Goal: Task Accomplishment & Management: Complete application form

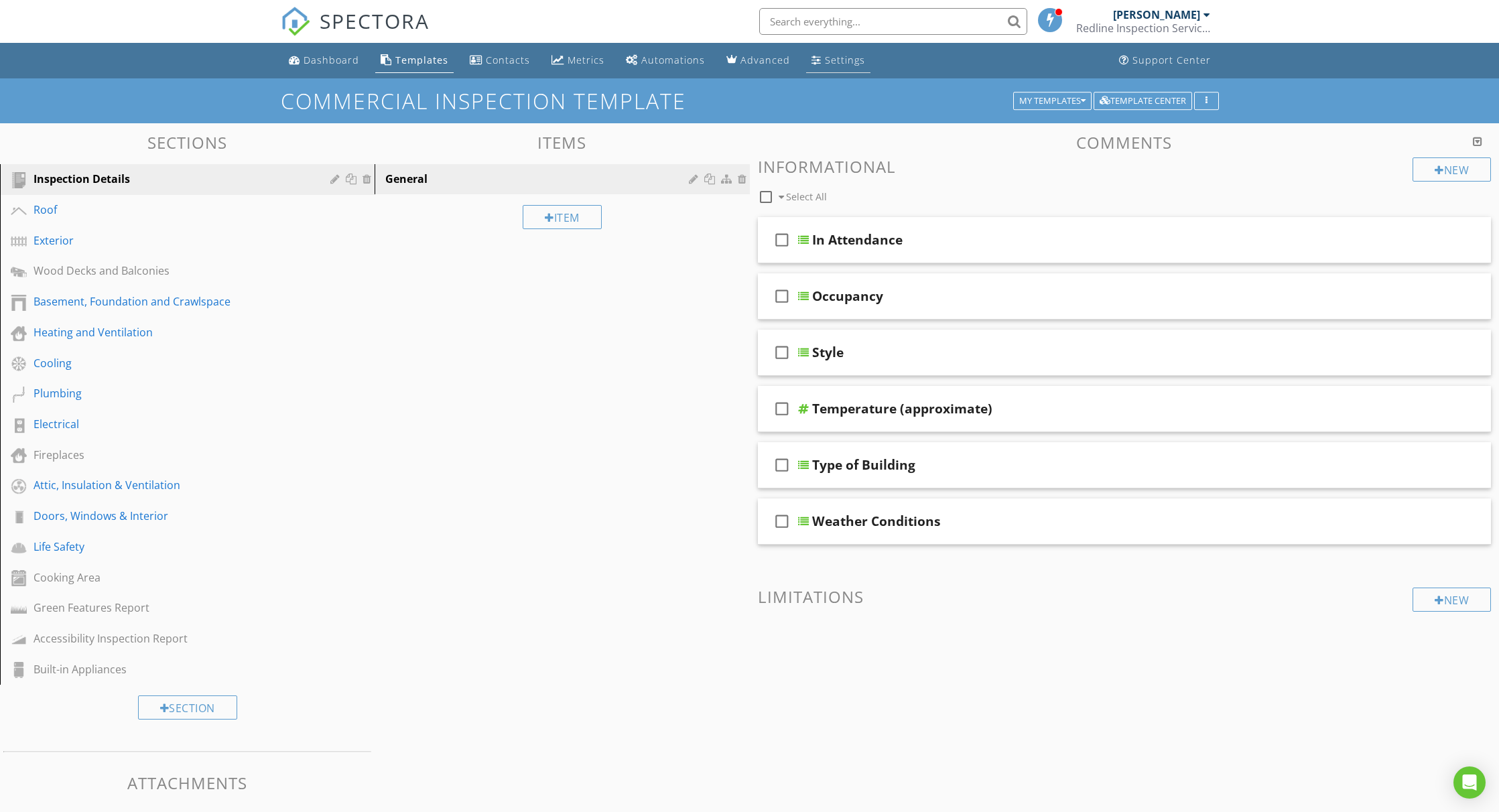
click at [825, 57] on div "Settings" at bounding box center [844, 59] width 40 height 13
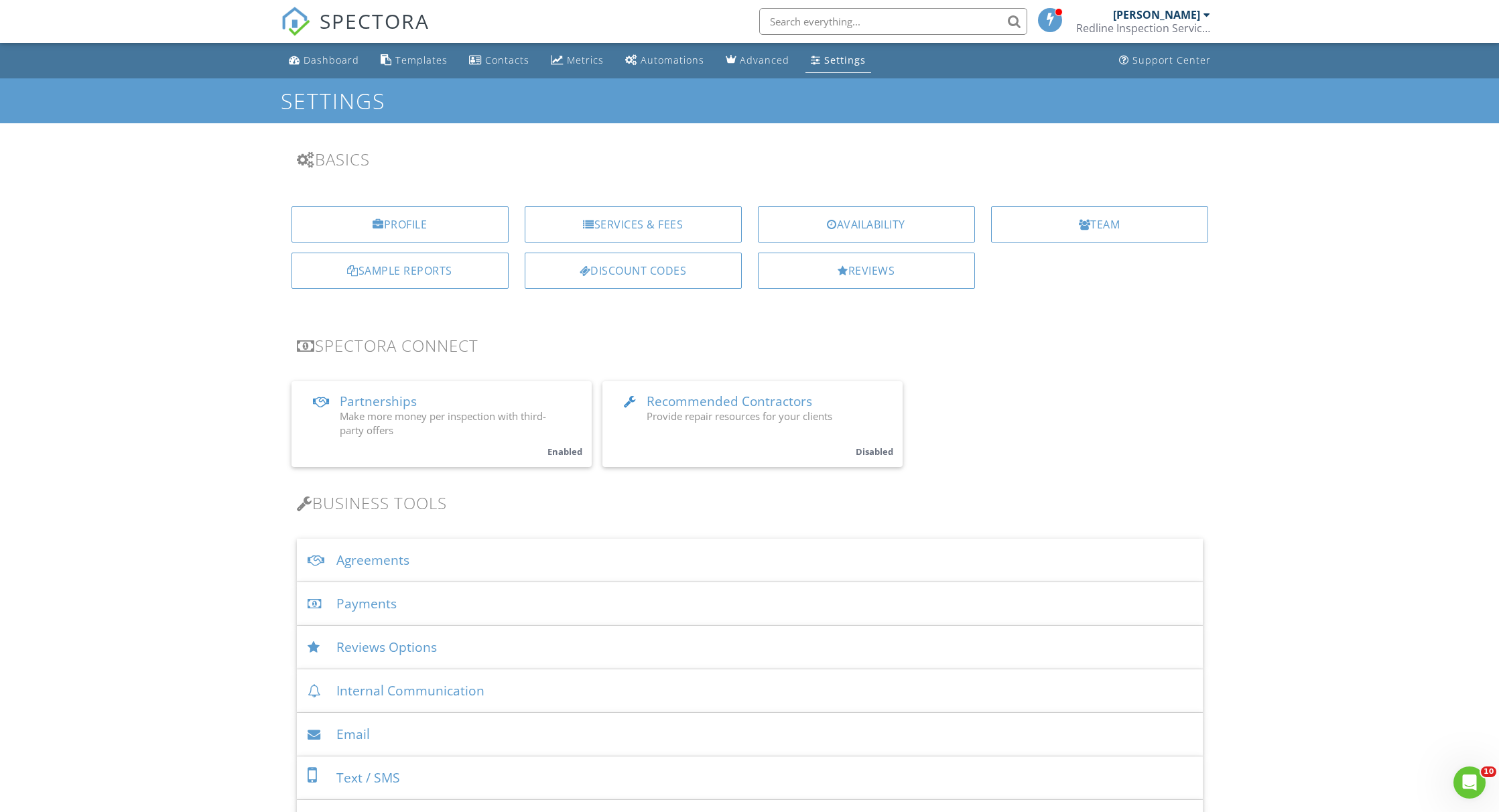
click at [614, 230] on div "Services & Fees" at bounding box center [633, 224] width 218 height 36
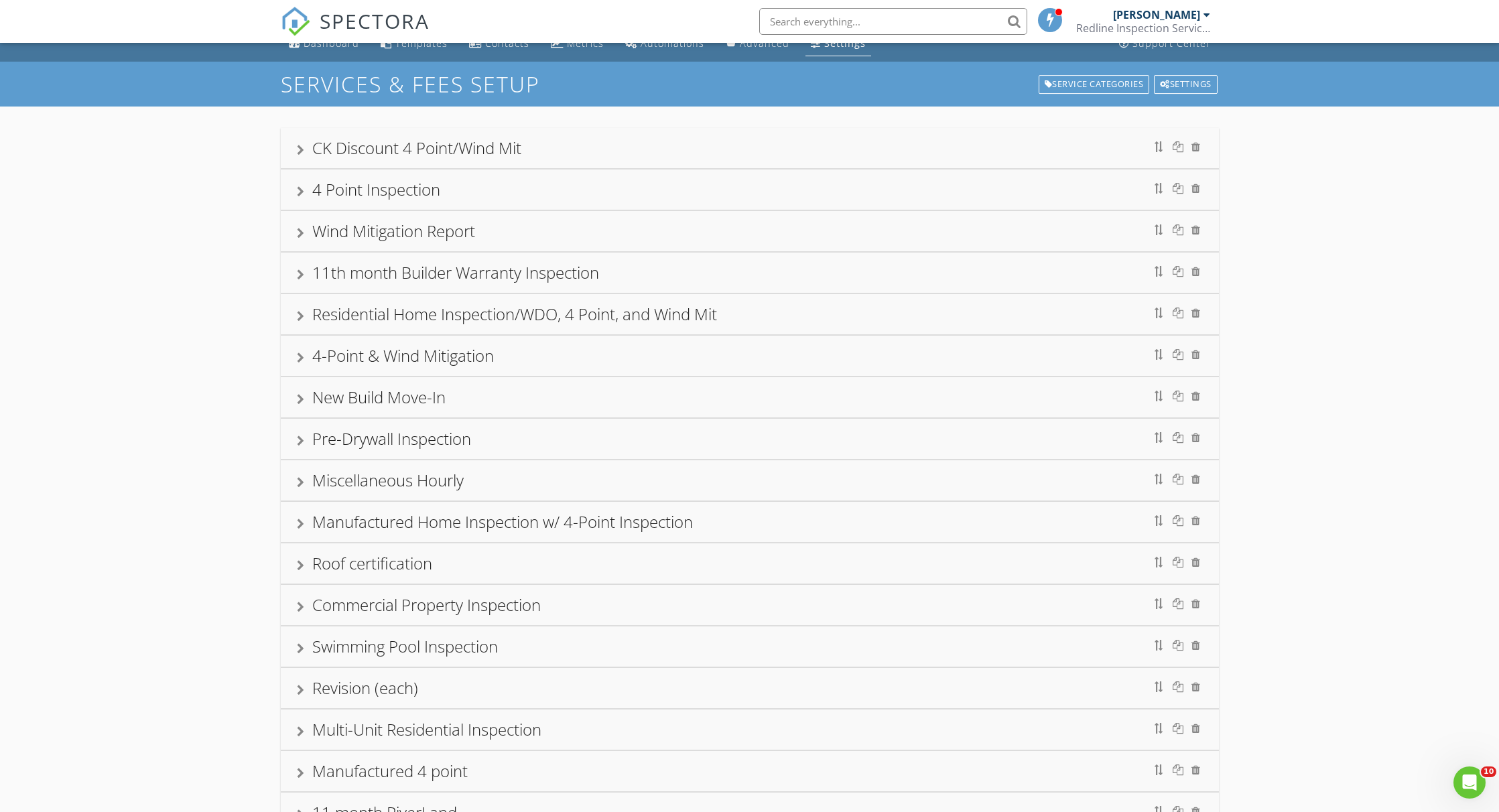
scroll to position [199, 0]
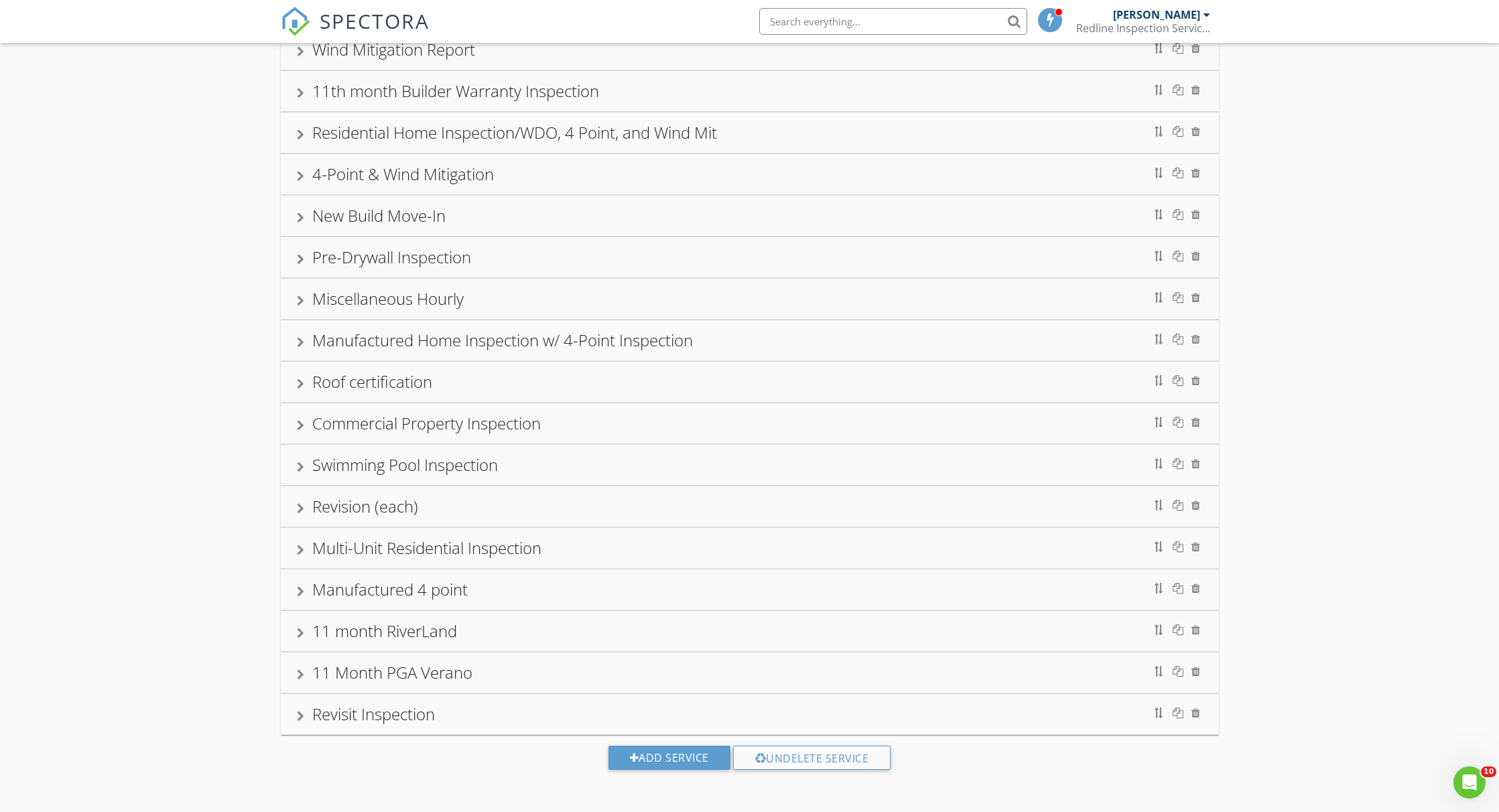
click at [658, 772] on div "Add Service Undelete Service" at bounding box center [749, 763] width 1499 height 56
click at [662, 761] on div "Add Service" at bounding box center [669, 758] width 122 height 25
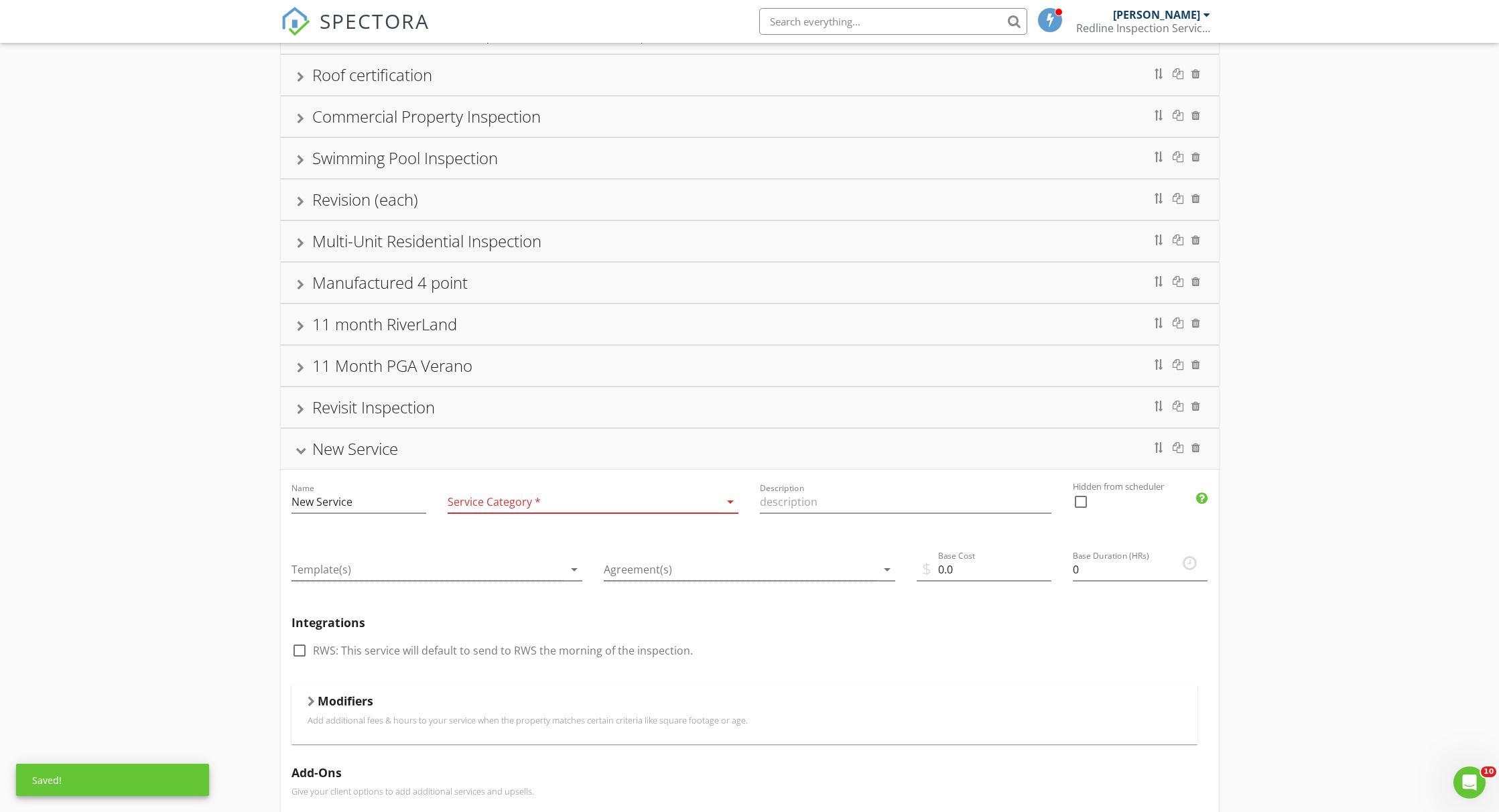
scroll to position [528, 0]
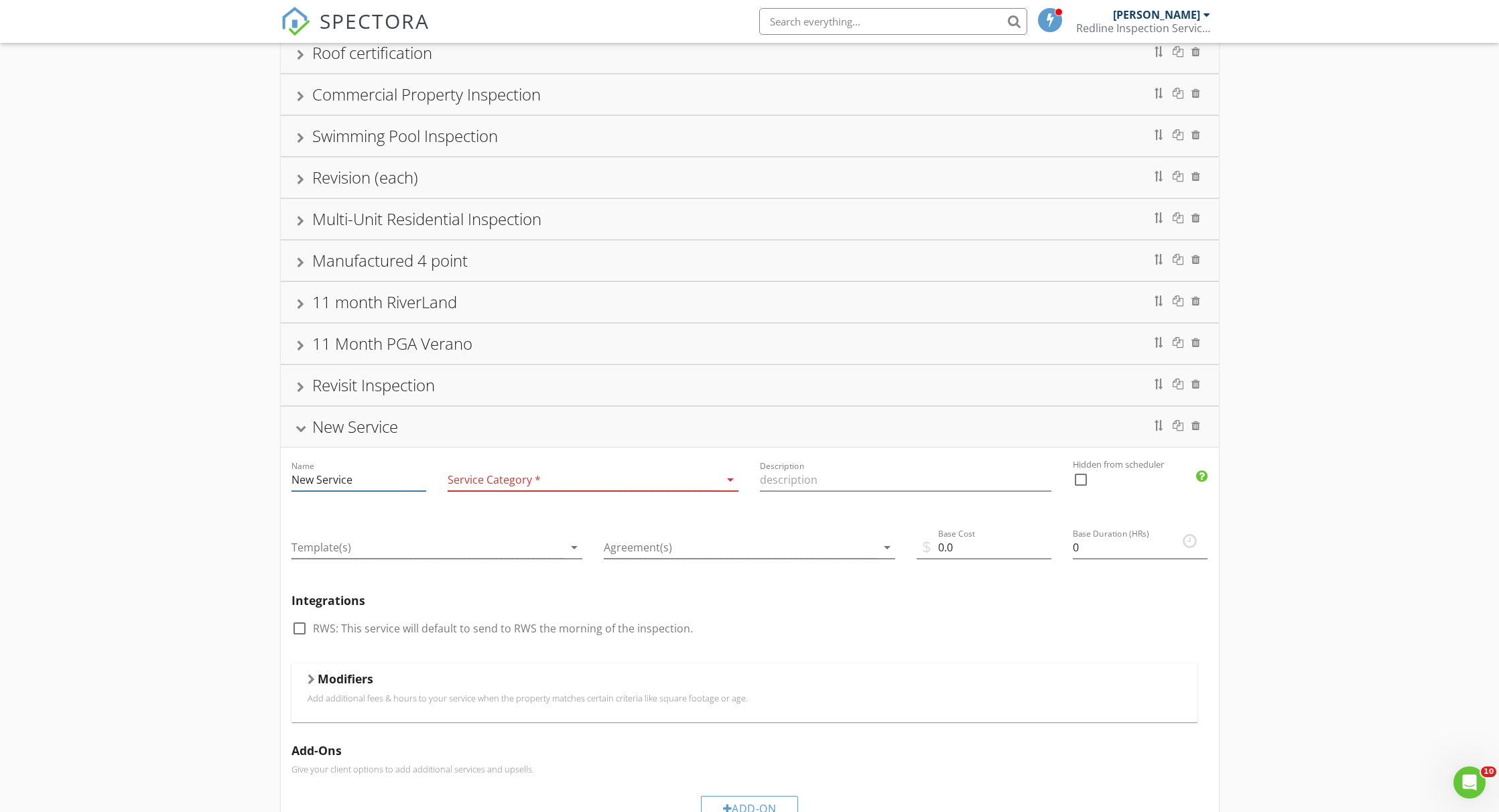
click at [342, 482] on input "New Service" at bounding box center [358, 480] width 135 height 22
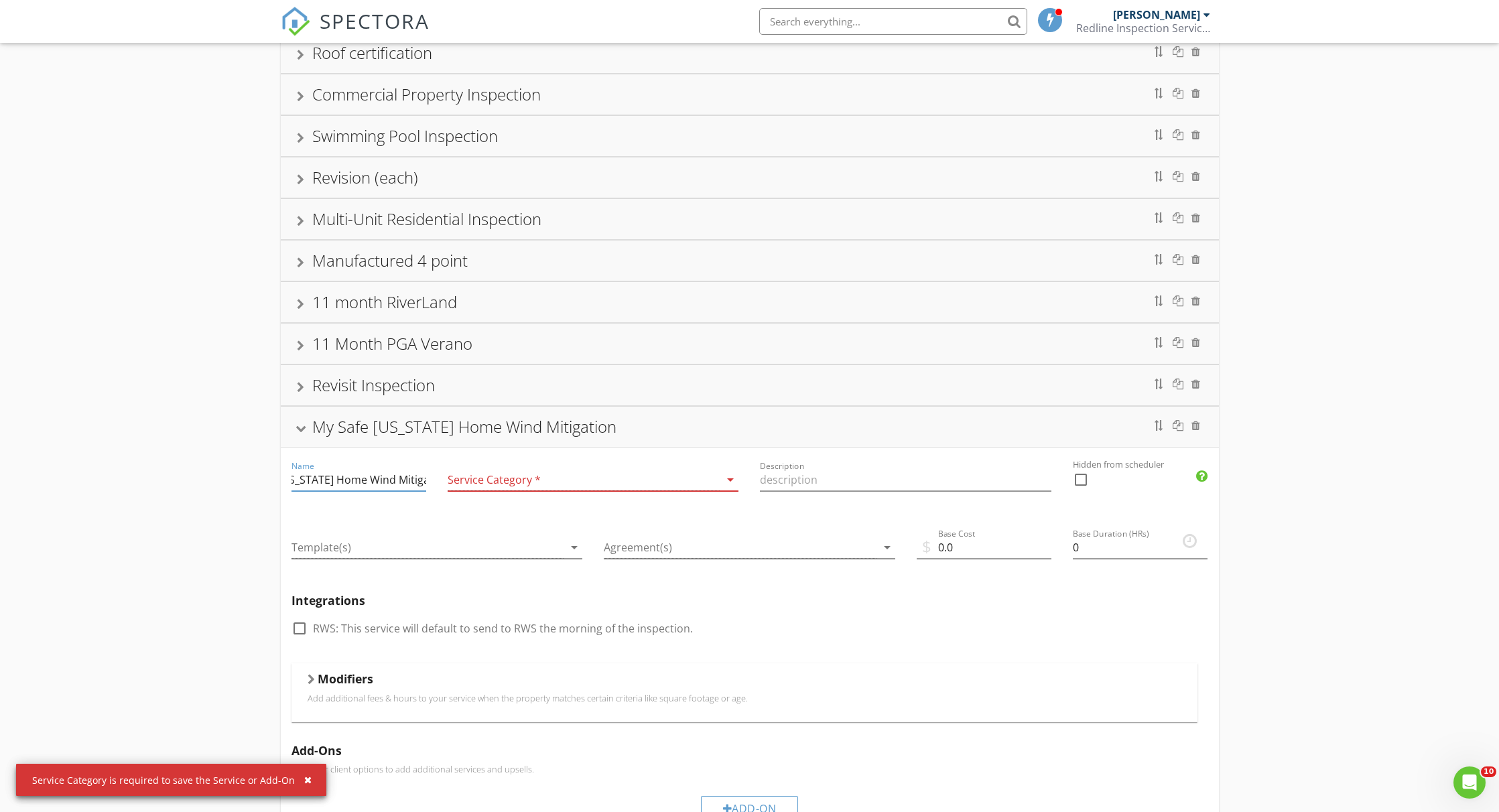
scroll to position [0, 0]
type input "My Safe Florida Home Wind Mitigation"
click at [488, 476] on div at bounding box center [584, 480] width 273 height 22
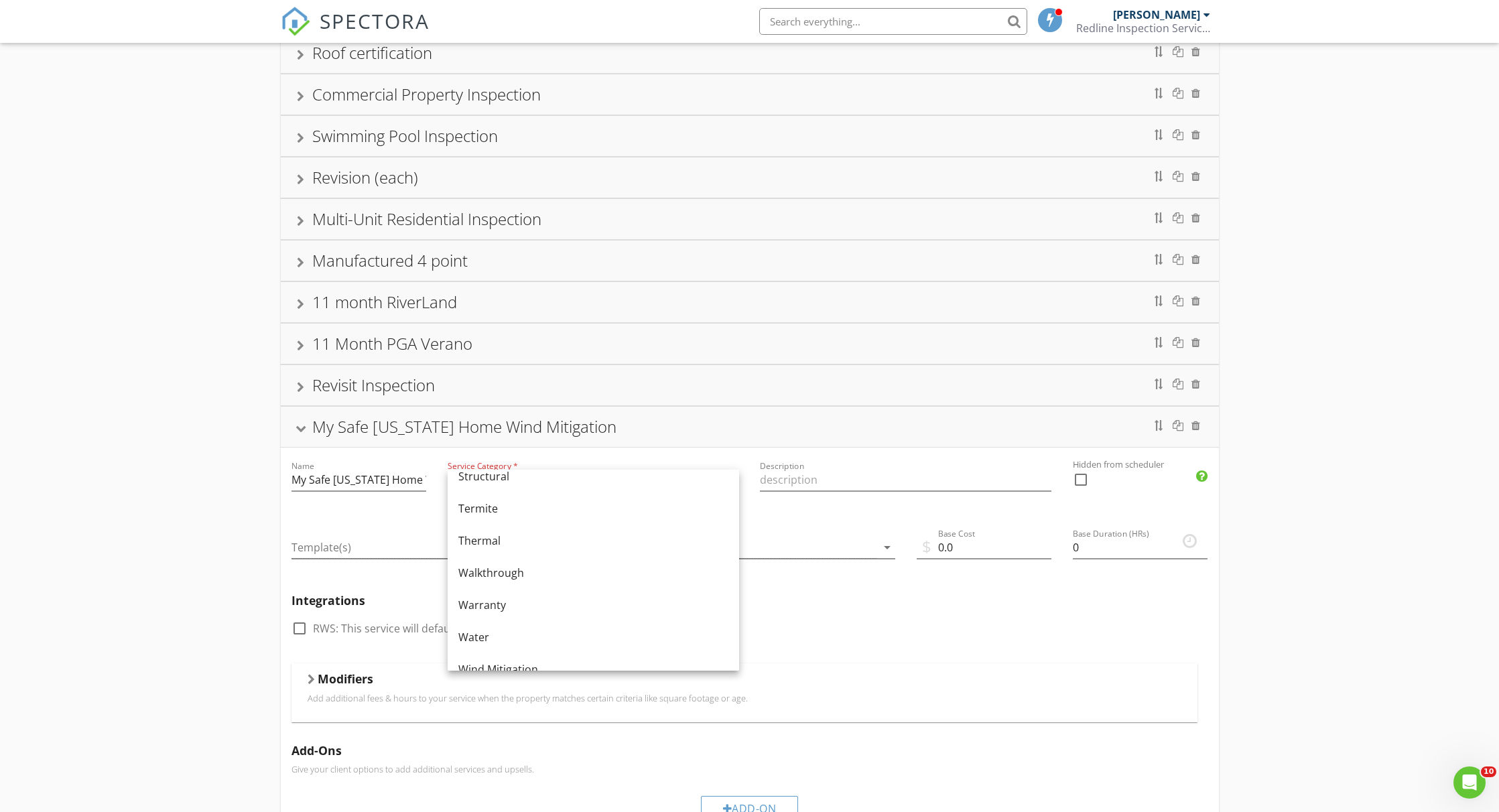
scroll to position [807, 0]
click at [513, 657] on div "Wind Mitigation" at bounding box center [593, 648] width 270 height 32
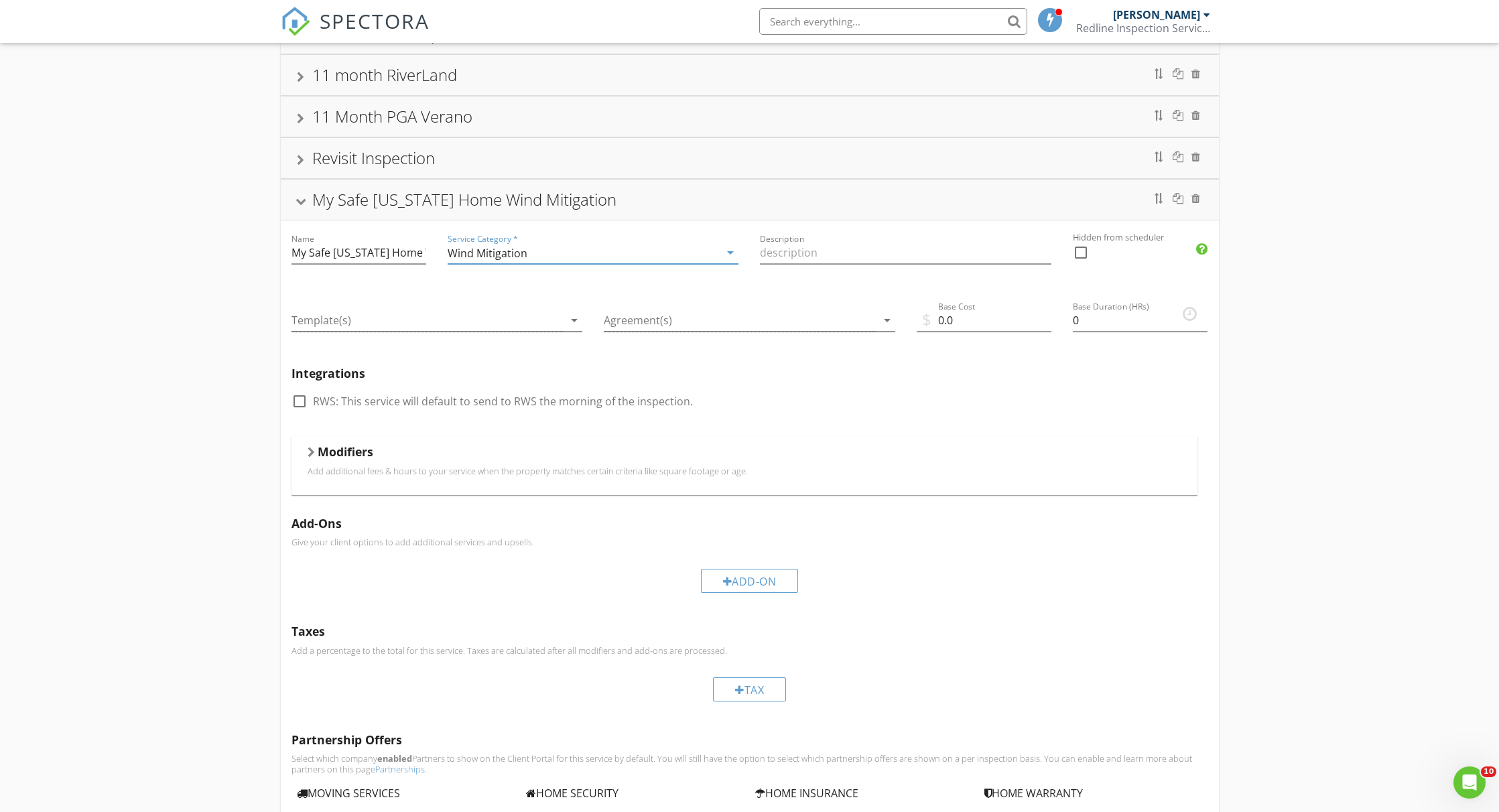
scroll to position [754, 0]
click at [311, 457] on div at bounding box center [311, 453] width 7 height 11
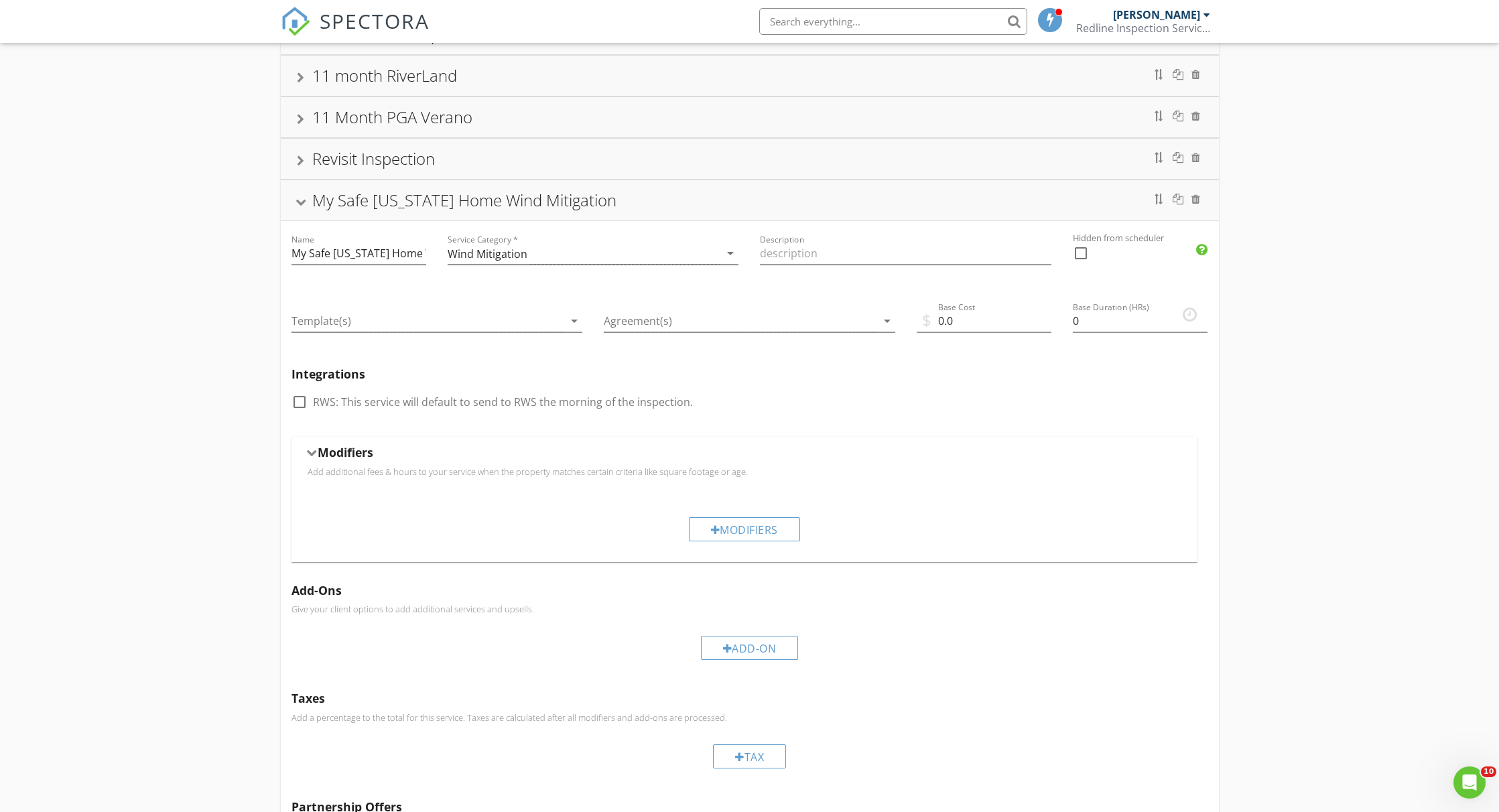
click at [311, 457] on div at bounding box center [311, 453] width 11 height 7
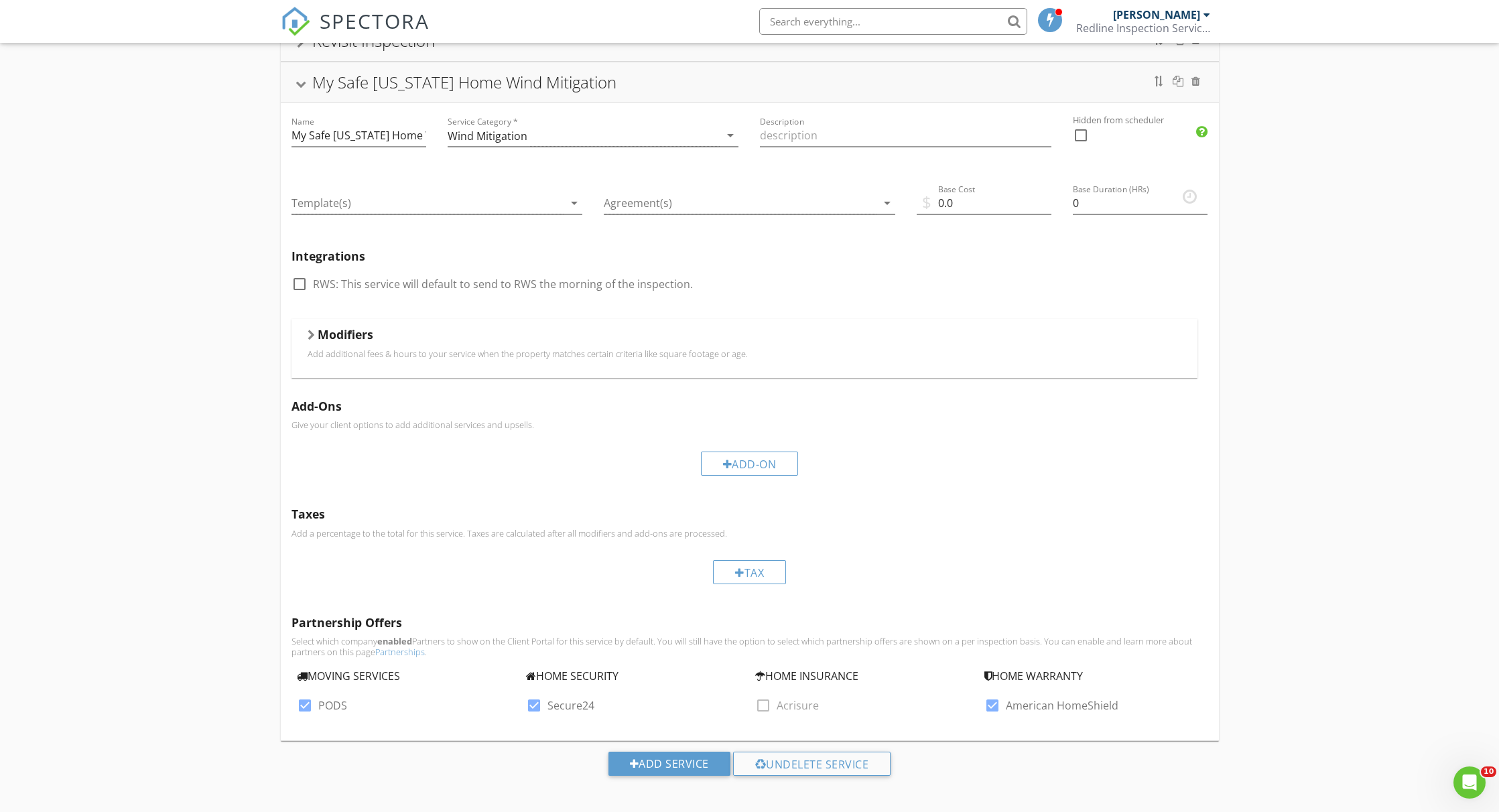
scroll to position [878, 0]
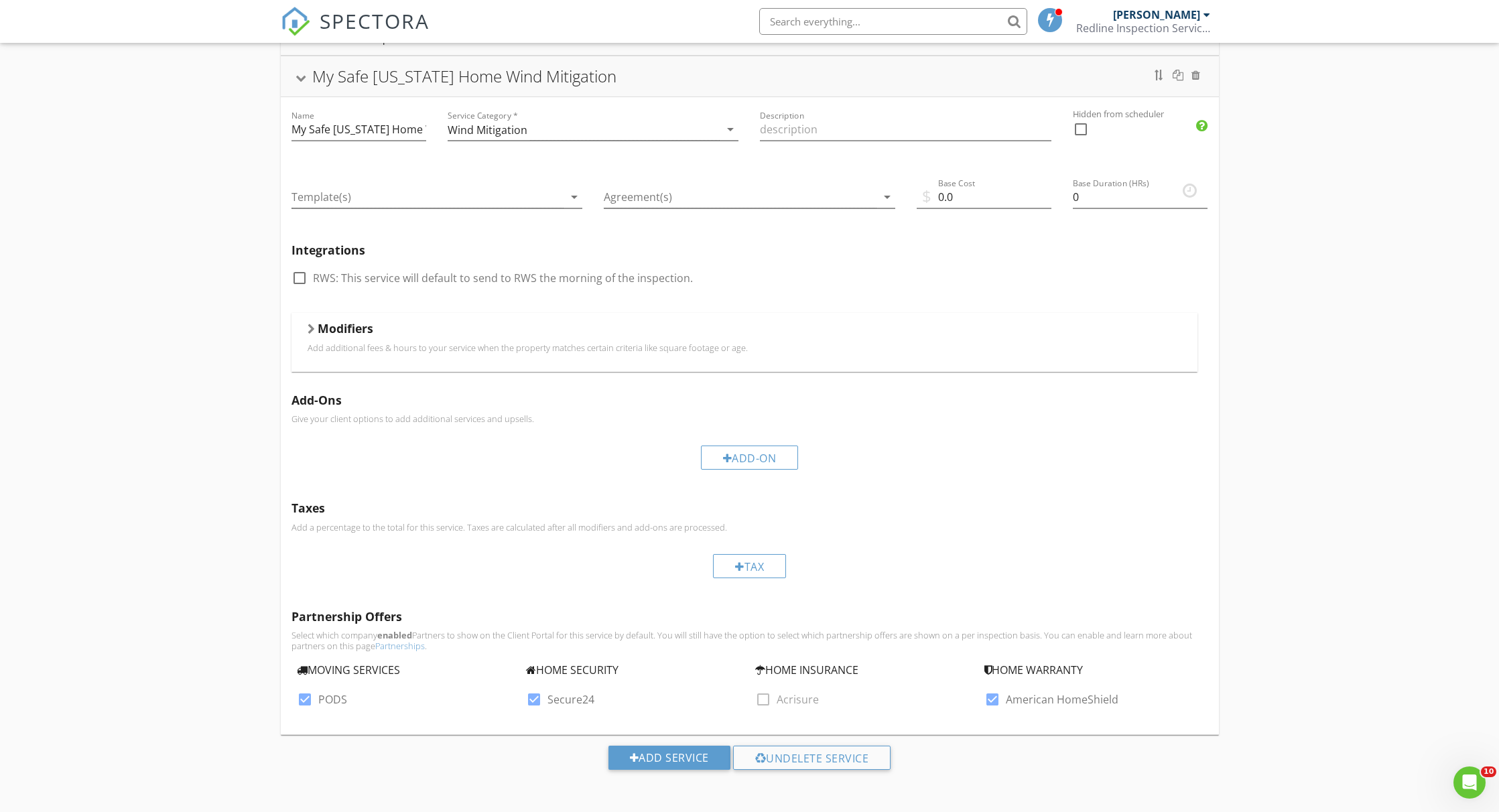
click at [995, 706] on div at bounding box center [992, 699] width 23 height 23
checkbox input "false"
click at [534, 701] on div at bounding box center [533, 699] width 23 height 23
checkbox input "false"
click at [306, 699] on div at bounding box center [304, 699] width 23 height 23
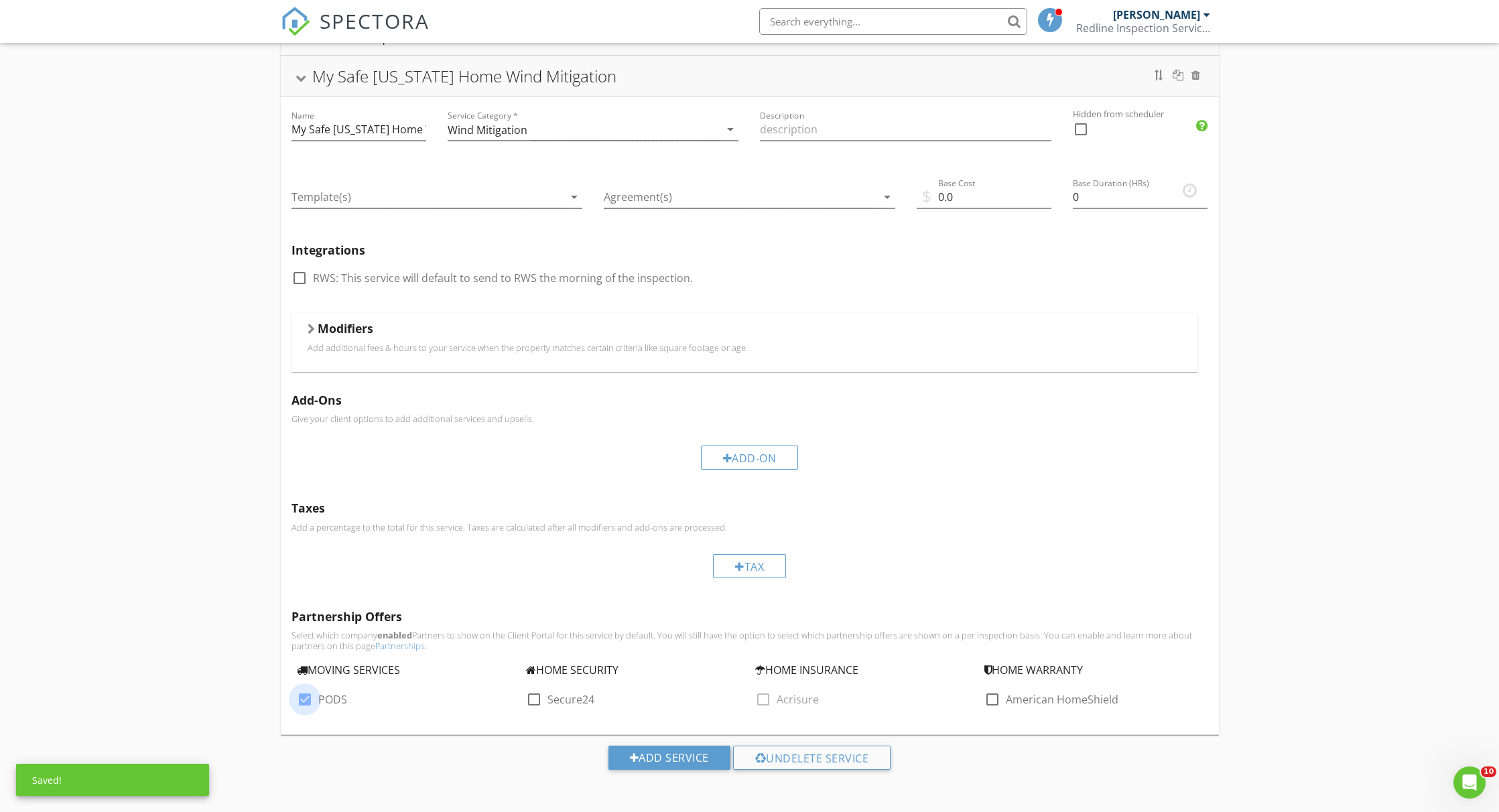
checkbox input "false"
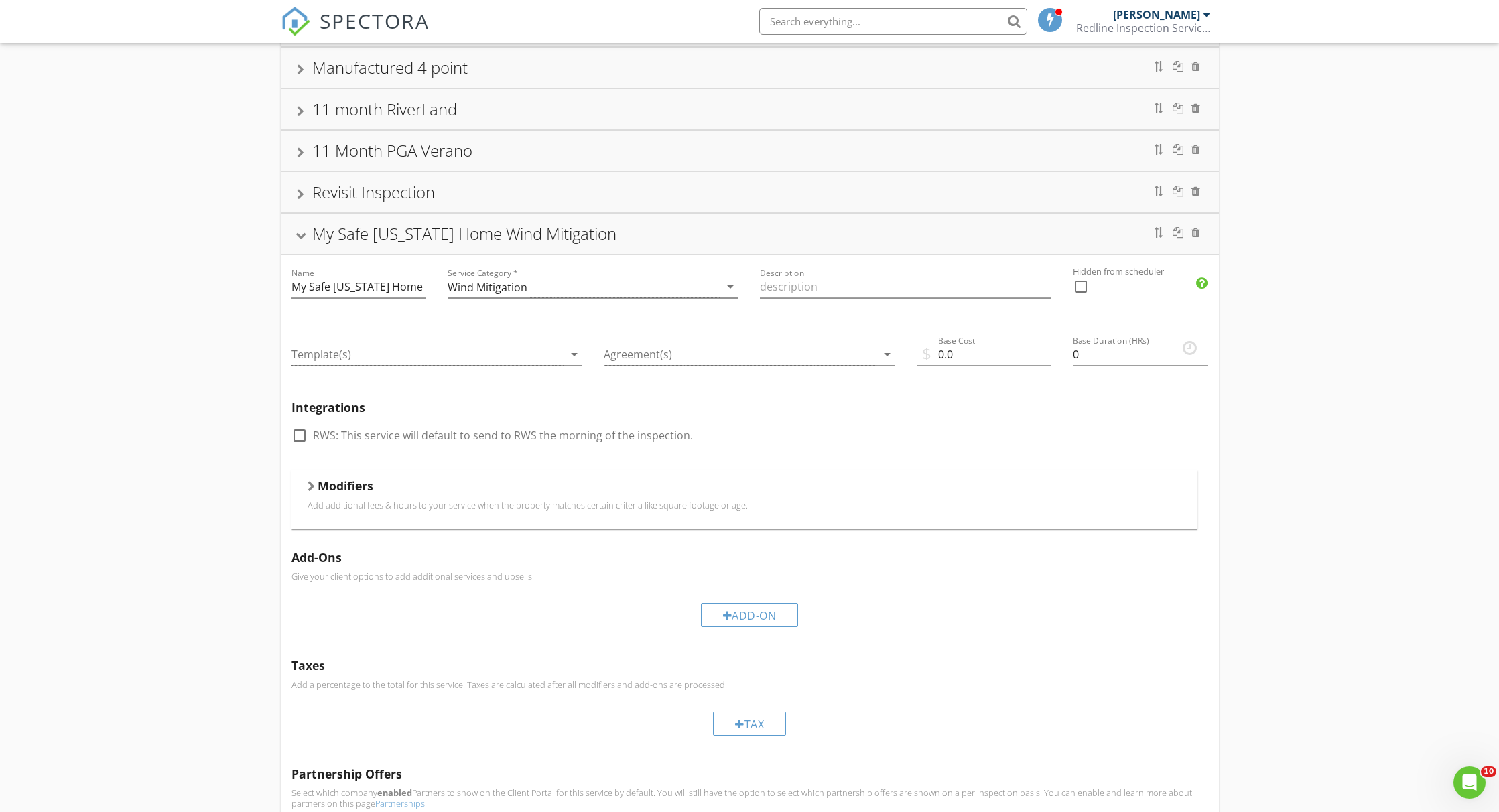
scroll to position [721, 0]
click at [859, 342] on div "Agreement(s) arrow_drop_down" at bounding box center [750, 356] width 291 height 43
click at [858, 356] on div at bounding box center [740, 354] width 273 height 22
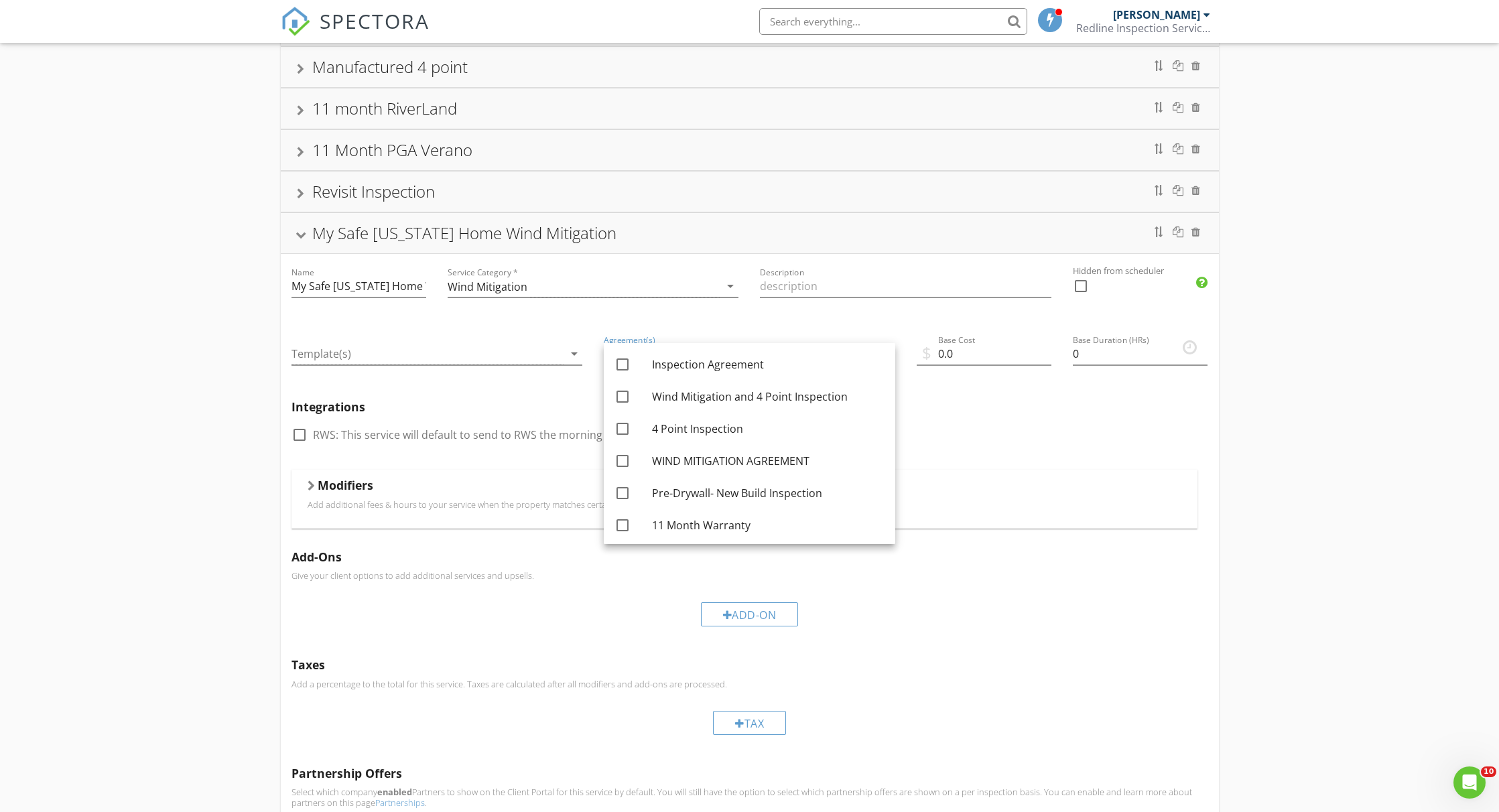
click at [892, 329] on div "Agreement(s) arrow_drop_down" at bounding box center [750, 355] width 313 height 68
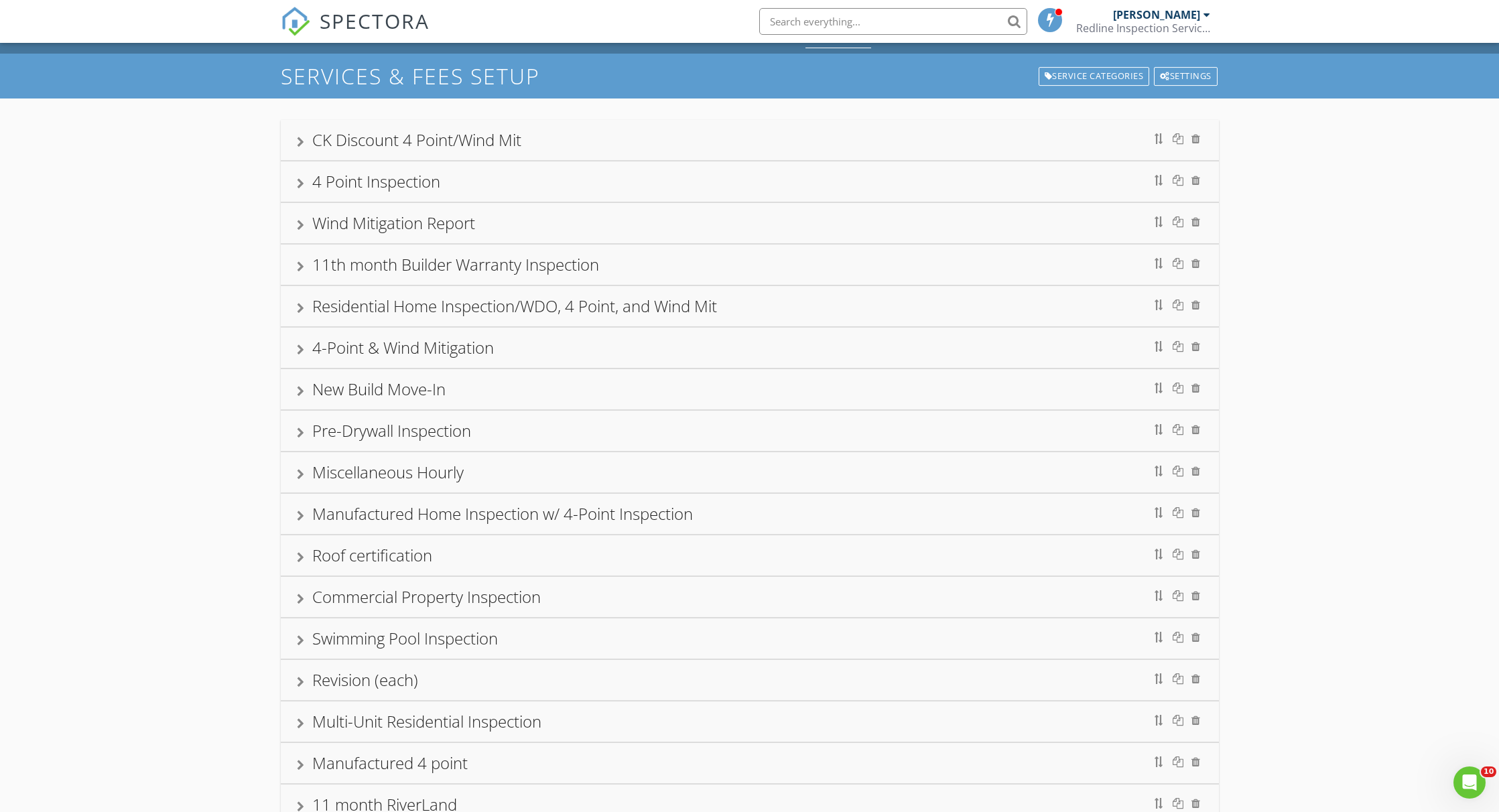
scroll to position [0, 0]
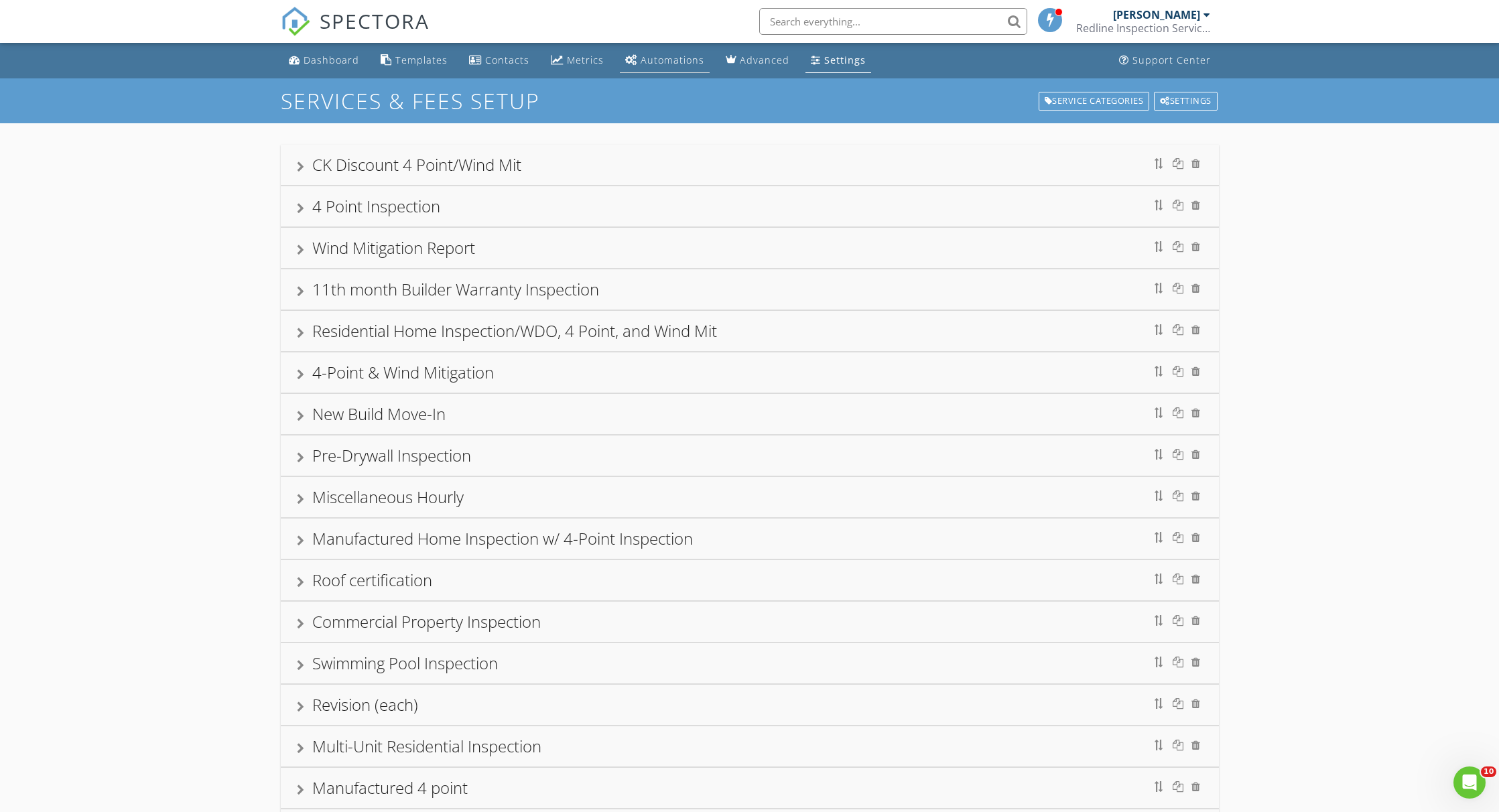
click at [679, 60] on div "Automations" at bounding box center [672, 59] width 64 height 13
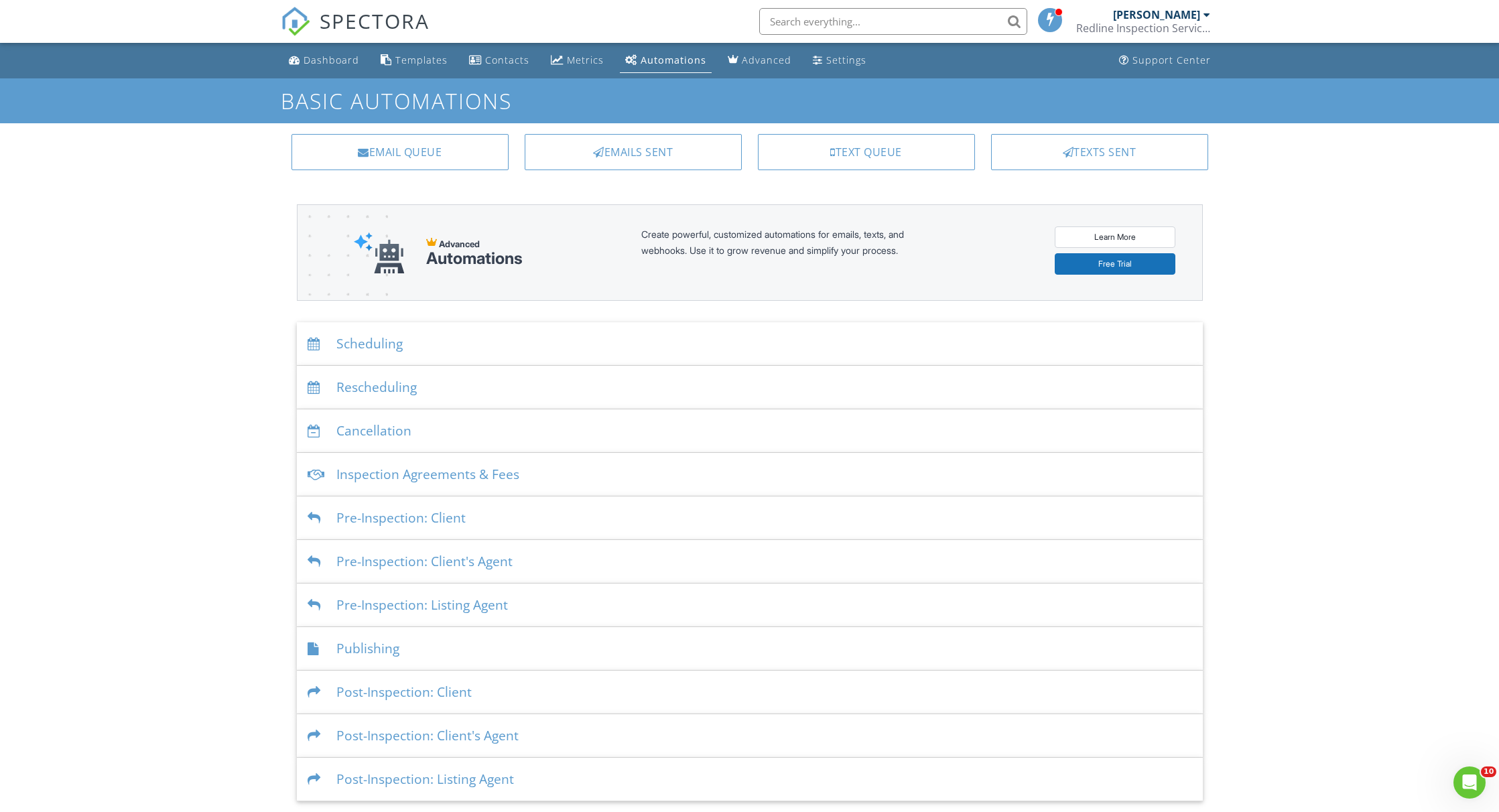
click at [373, 344] on div "Scheduling" at bounding box center [750, 344] width 906 height 43
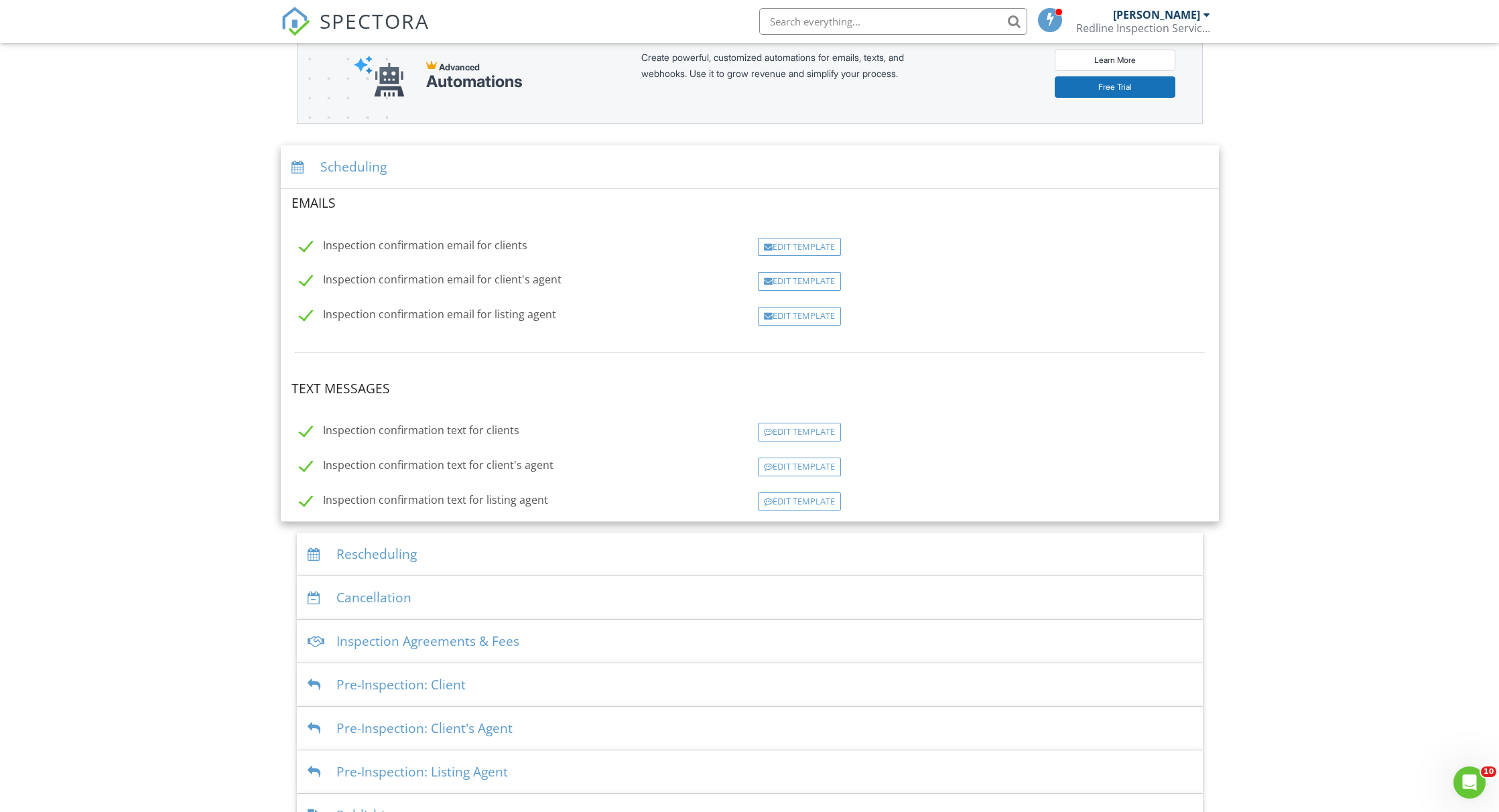
scroll to position [257, 0]
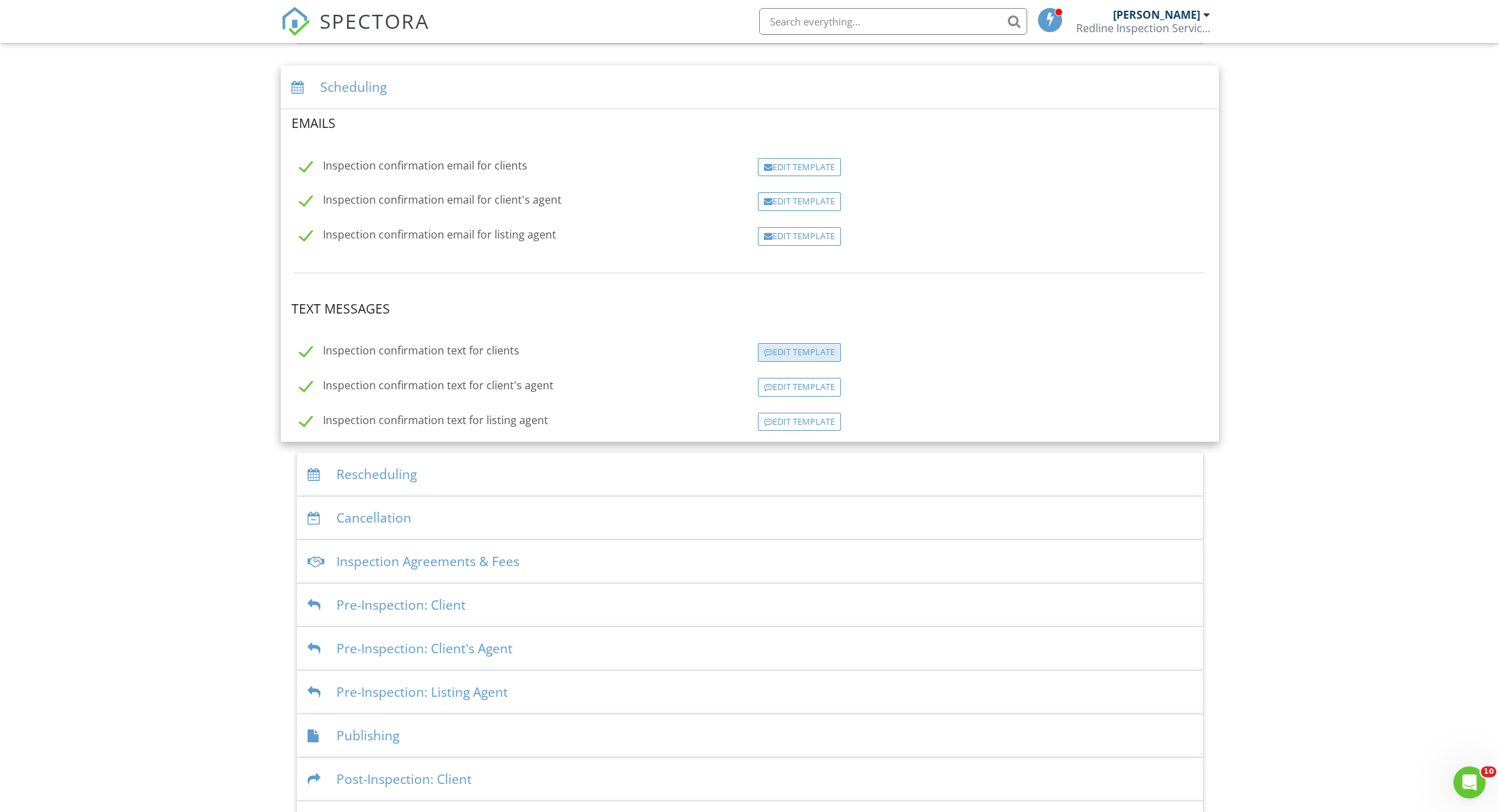
click at [781, 356] on div "Edit Template" at bounding box center [799, 352] width 83 height 19
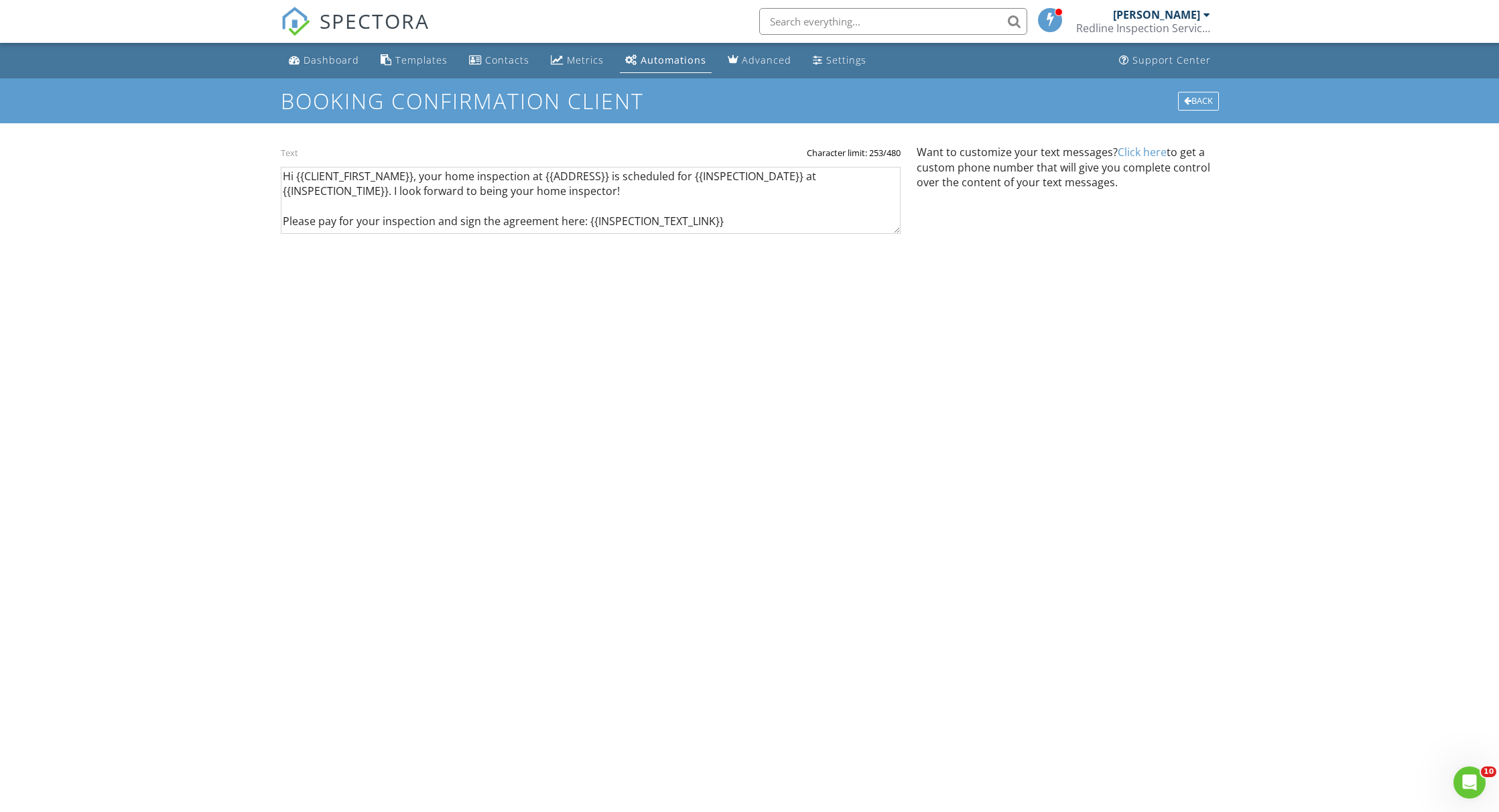
click at [464, 291] on div "Text Character limit: 253/480 Hi {{CLIENT_FIRST_NAME}}, your home inspection at…" at bounding box center [749, 208] width 938 height 170
click at [1191, 107] on div "Back" at bounding box center [1199, 100] width 41 height 19
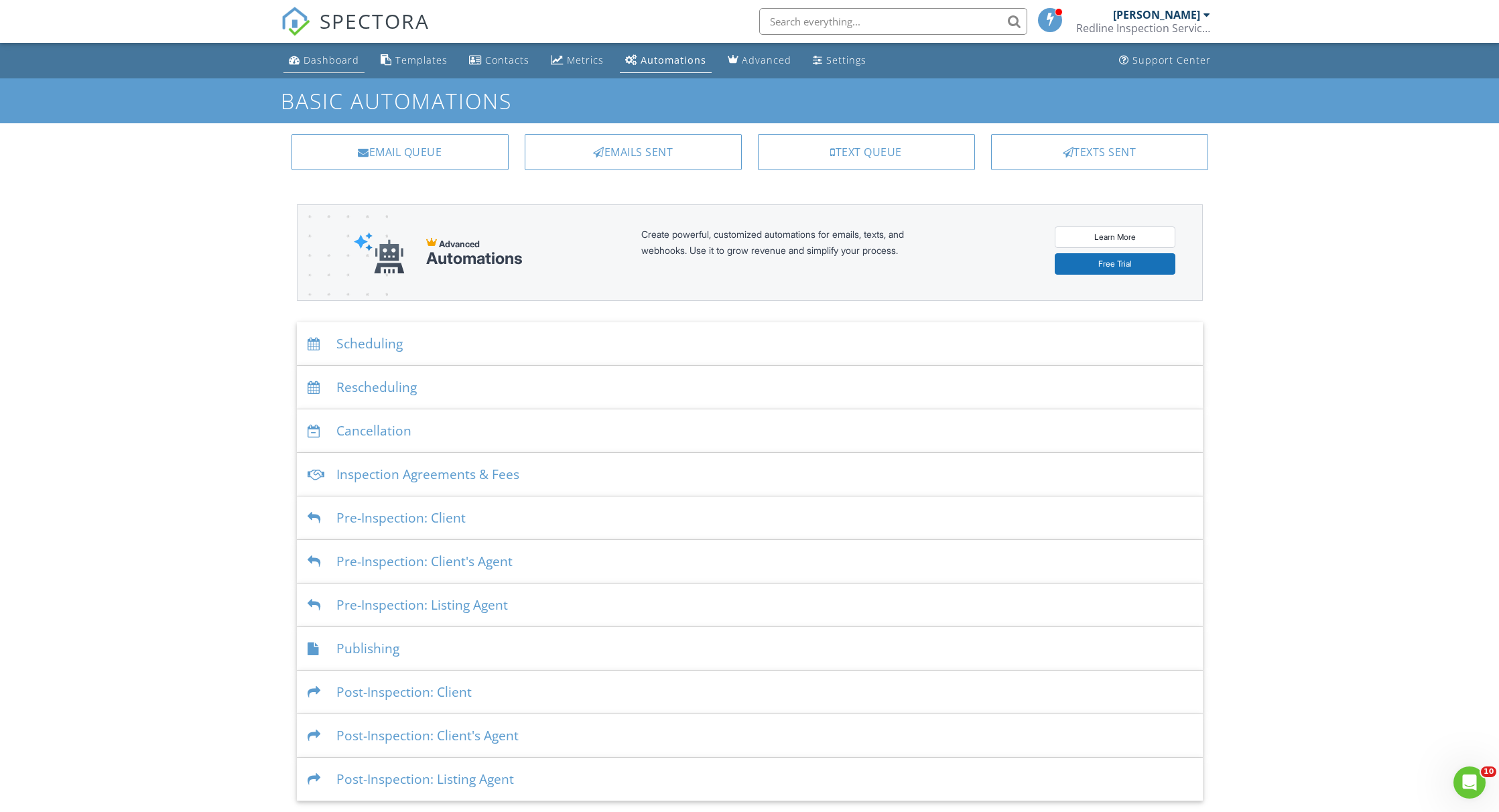
click at [342, 66] on div "Dashboard" at bounding box center [331, 59] width 56 height 13
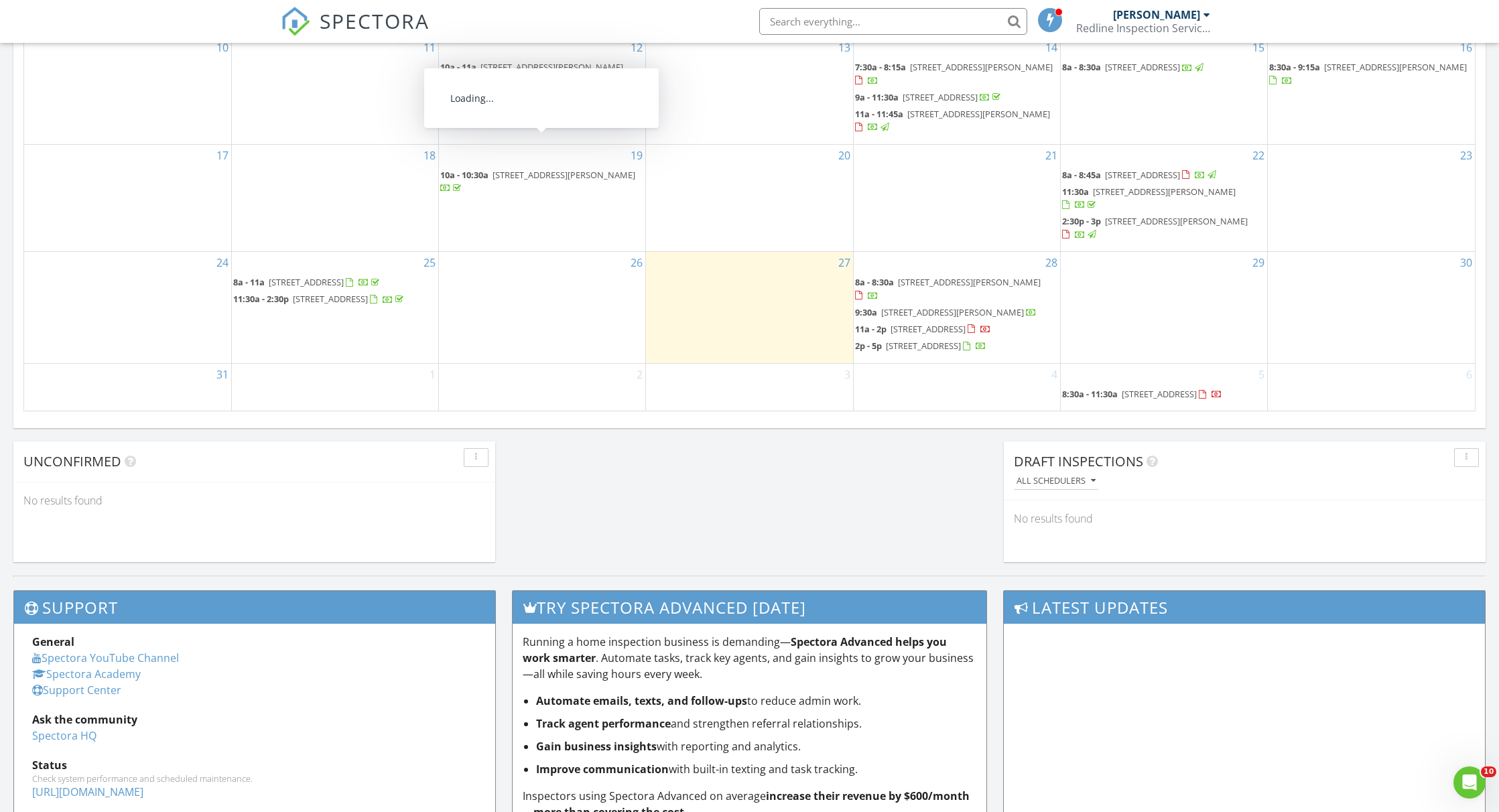
scroll to position [862, 0]
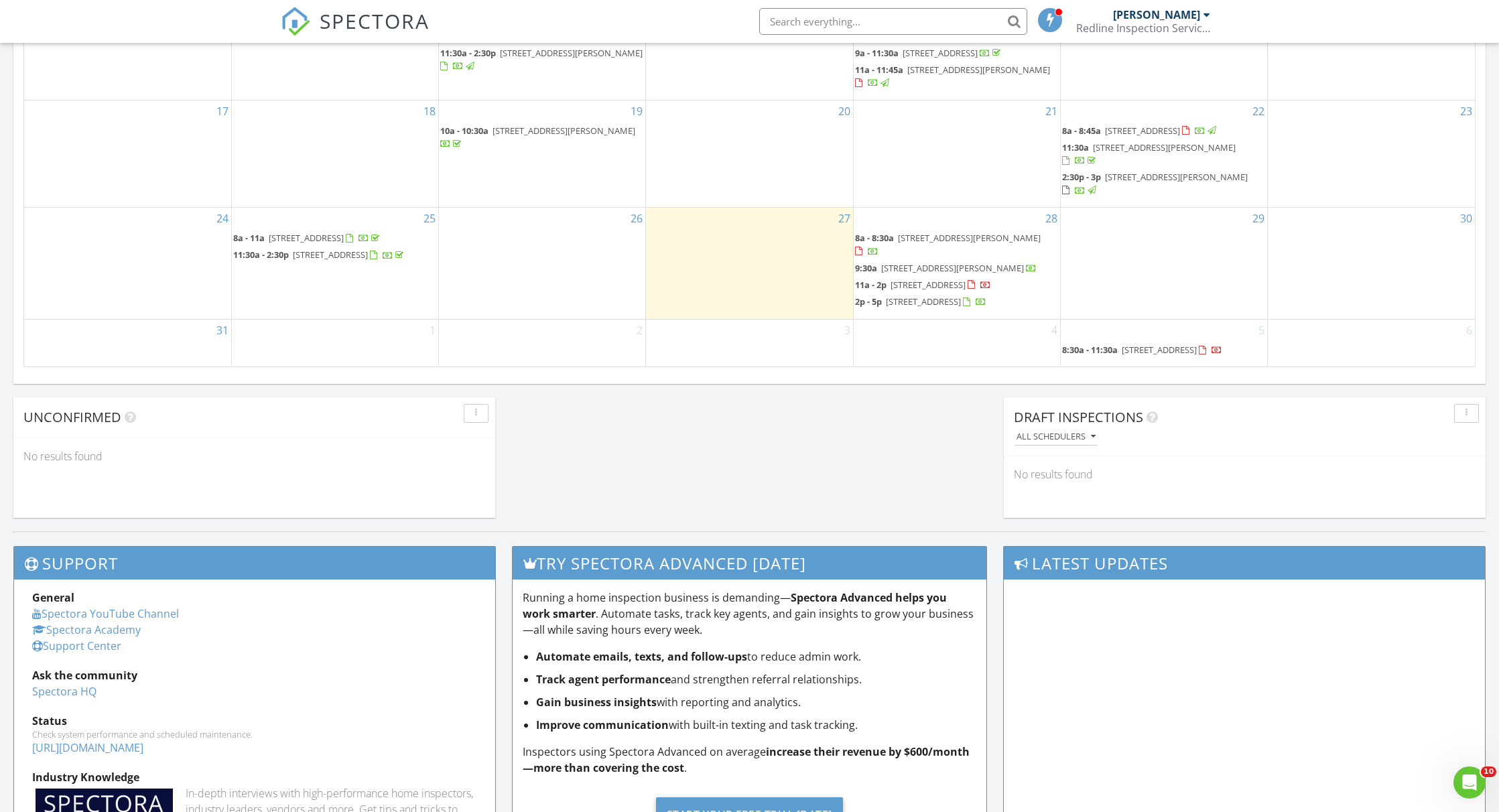
click at [761, 342] on div "3" at bounding box center [749, 344] width 207 height 47
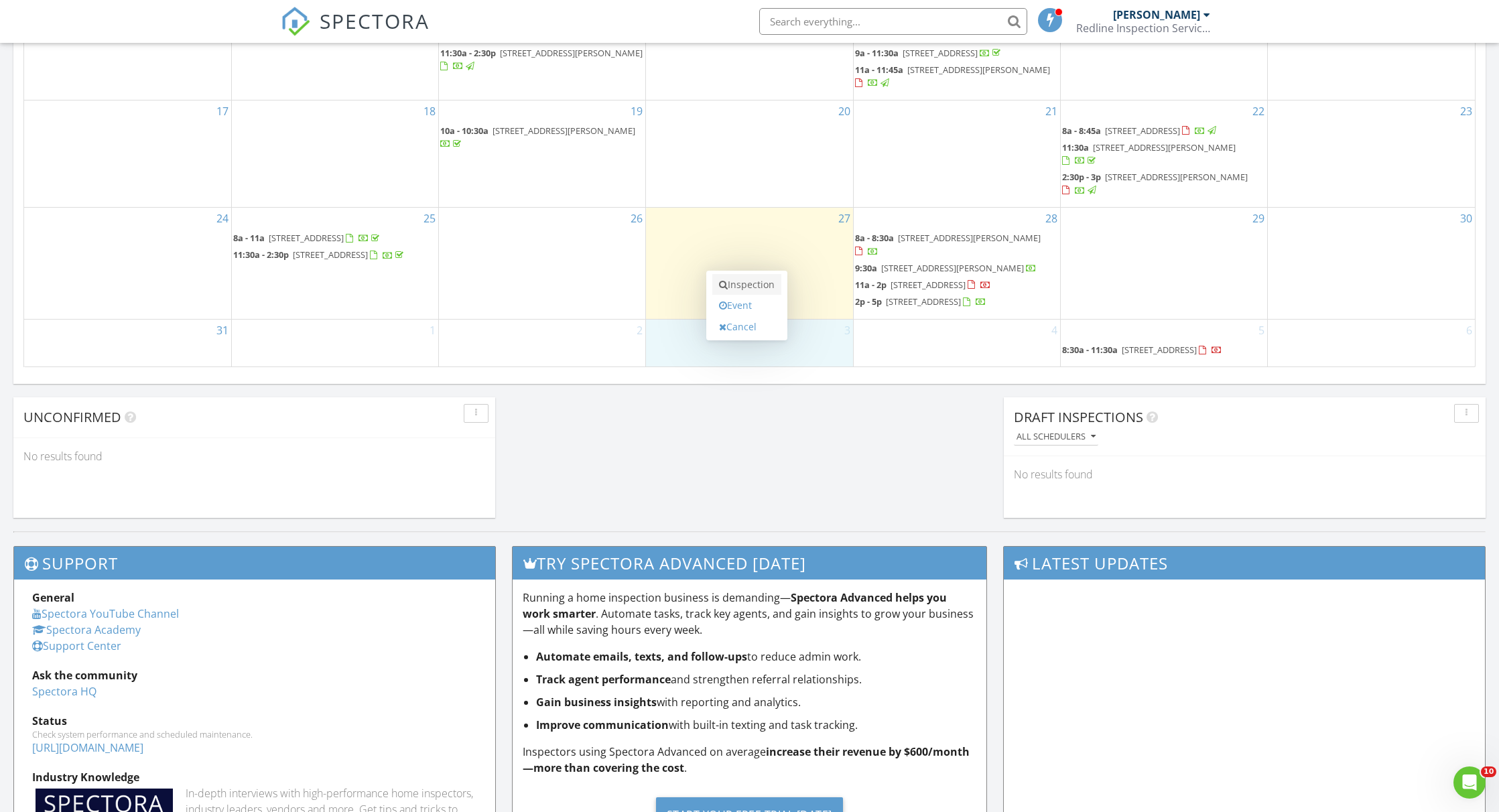
click at [739, 282] on link "Inspection" at bounding box center [747, 285] width 69 height 22
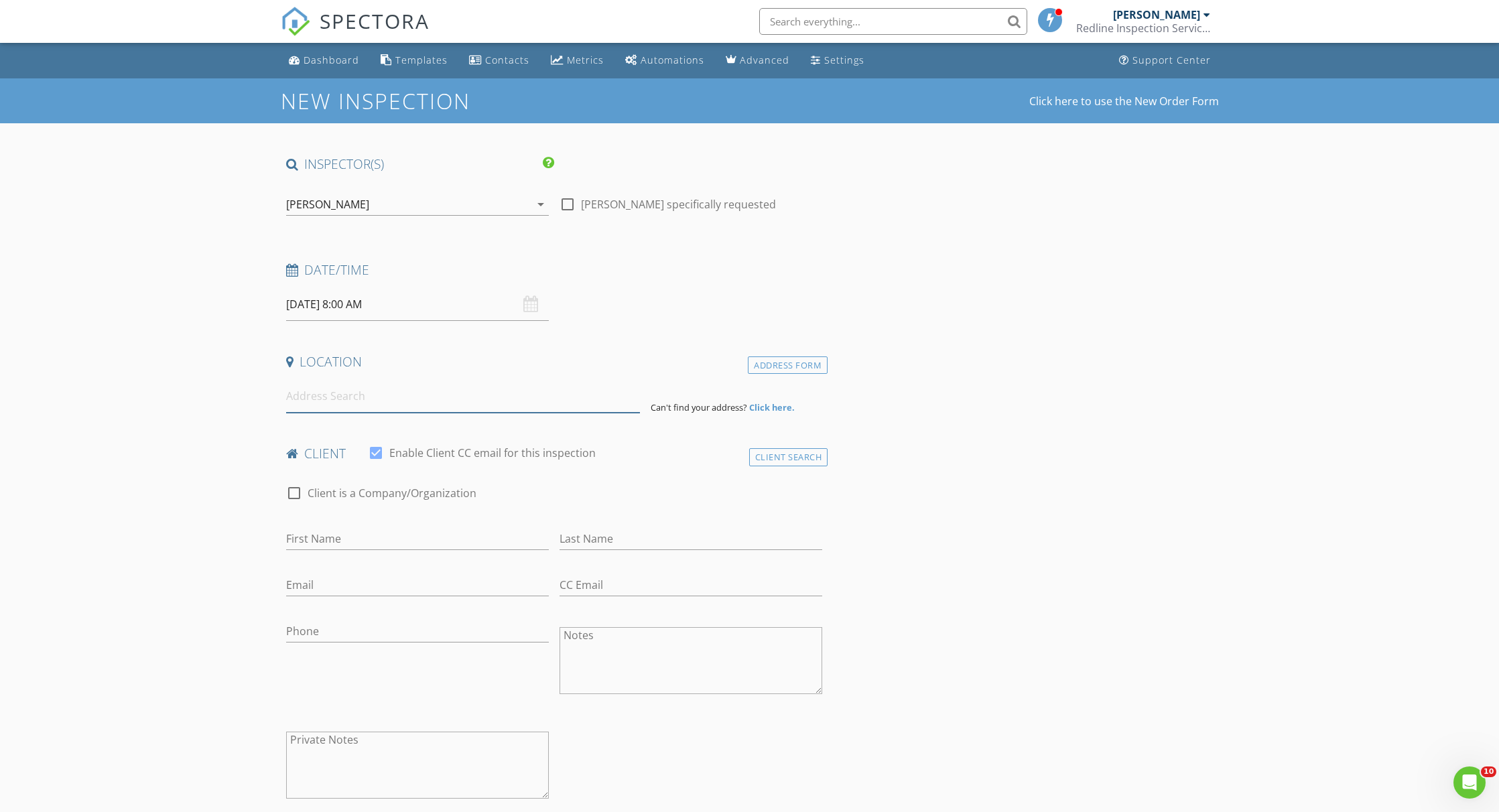
click at [404, 394] on input at bounding box center [464, 396] width 354 height 32
click at [366, 311] on input "09/03/2025 8:00 AM" at bounding box center [417, 304] width 263 height 32
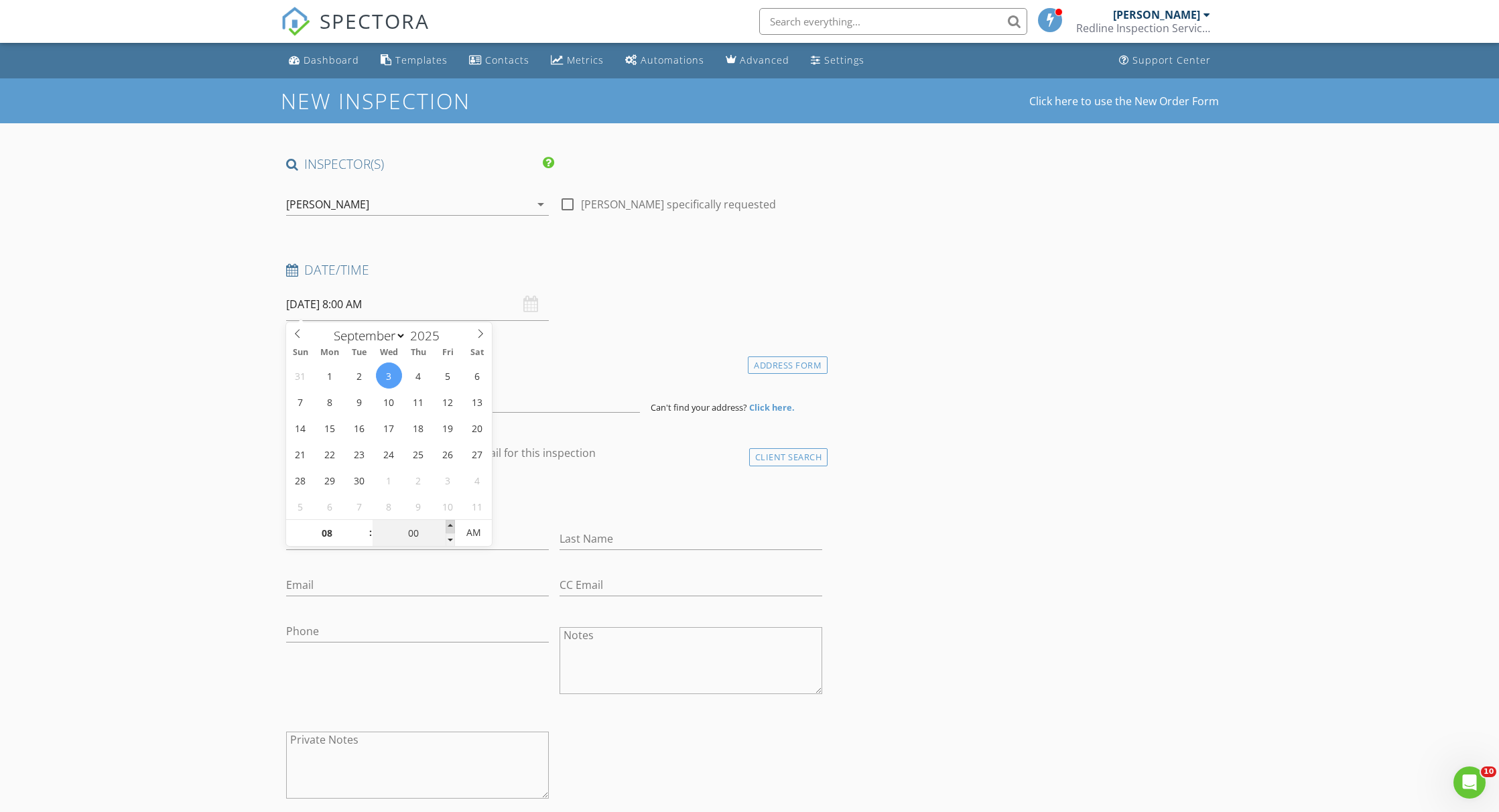
type input "05"
type input "09/03/2025 8:05 AM"
click at [454, 527] on span at bounding box center [451, 527] width 10 height 14
type input "10"
type input "09/03/2025 8:10 AM"
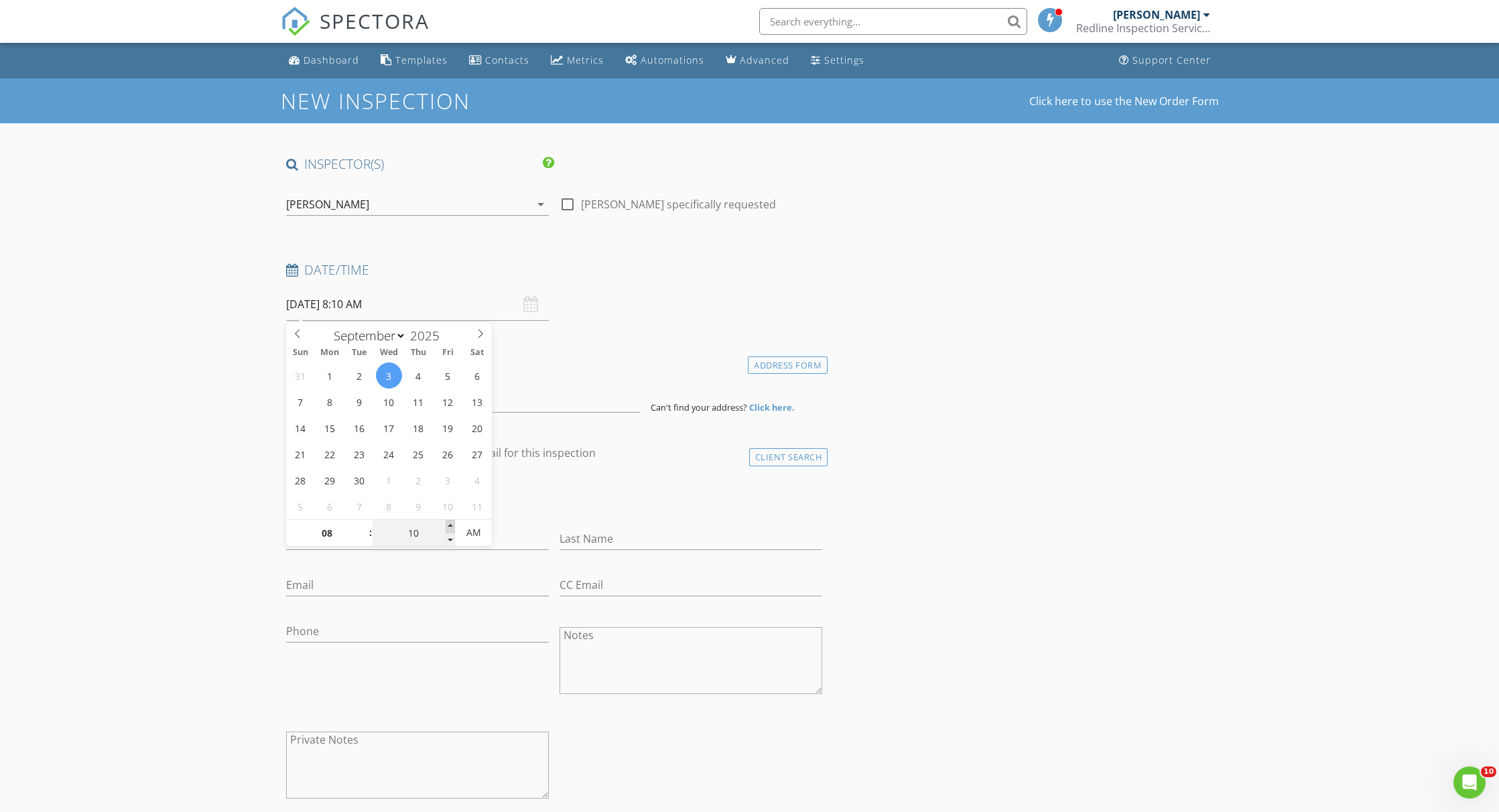
click at [454, 527] on span at bounding box center [451, 527] width 10 height 14
type input "15"
type input "09/03/2025 8:15 AM"
click at [454, 527] on span at bounding box center [451, 527] width 10 height 14
type input "20"
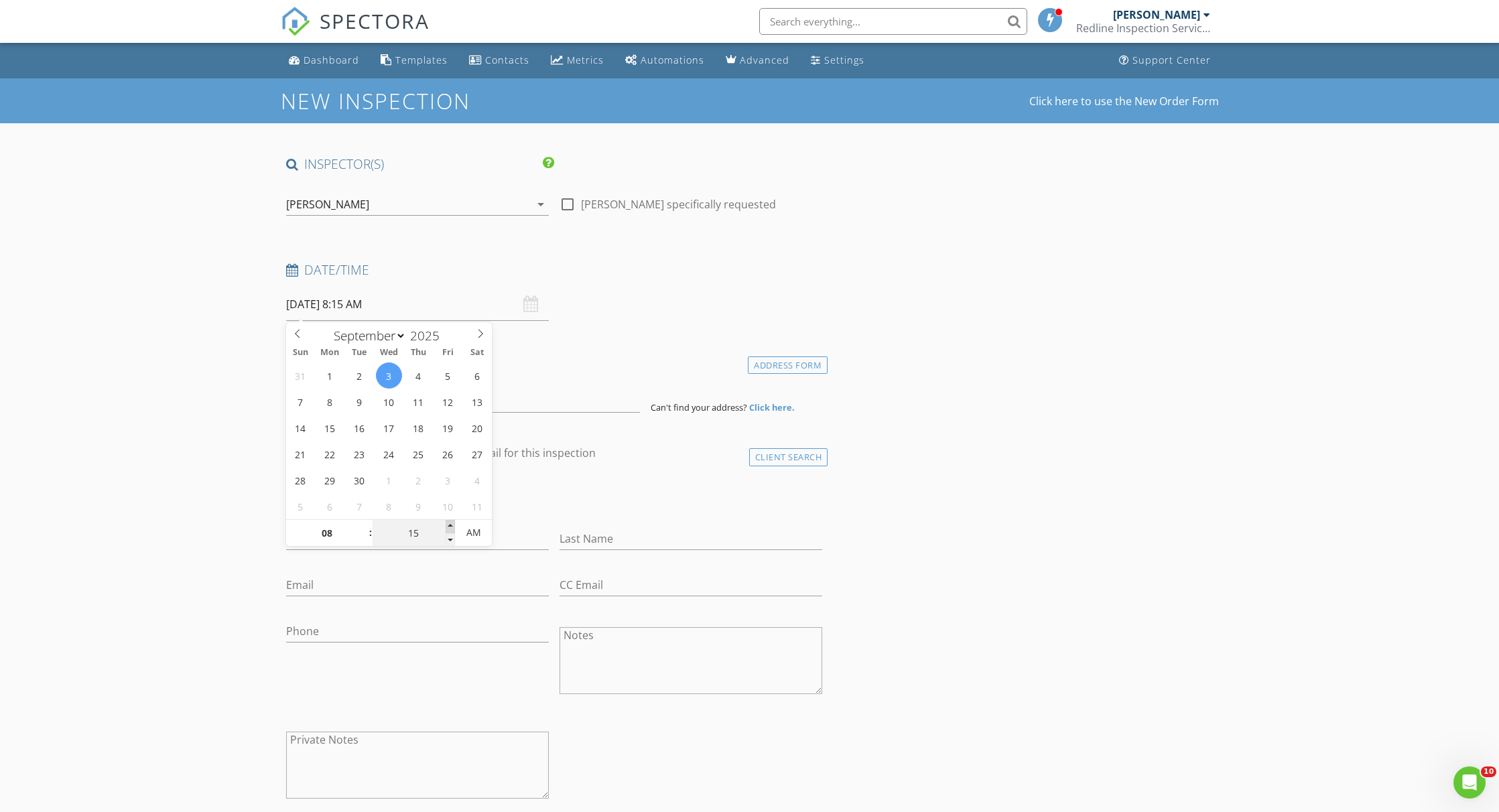
type input "09/03/2025 8:20 AM"
click at [454, 527] on span at bounding box center [451, 527] width 10 height 14
type input "25"
type input "09/03/2025 8:25 AM"
click at [454, 527] on span at bounding box center [451, 527] width 10 height 14
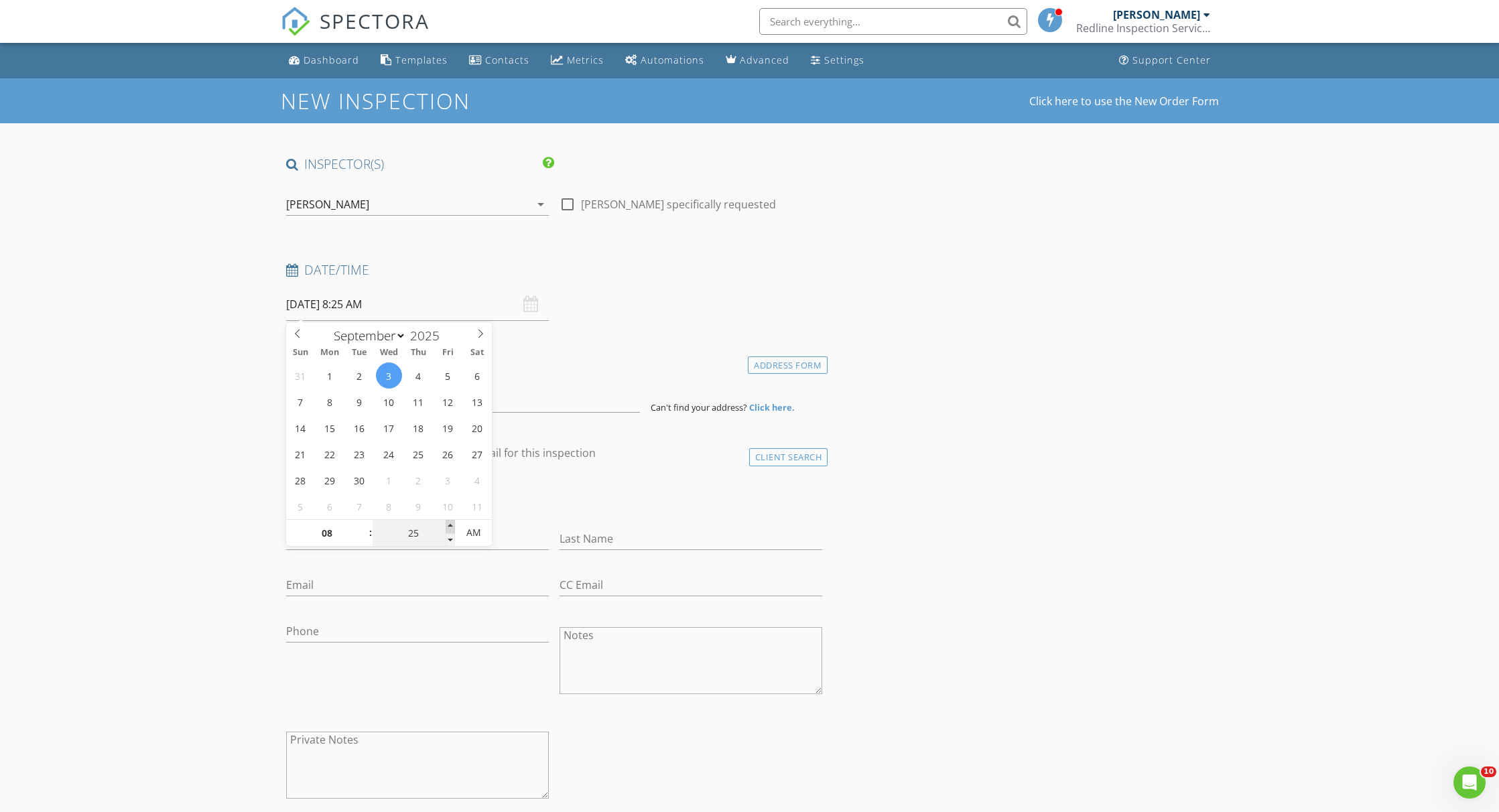
type input "30"
type input "[DATE] 8:30 AM"
click at [454, 527] on span at bounding box center [451, 527] width 10 height 14
drag, startPoint x: 162, startPoint y: 458, endPoint x: 208, endPoint y: 447, distance: 47.3
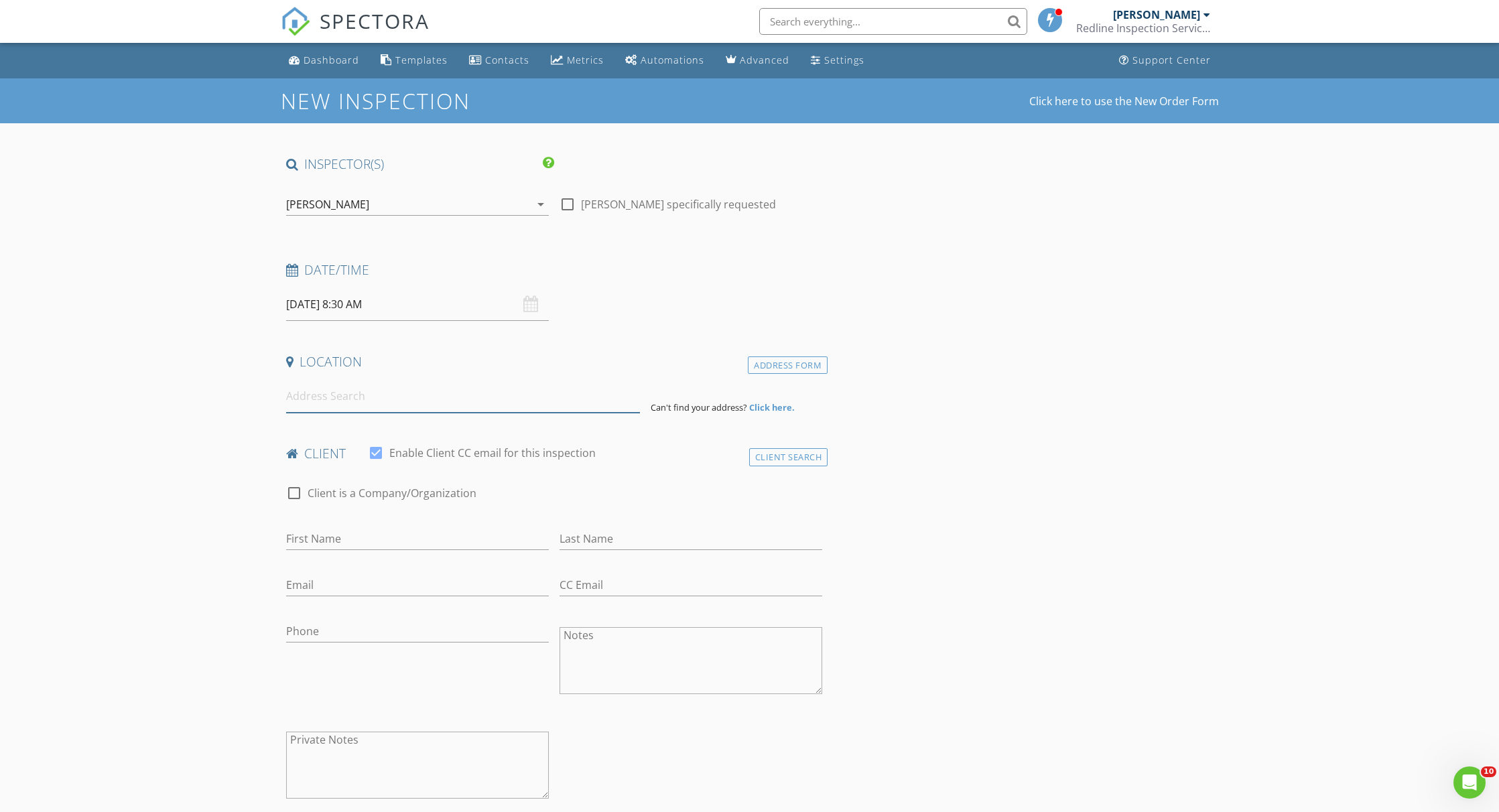
click at [397, 393] on input at bounding box center [464, 396] width 354 height 32
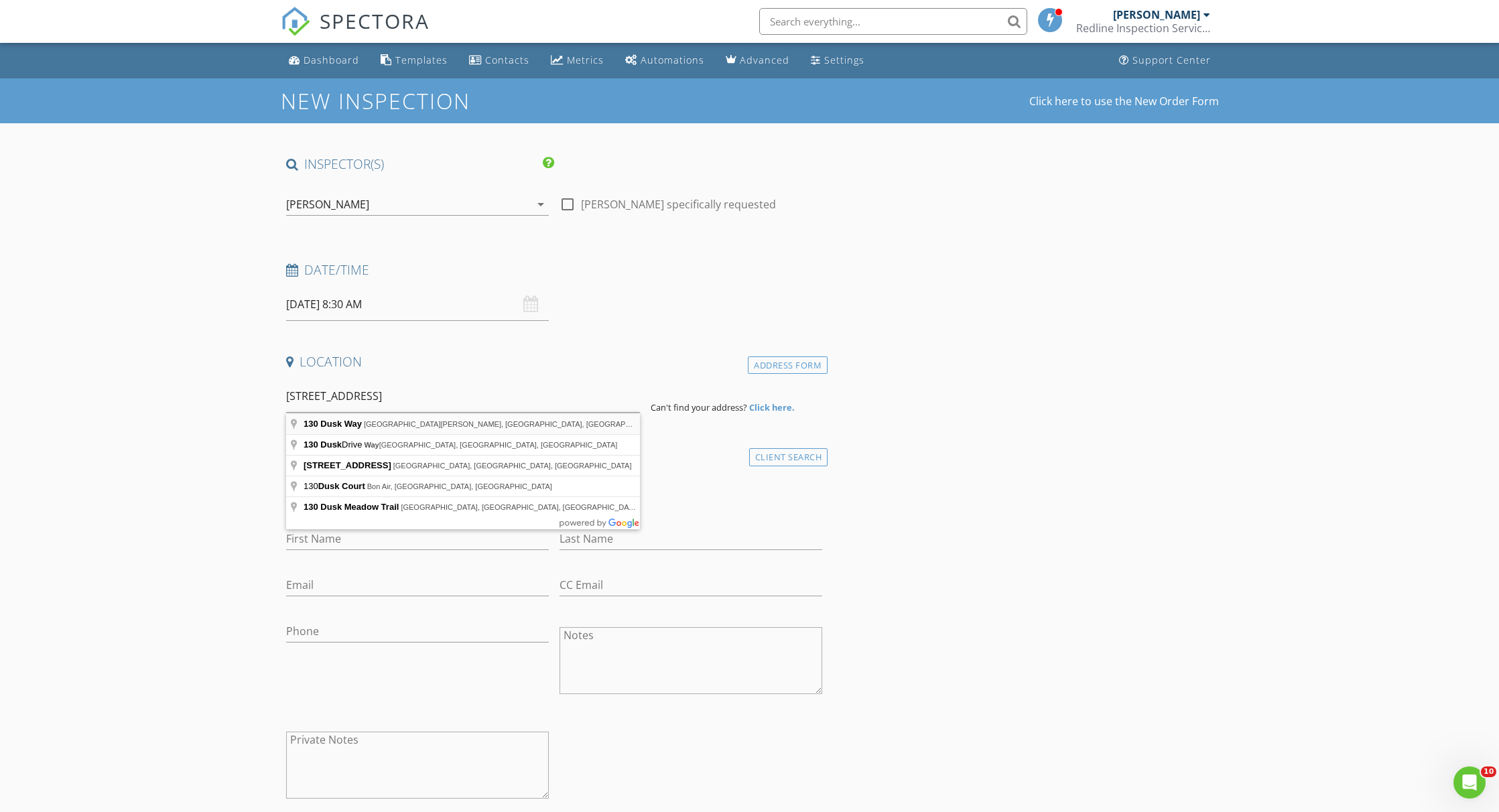
type input "130 Dusk Way, Fort Pierce, FL, USA"
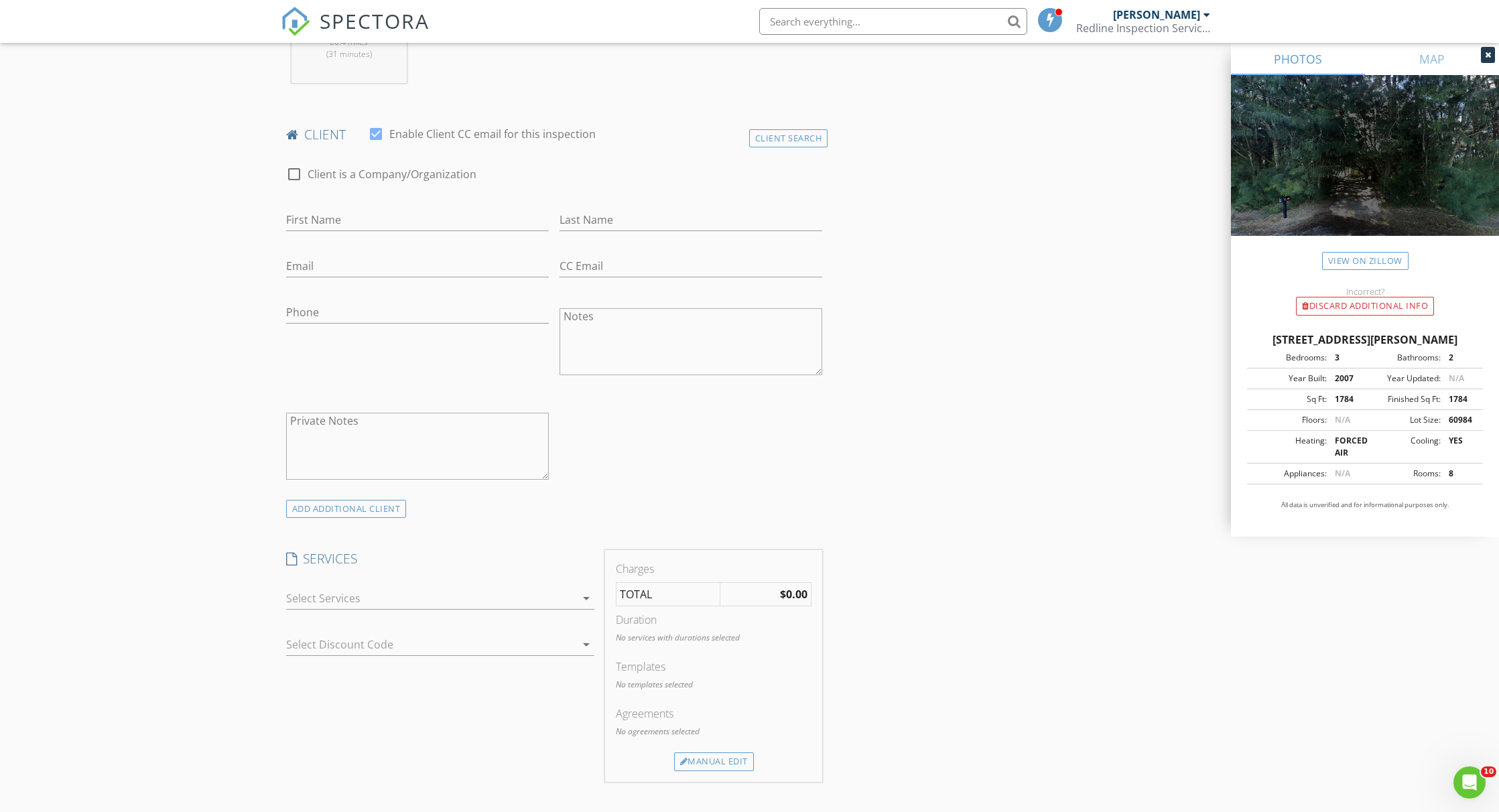
scroll to position [593, 0]
click at [340, 221] on input "First Name" at bounding box center [417, 220] width 263 height 22
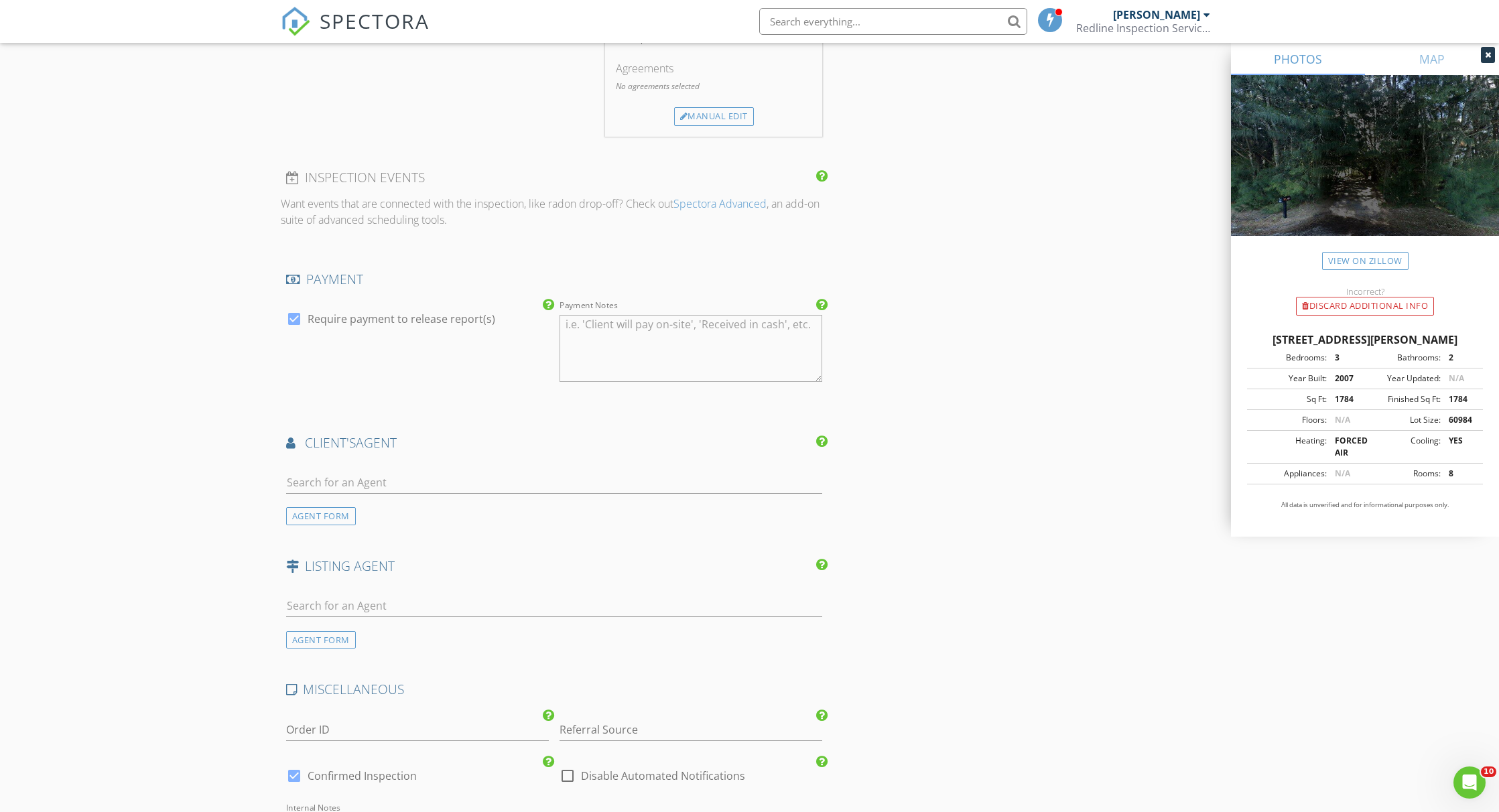
scroll to position [1251, 0]
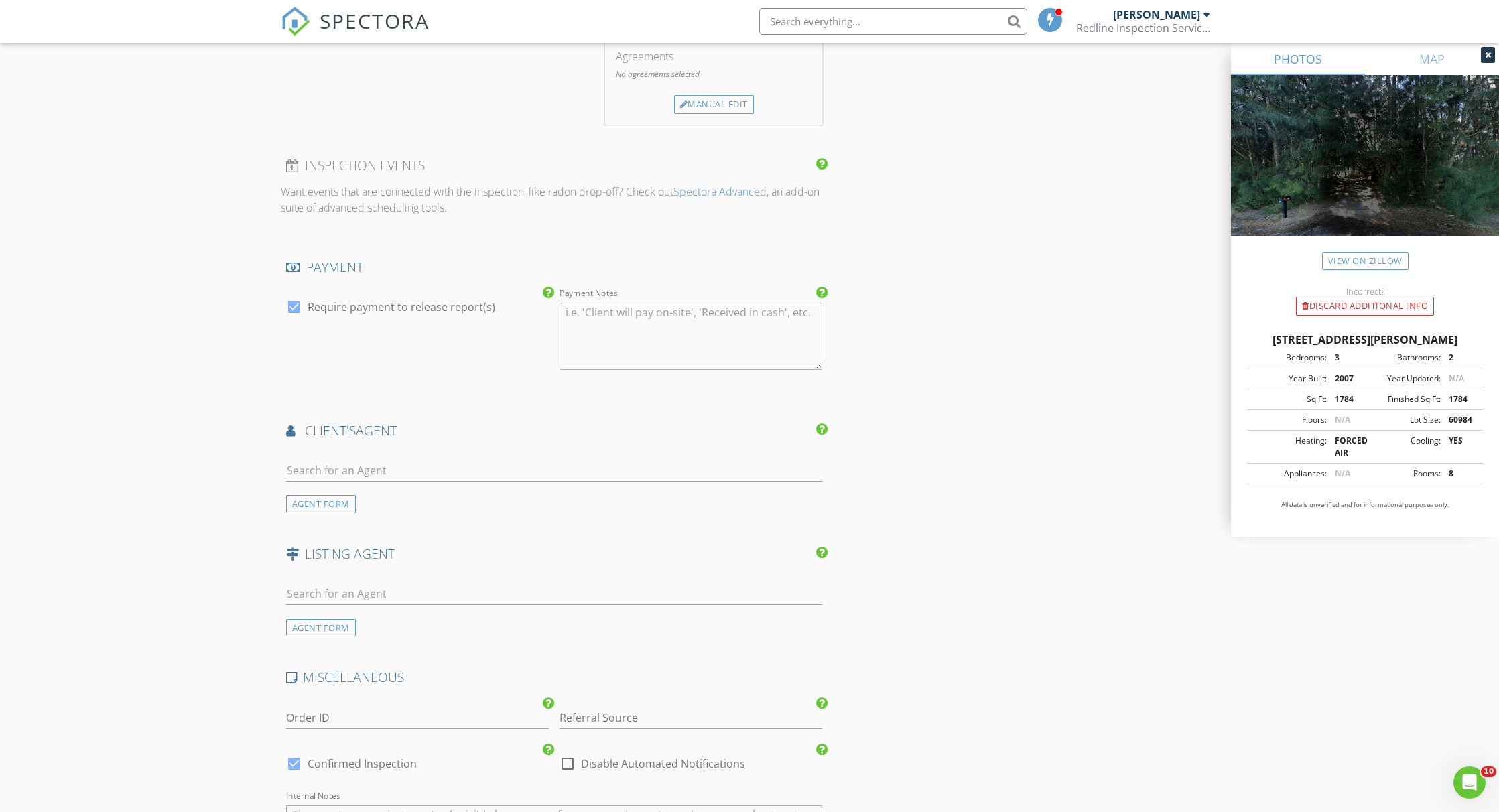
type input "Ray"
click at [297, 309] on div at bounding box center [293, 306] width 23 height 23
checkbox input "false"
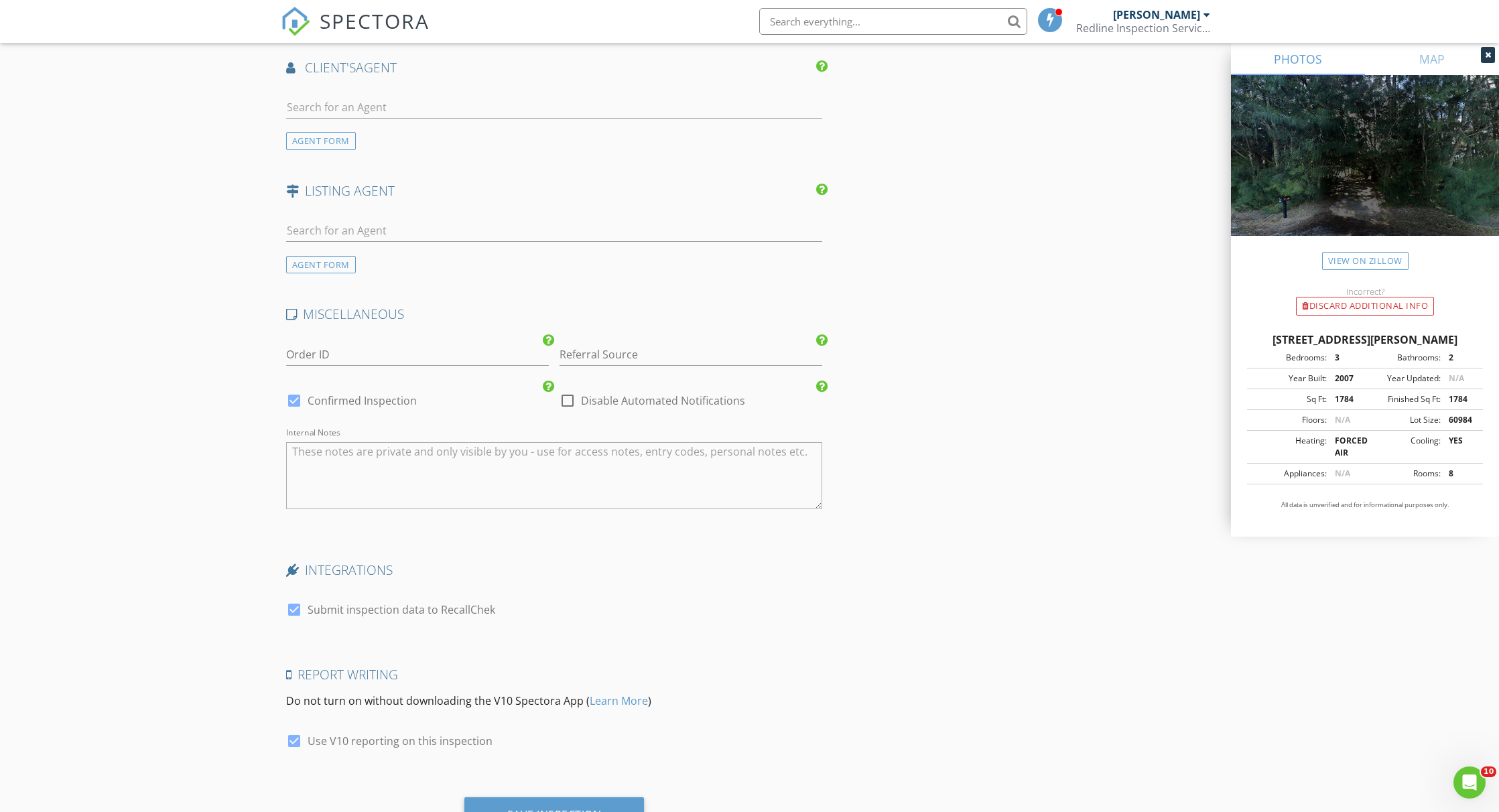
scroll to position [1617, 0]
click at [289, 396] on div at bounding box center [293, 397] width 23 height 23
checkbox input "false"
checkbox input "true"
click at [295, 600] on div at bounding box center [293, 606] width 23 height 23
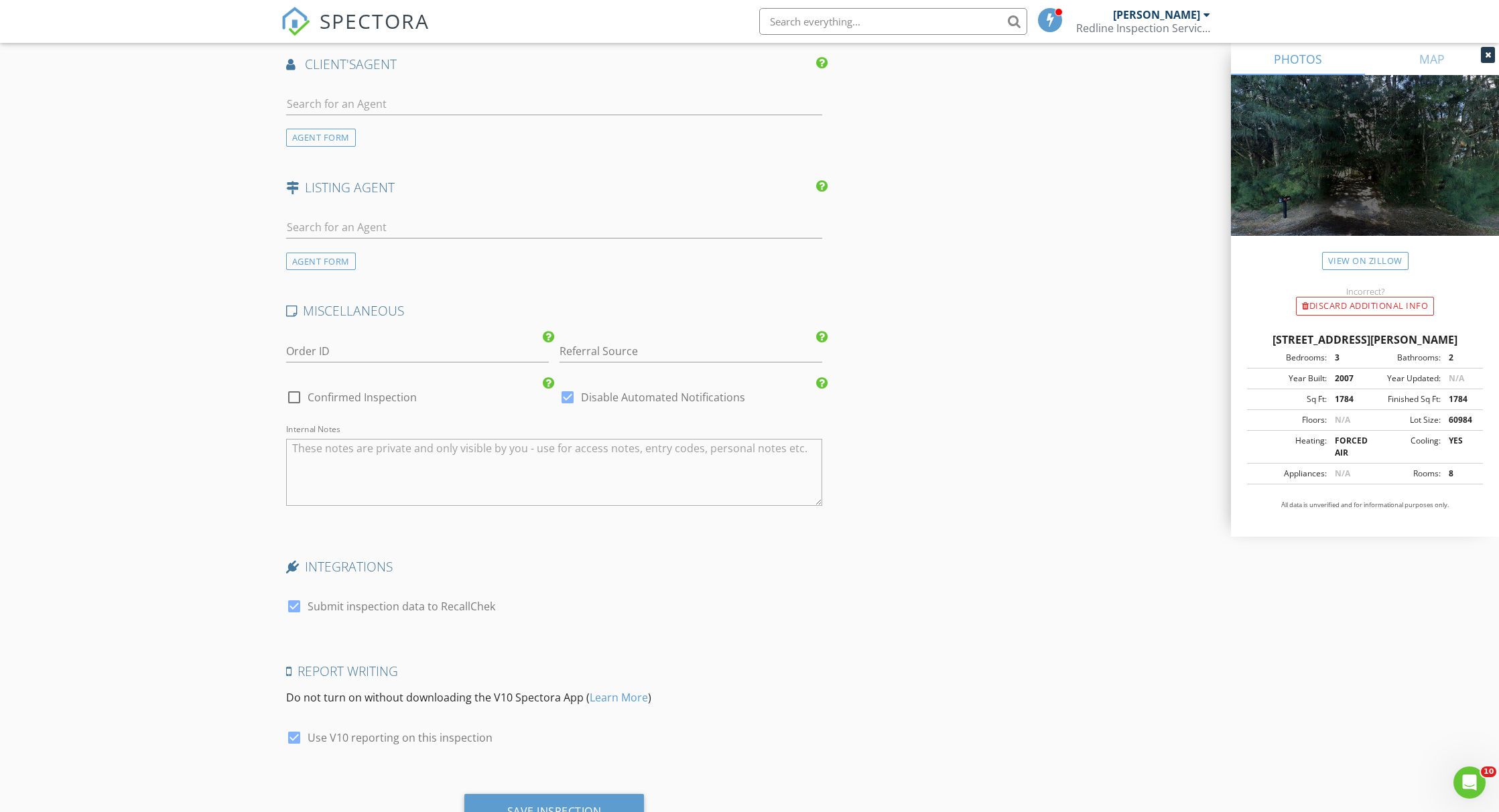
checkbox input "false"
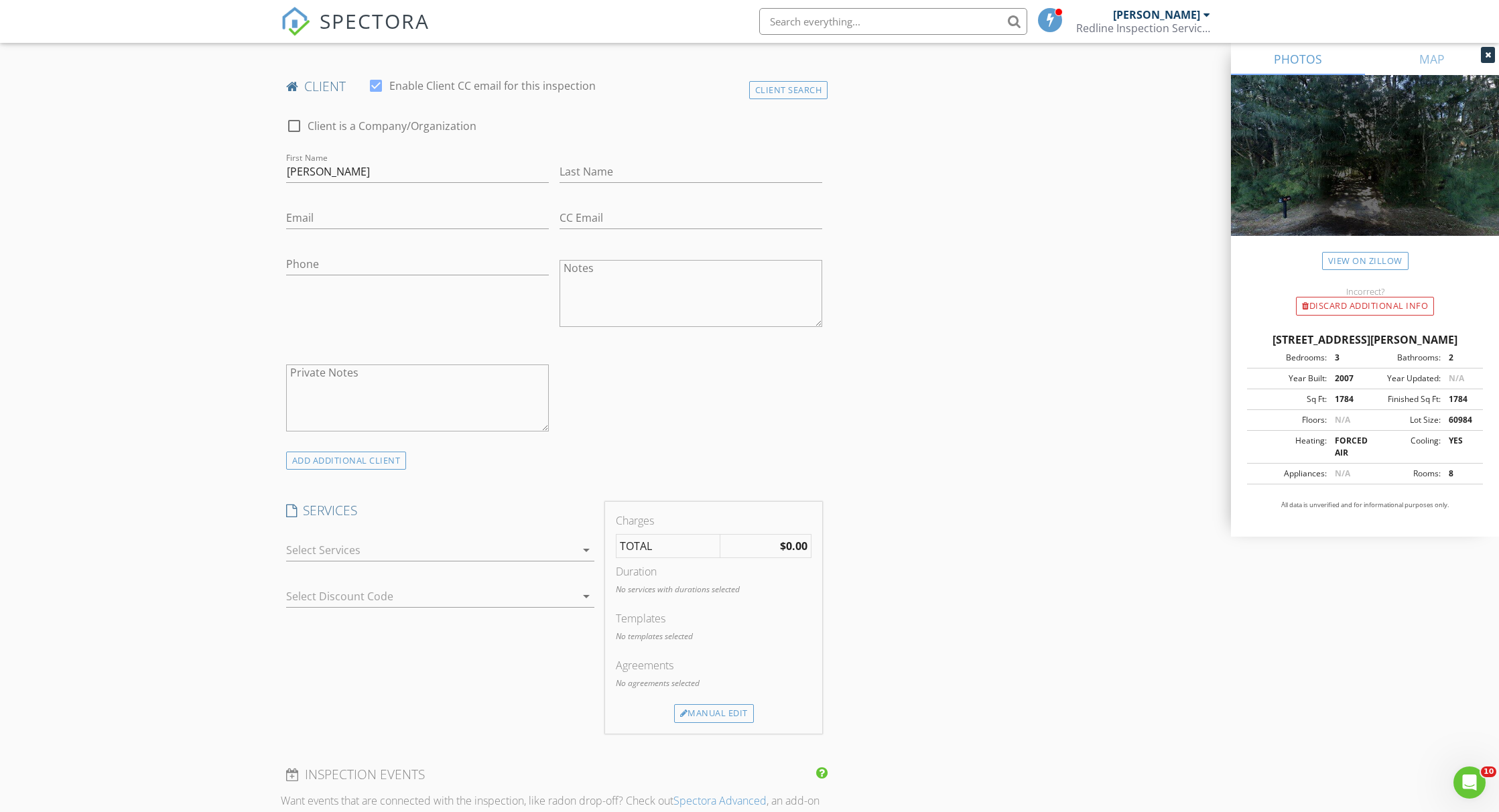
scroll to position [625, 0]
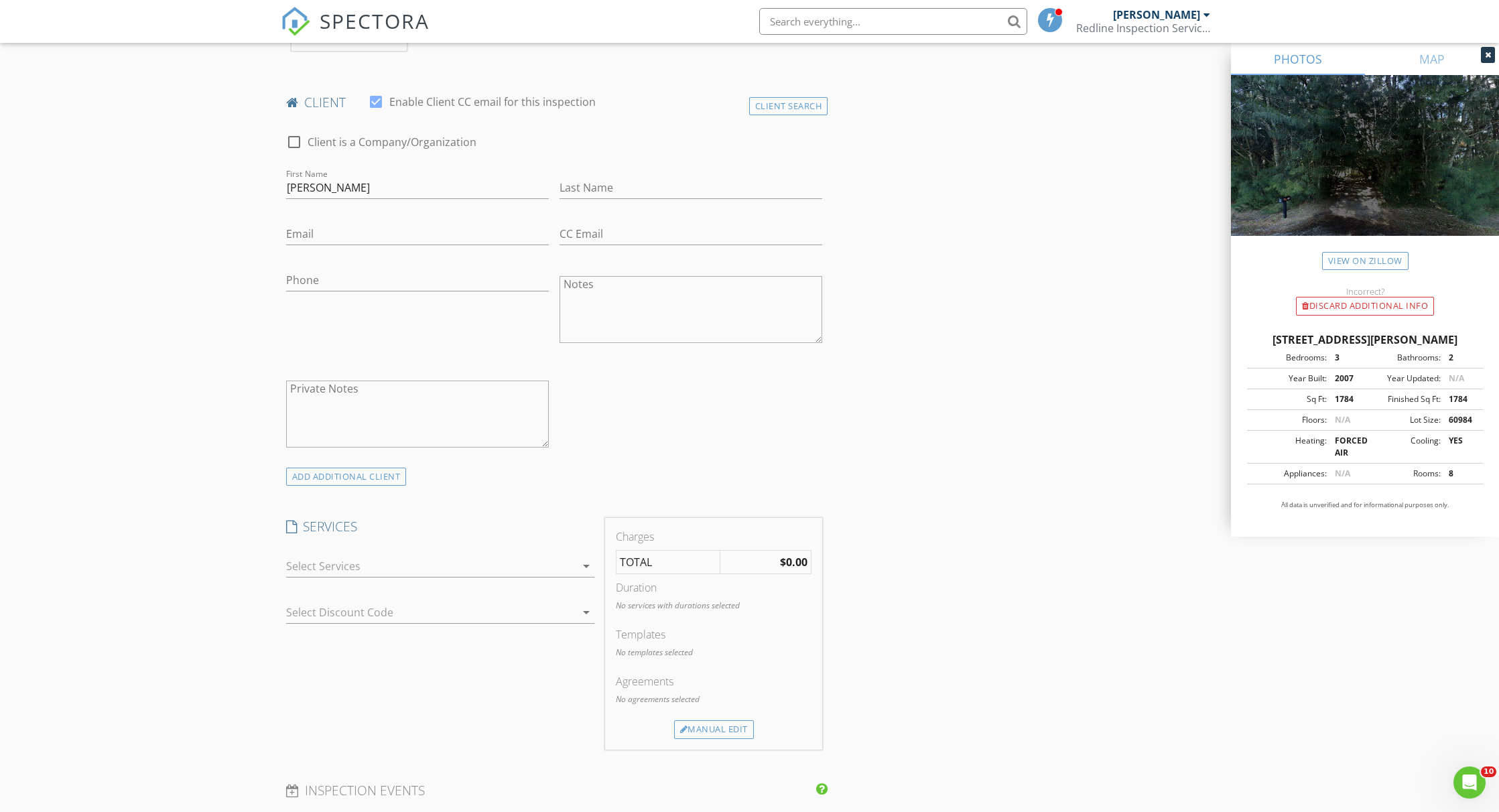
click at [392, 563] on div at bounding box center [431, 566] width 289 height 22
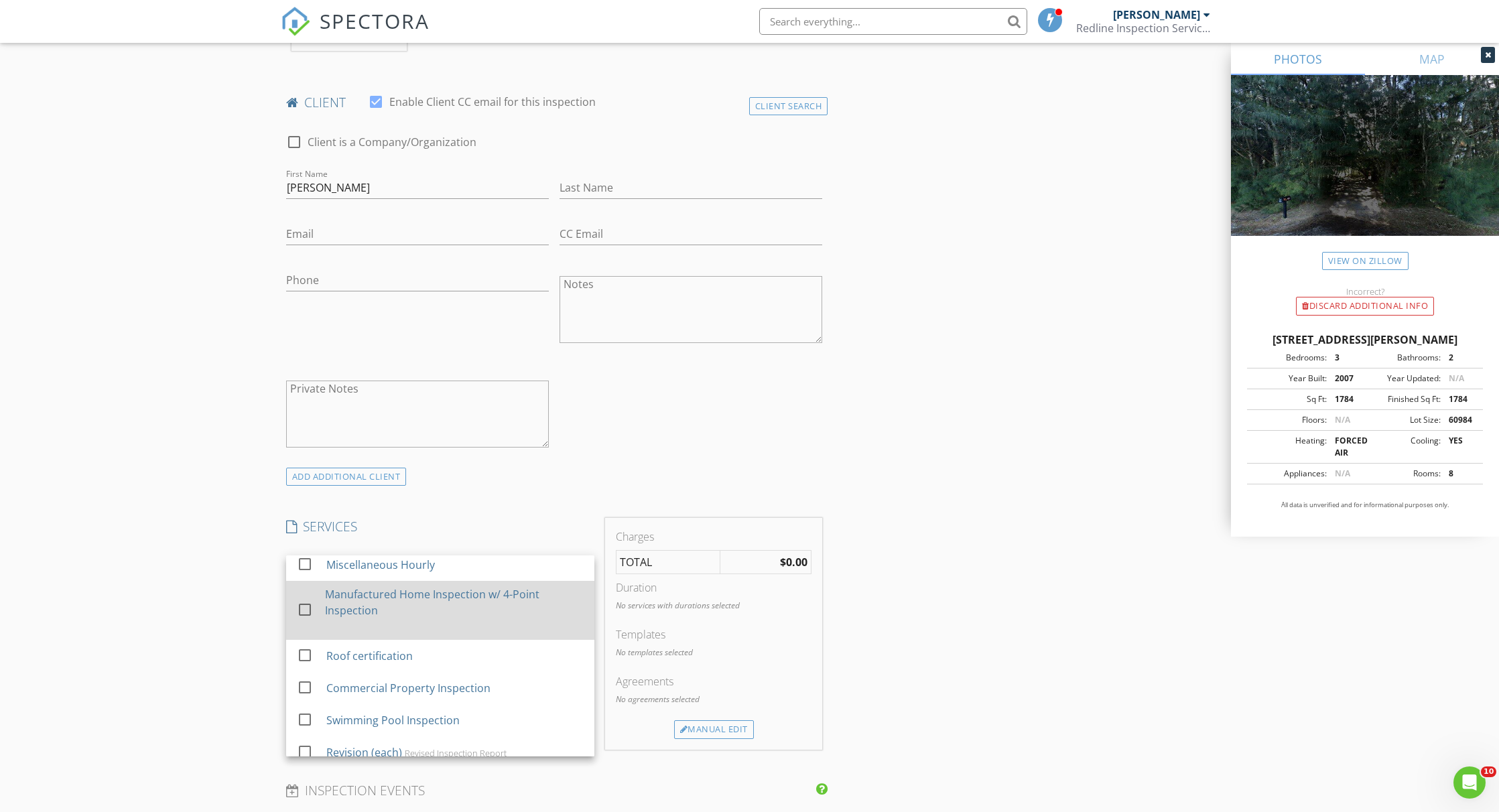
scroll to position [529, 0]
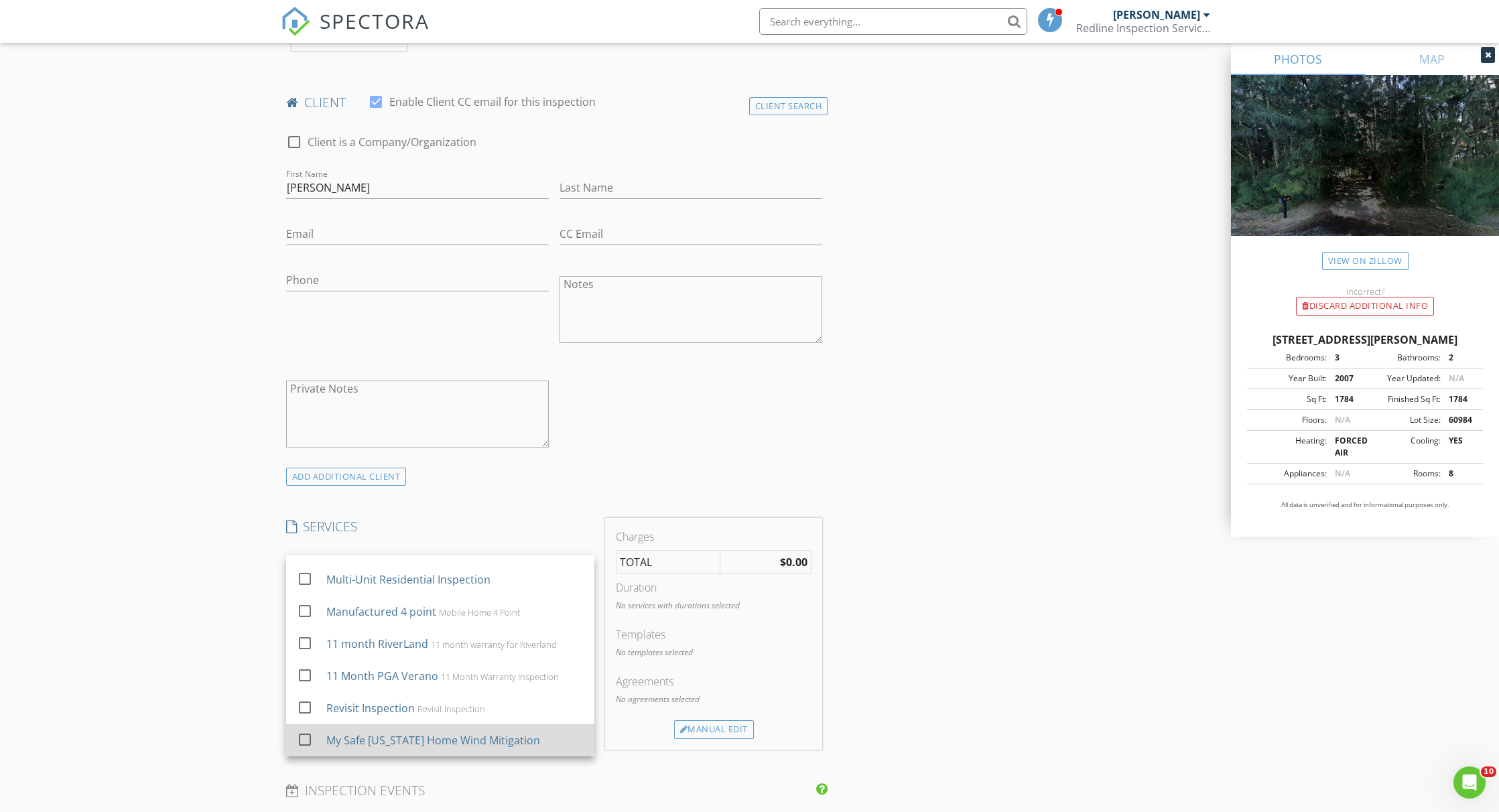
click at [306, 735] on div at bounding box center [304, 739] width 23 height 23
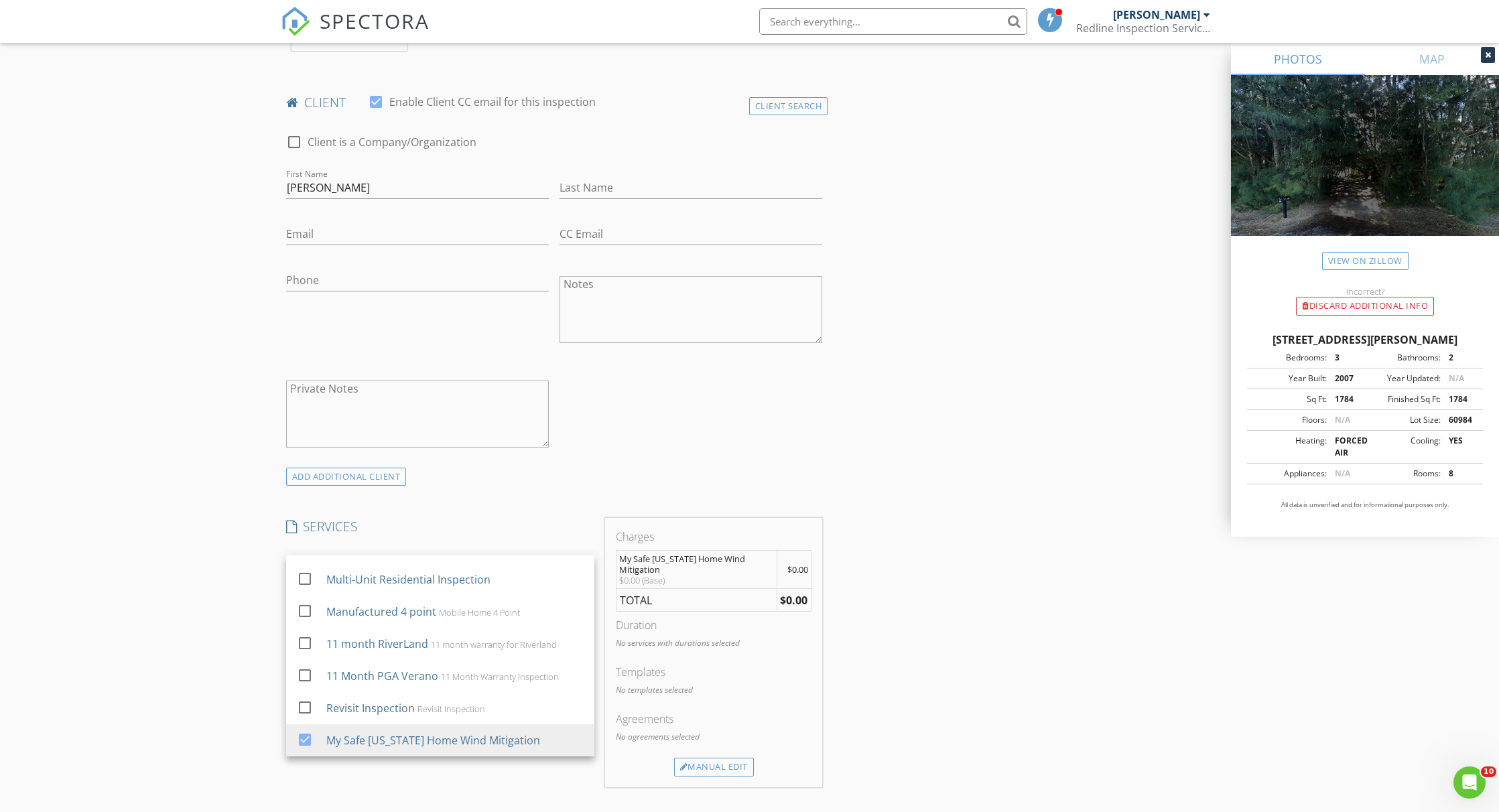
click at [232, 679] on div "New Inspection Click here to use the New Order Form INSPECTOR(S) check_box Step…" at bounding box center [749, 677] width 1499 height 2449
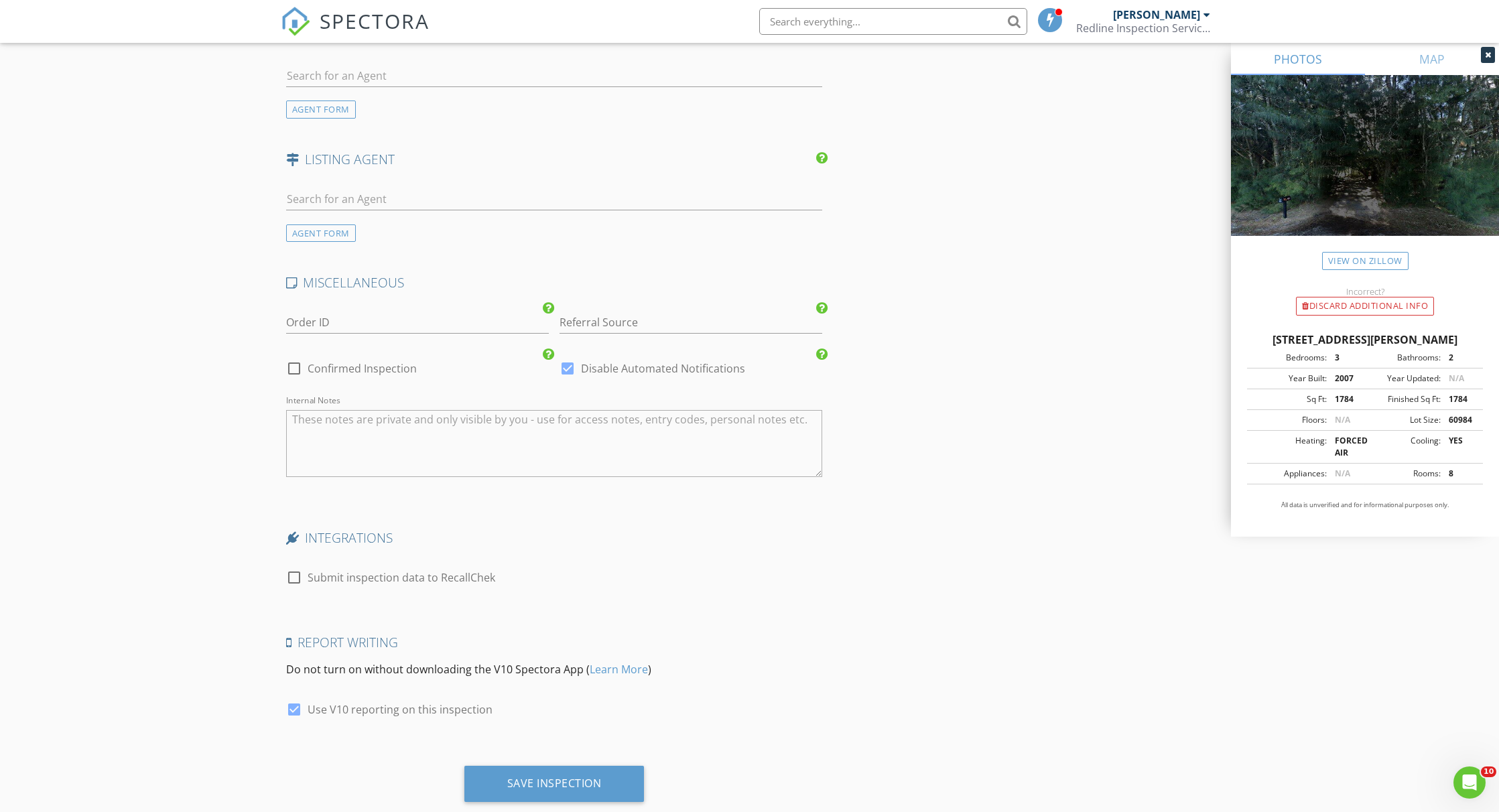
scroll to position [1705, 0]
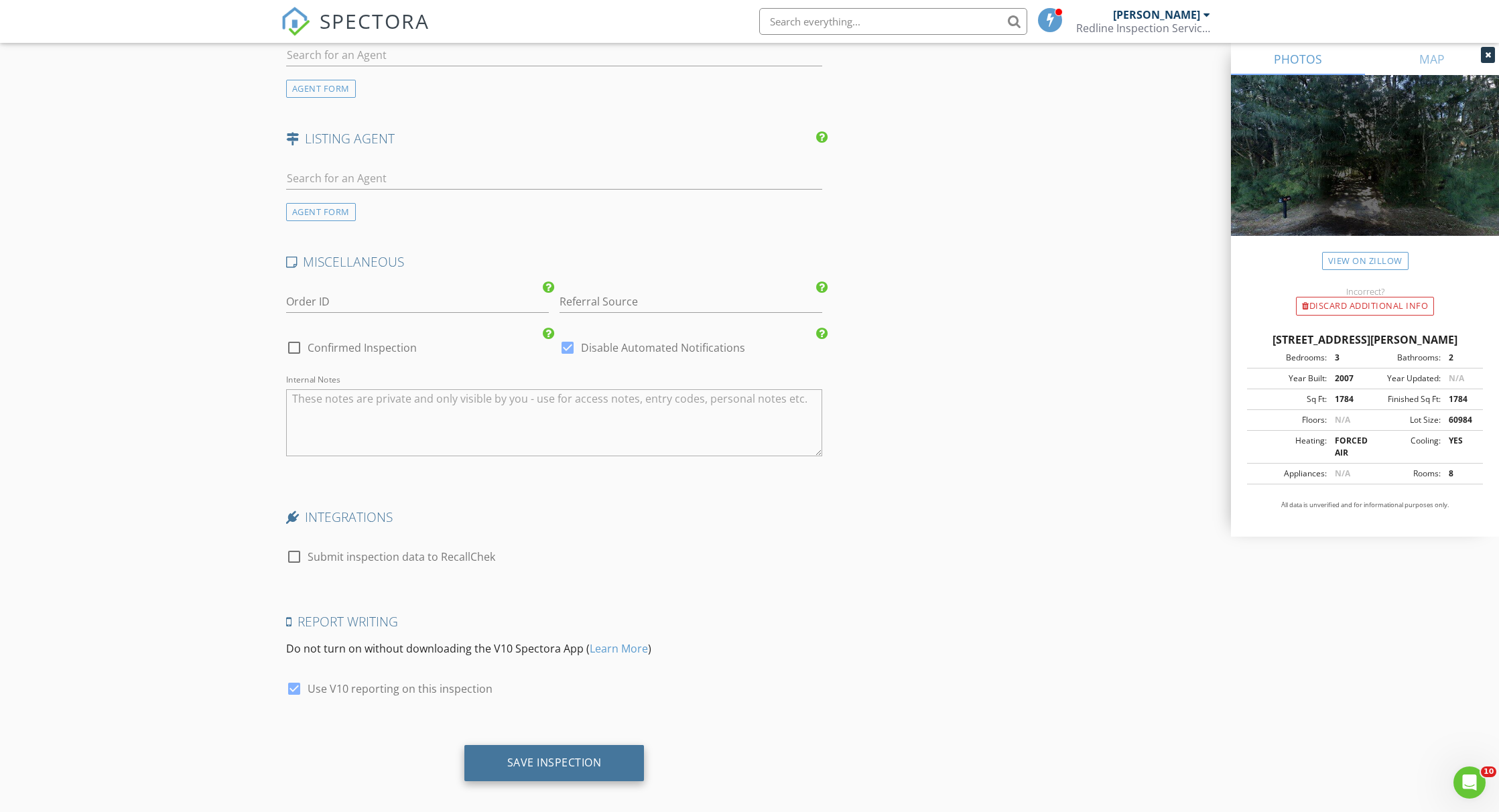
click at [533, 764] on div "Save Inspection" at bounding box center [554, 763] width 180 height 36
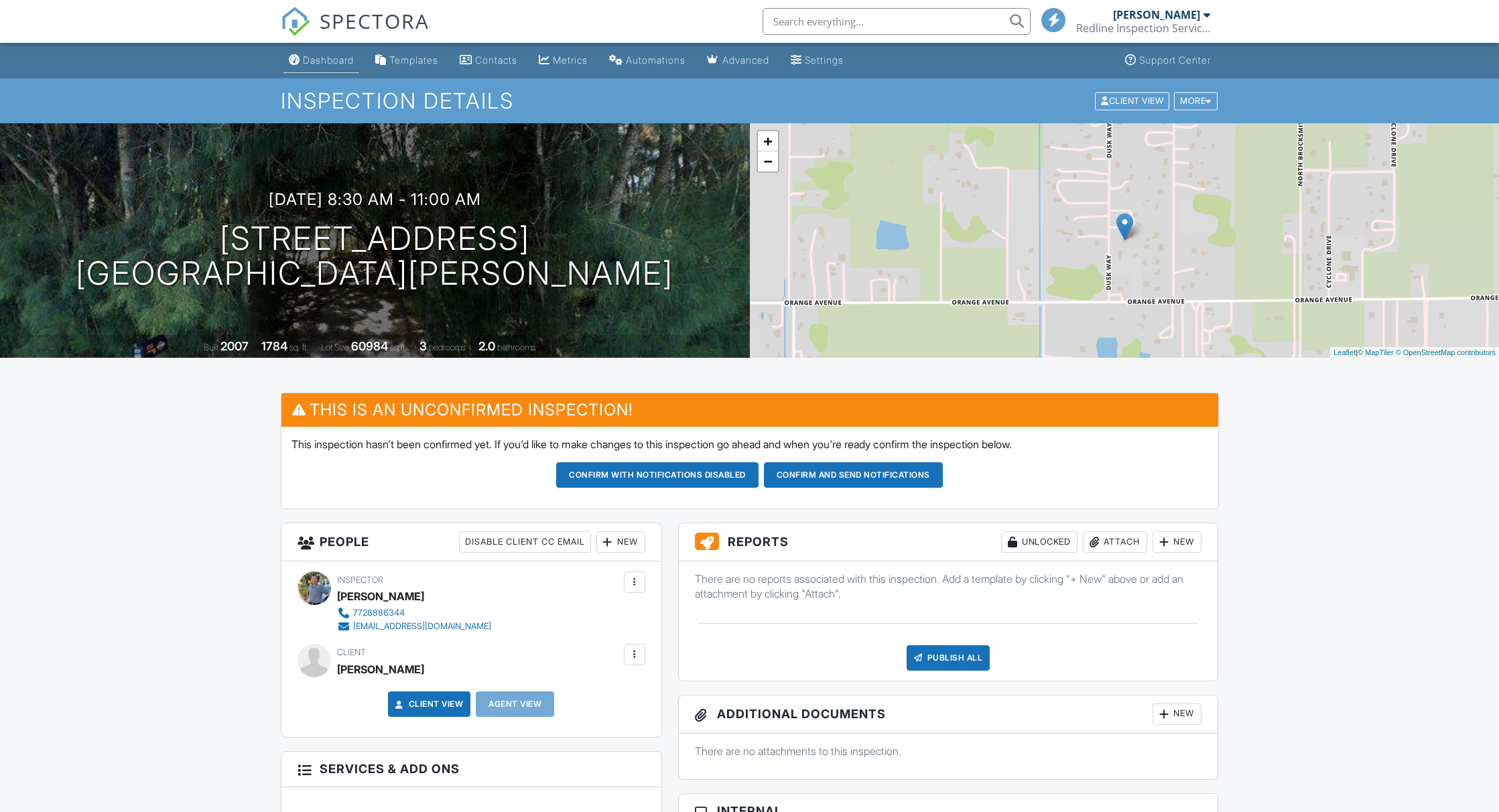
click at [329, 60] on div "Dashboard" at bounding box center [329, 60] width 51 height 12
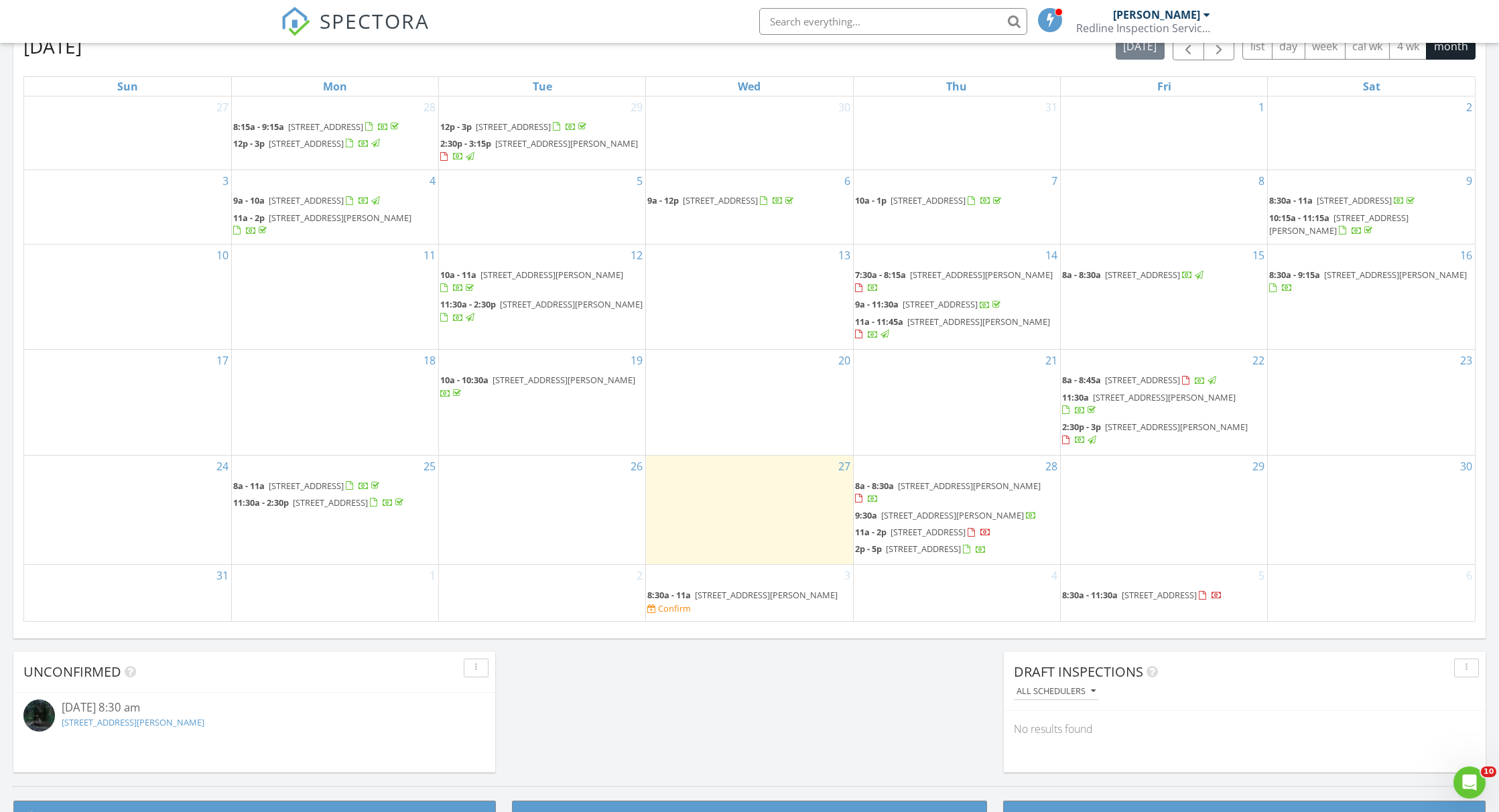
scroll to position [609, 0]
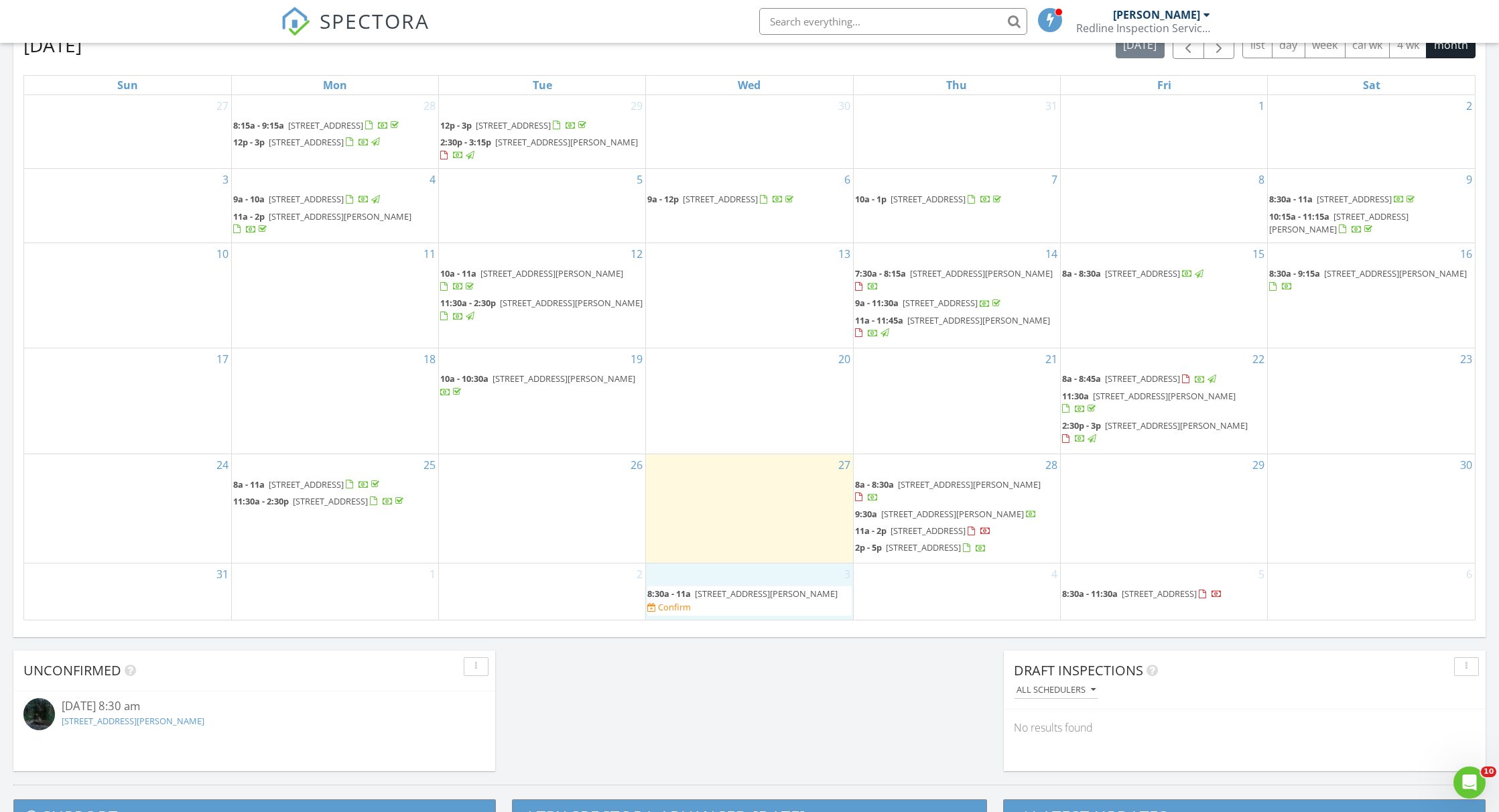
click at [784, 581] on div "3 8:30a - 11a 130 Dusk Way, Fort Pierce 34945 Confirm" at bounding box center [749, 592] width 207 height 56
click at [729, 599] on span "130 Dusk Way, Fort Pierce 34945" at bounding box center [766, 593] width 143 height 12
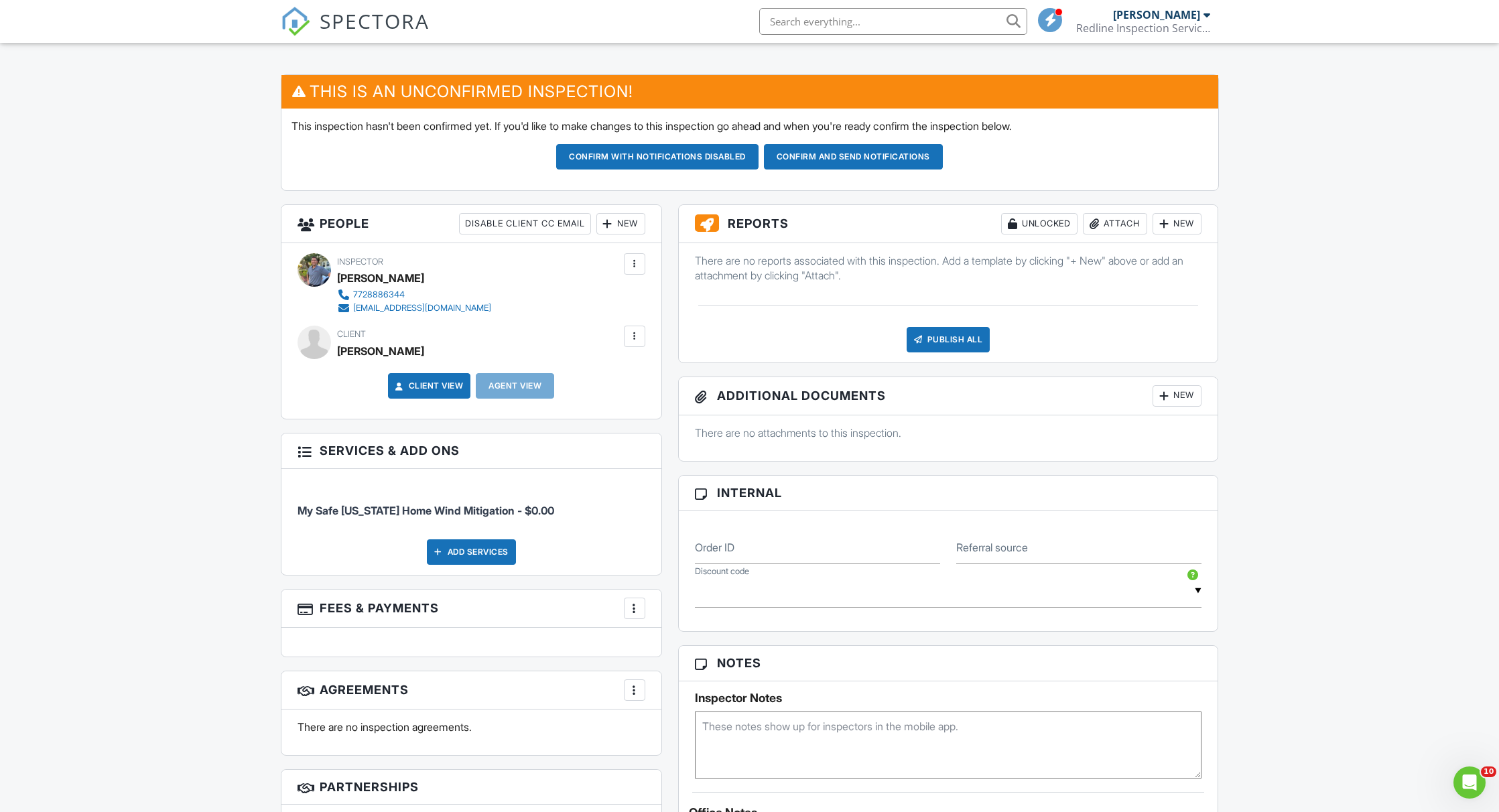
scroll to position [331, 0]
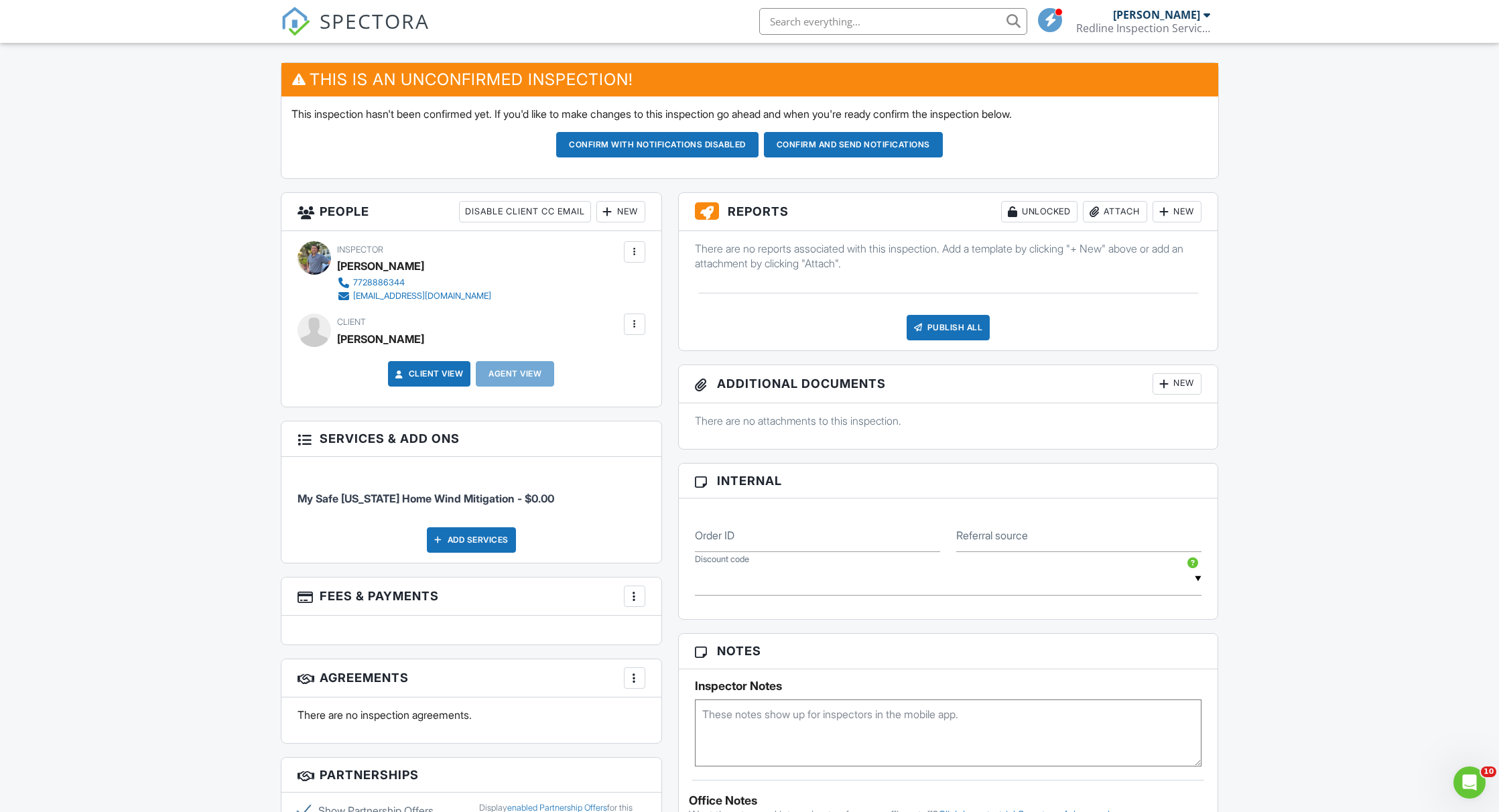
click at [630, 328] on div at bounding box center [635, 325] width 14 height 14
click at [584, 363] on div at bounding box center [582, 365] width 14 height 14
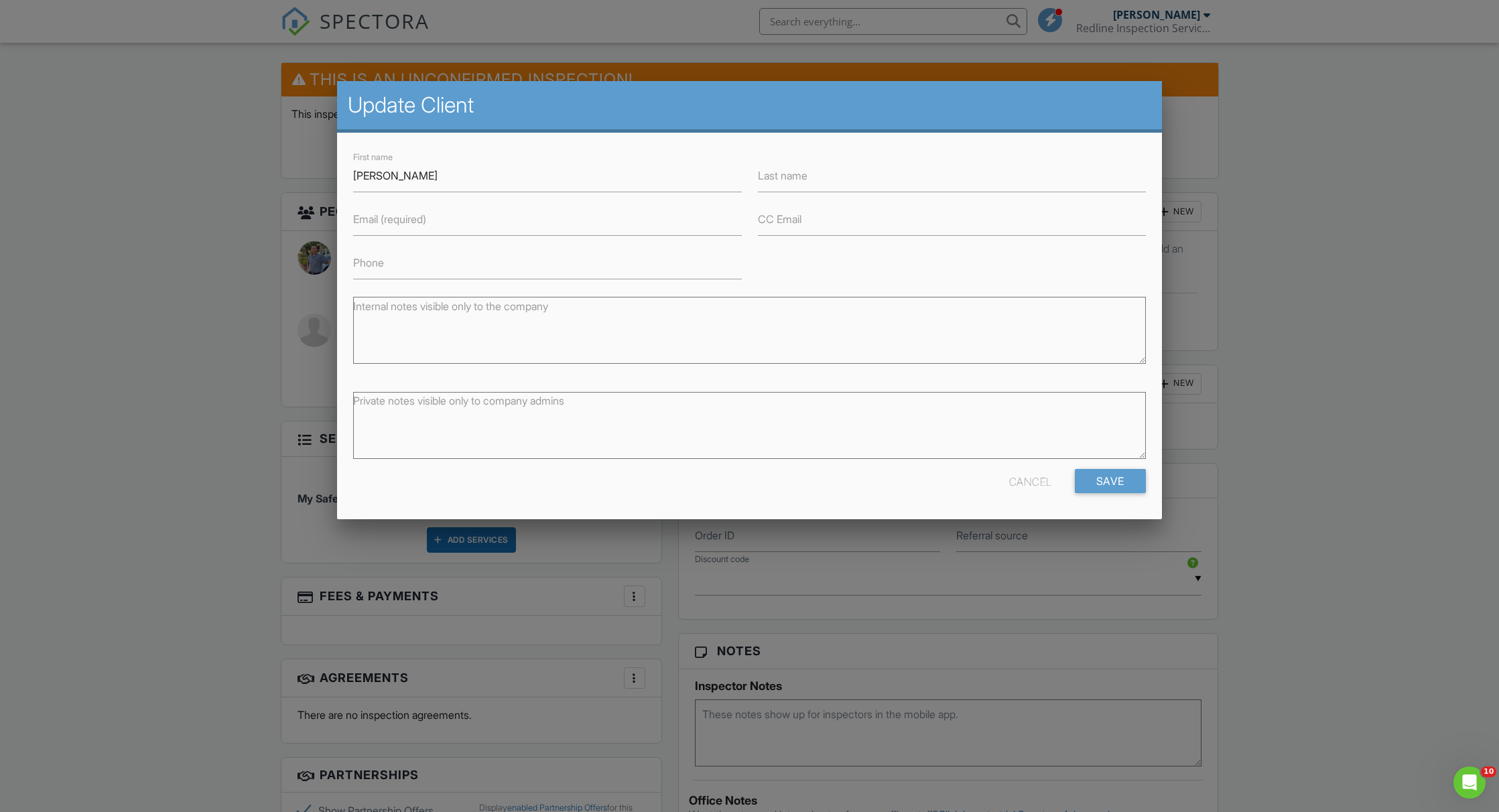
click at [383, 268] on label "Phone" at bounding box center [368, 262] width 31 height 15
click at [383, 268] on input "Phone" at bounding box center [547, 263] width 388 height 32
type input "7722882800"
click at [1112, 478] on input "Save" at bounding box center [1110, 481] width 71 height 25
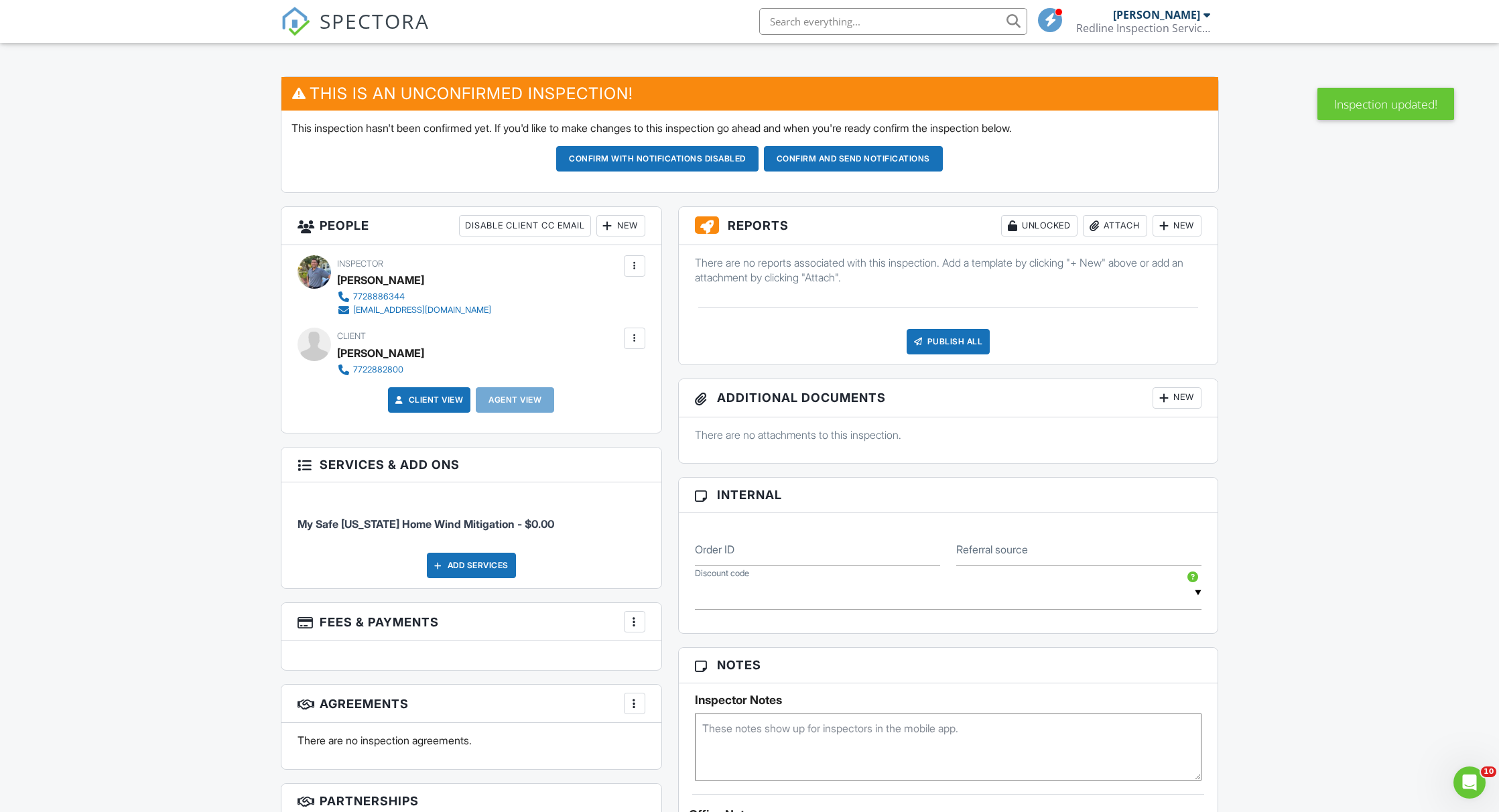
scroll to position [317, 0]
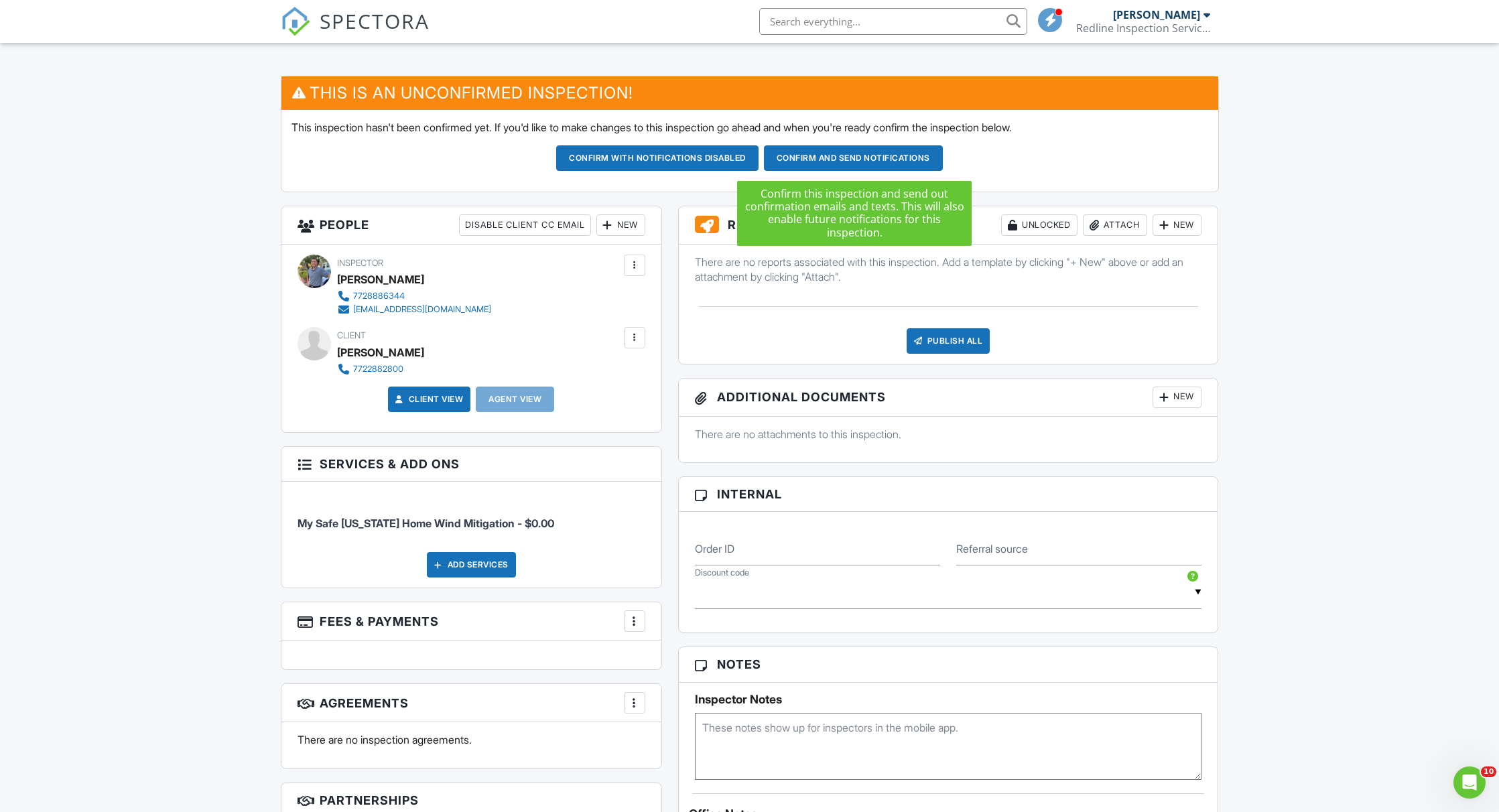
click at [759, 156] on button "Confirm and send notifications" at bounding box center [657, 158] width 203 height 26
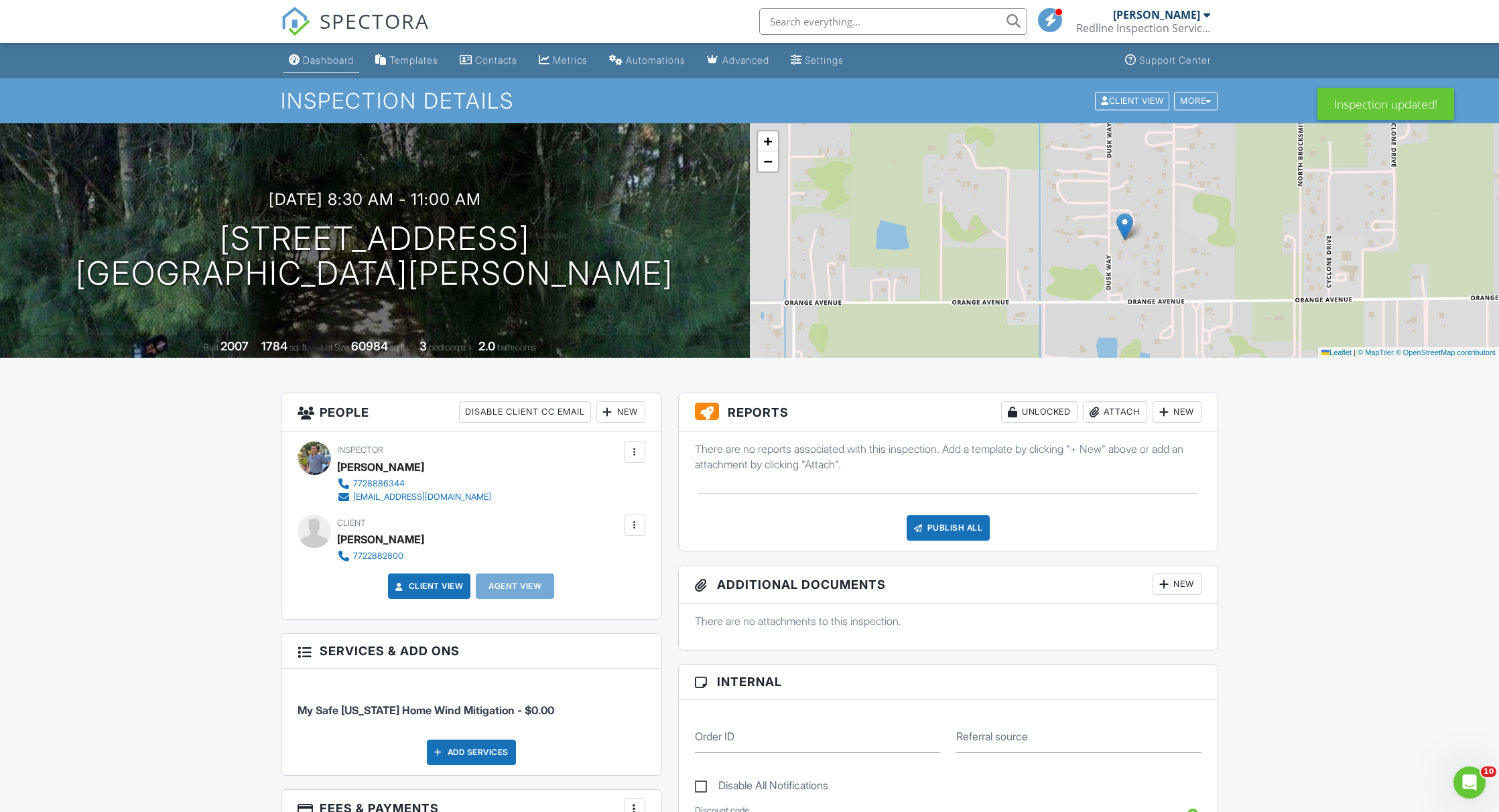
click at [350, 66] on div "Dashboard" at bounding box center [329, 60] width 51 height 12
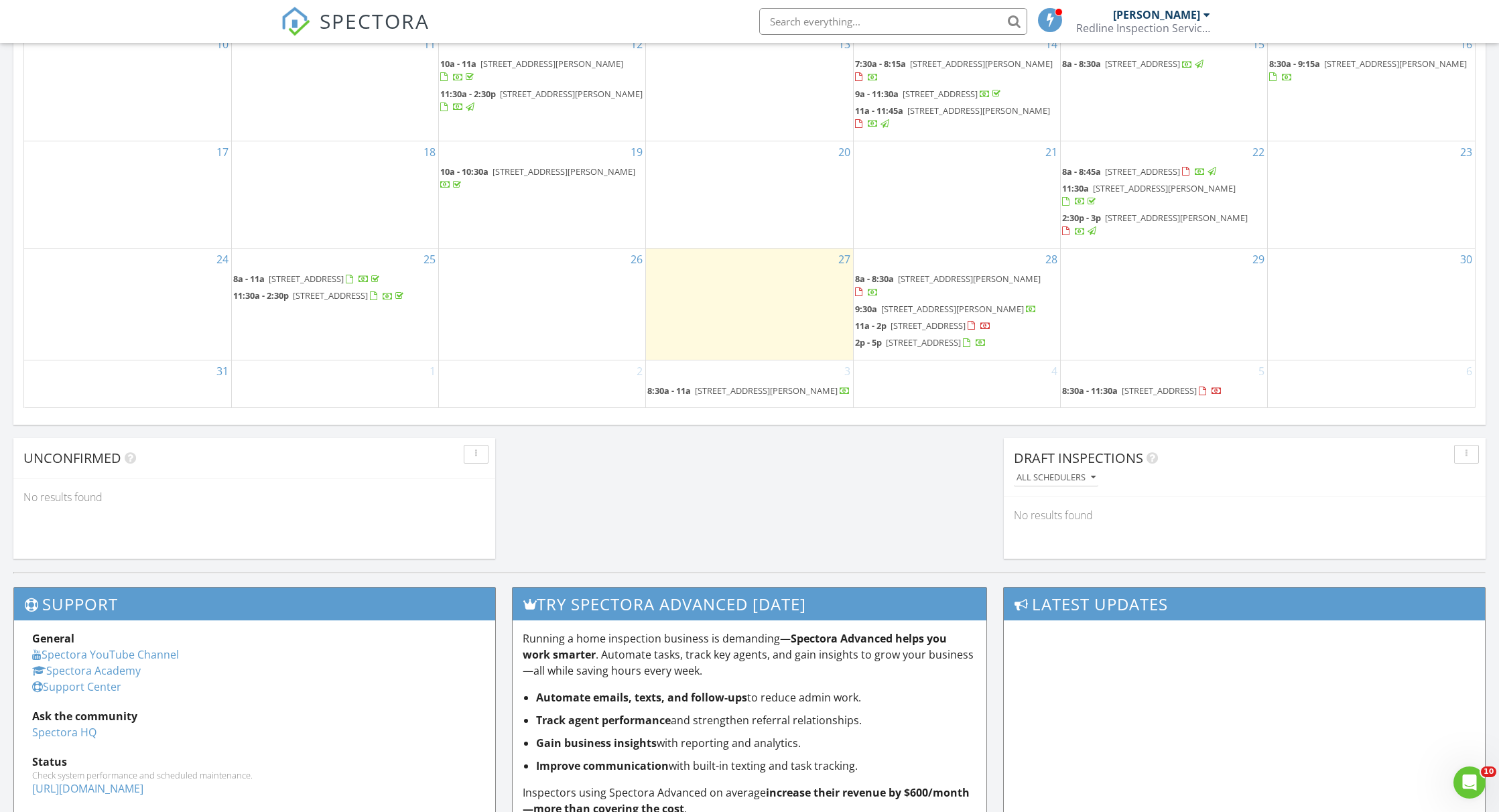
scroll to position [52, 0]
click at [711, 364] on div "3 8:30a - 11a [STREET_ADDRESS][PERSON_NAME]" at bounding box center [749, 384] width 207 height 47
click at [749, 306] on link "Inspection" at bounding box center [747, 307] width 69 height 22
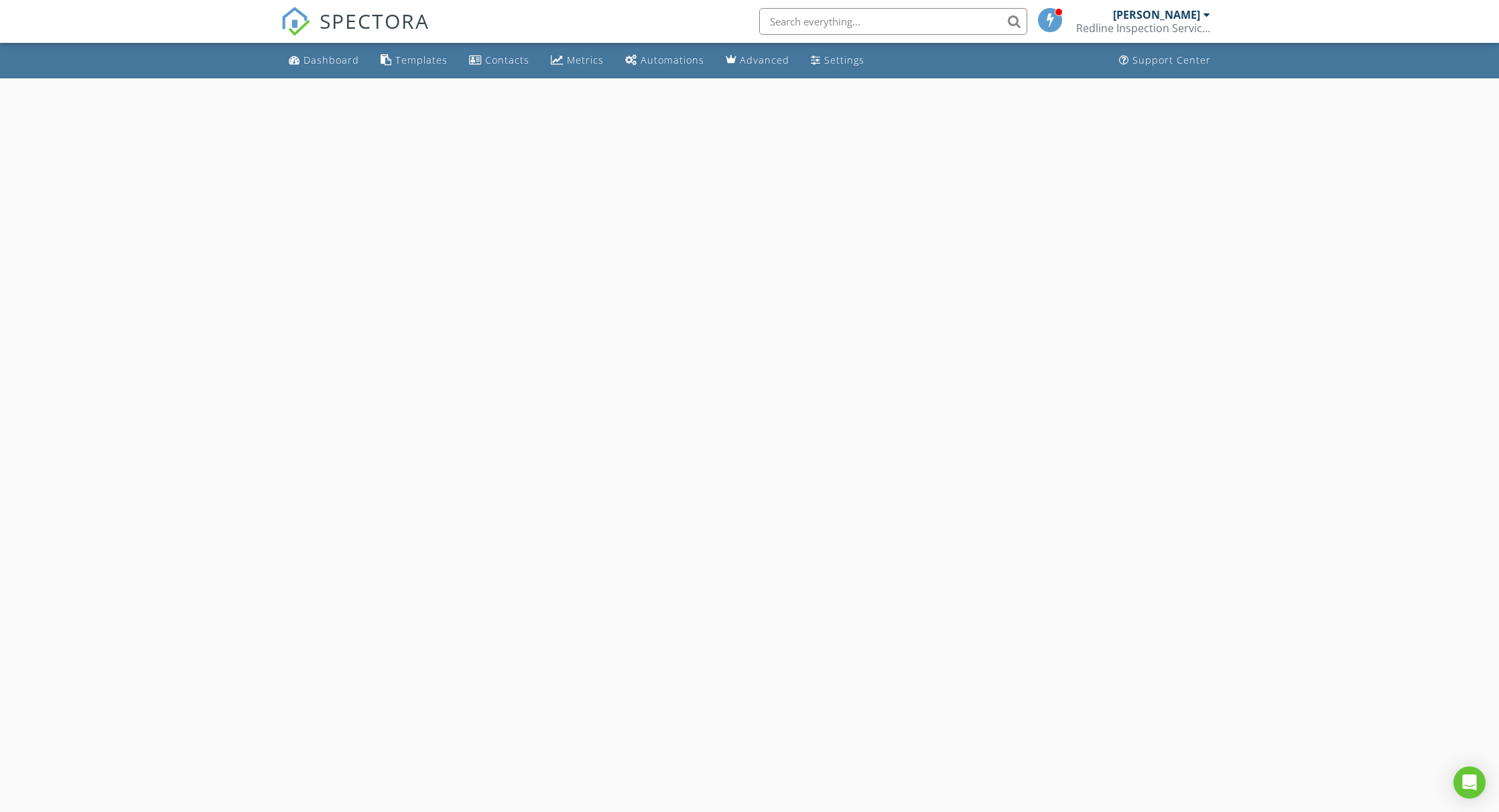
select select "8"
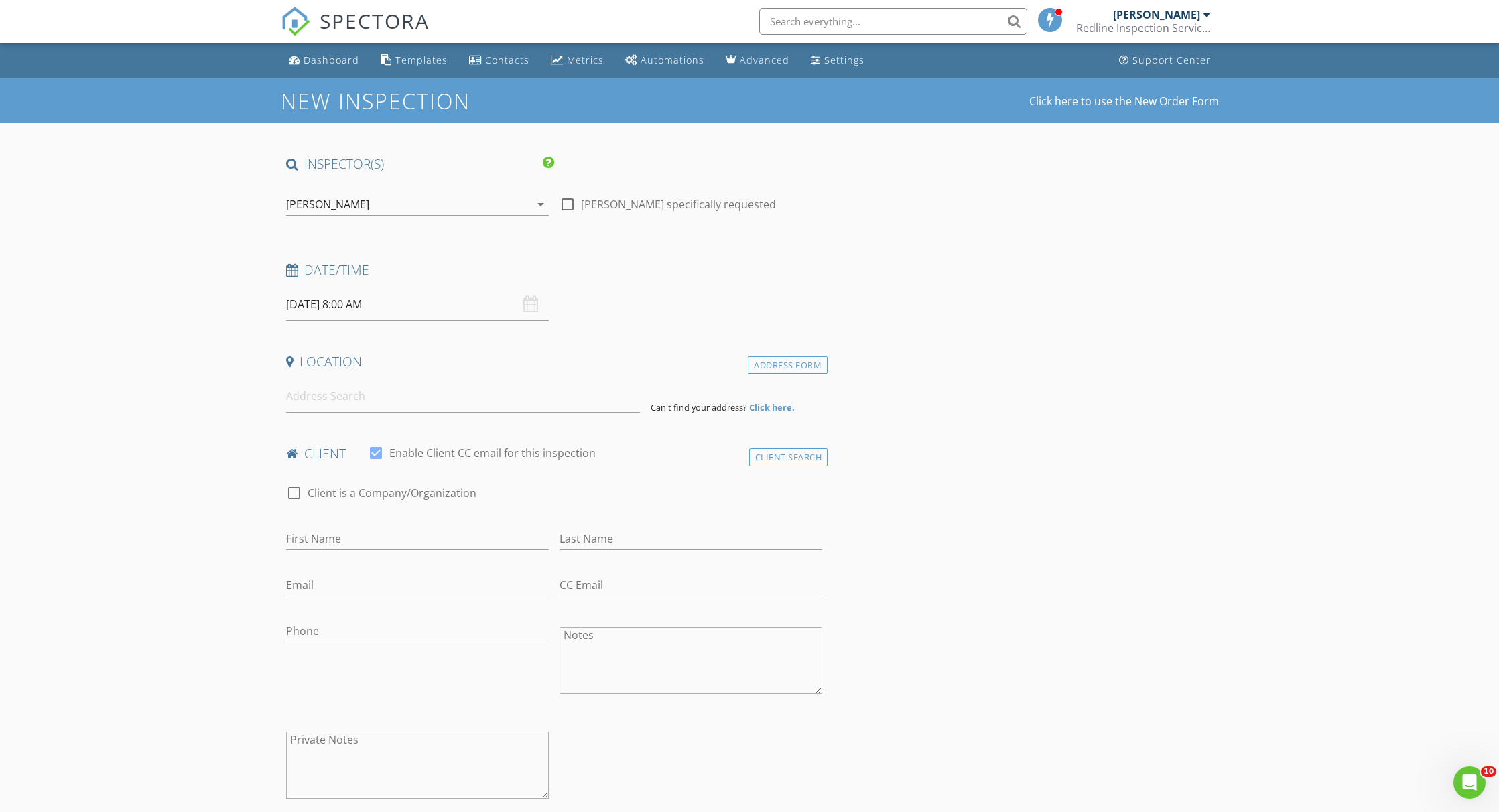
click at [360, 305] on input "09/03/2025 8:00 AM" at bounding box center [417, 304] width 263 height 32
click at [358, 524] on input "08" at bounding box center [328, 532] width 83 height 27
type input "09"
type input "09/03/2025 9:00 AM"
click at [360, 524] on span at bounding box center [364, 527] width 10 height 14
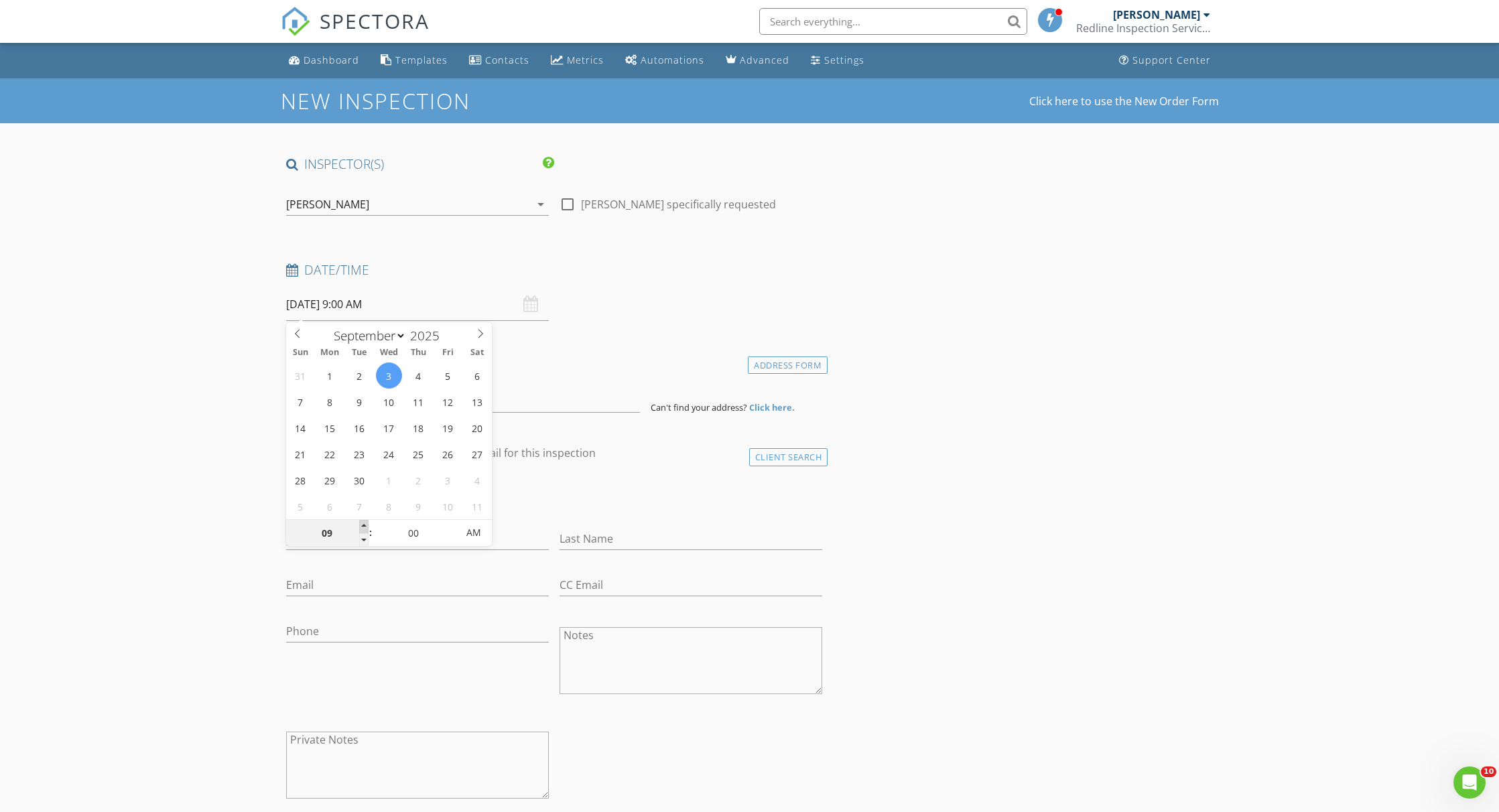
type input "10"
type input "09/03/2025 10:00 AM"
click at [360, 524] on span at bounding box center [364, 527] width 10 height 14
type input "05"
type input "09/03/2025 10:05 AM"
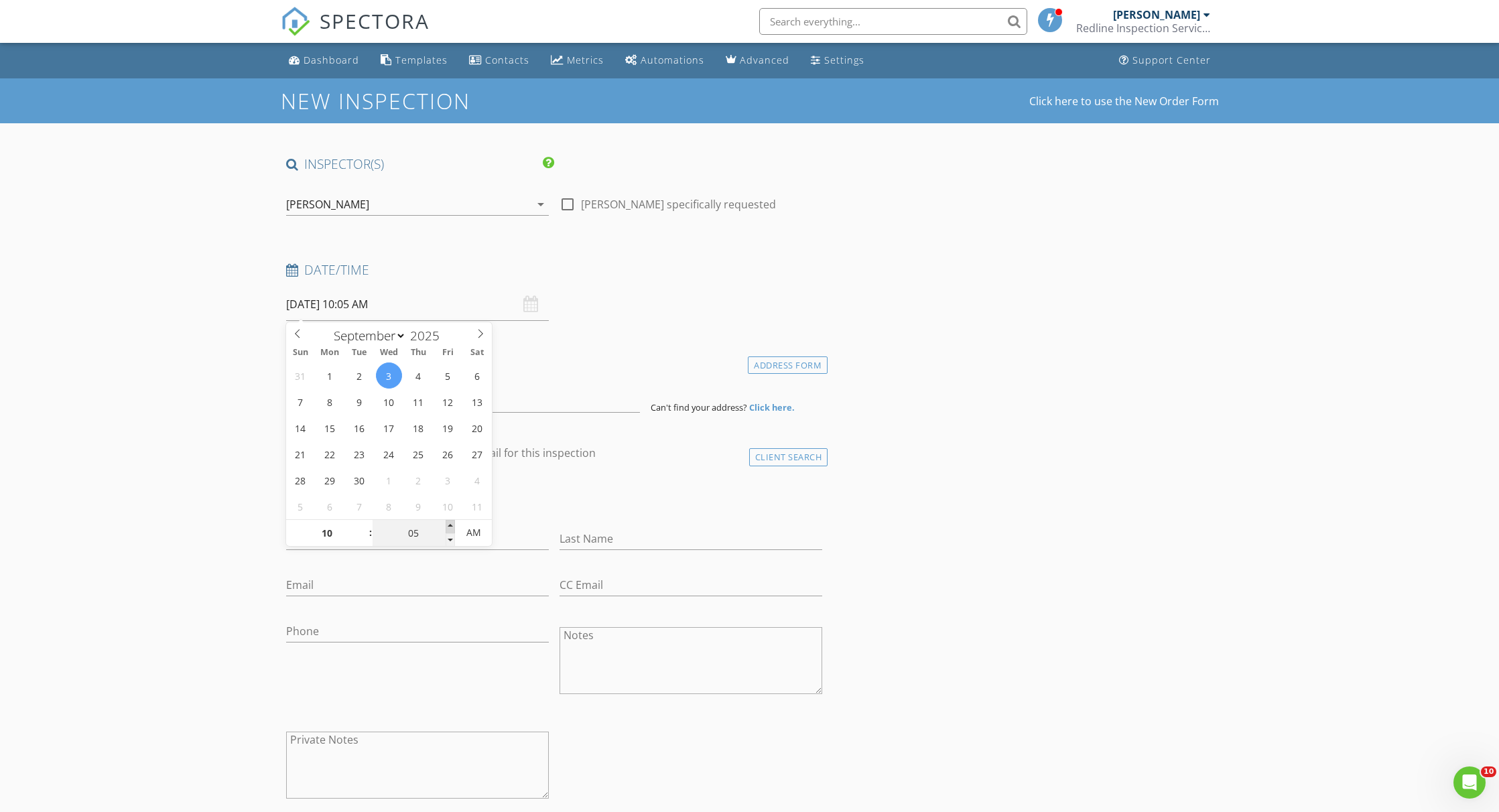
click at [448, 526] on span at bounding box center [451, 527] width 10 height 14
type input "10"
type input "09/03/2025 10:10 AM"
click at [448, 526] on span at bounding box center [451, 527] width 10 height 14
type input "15"
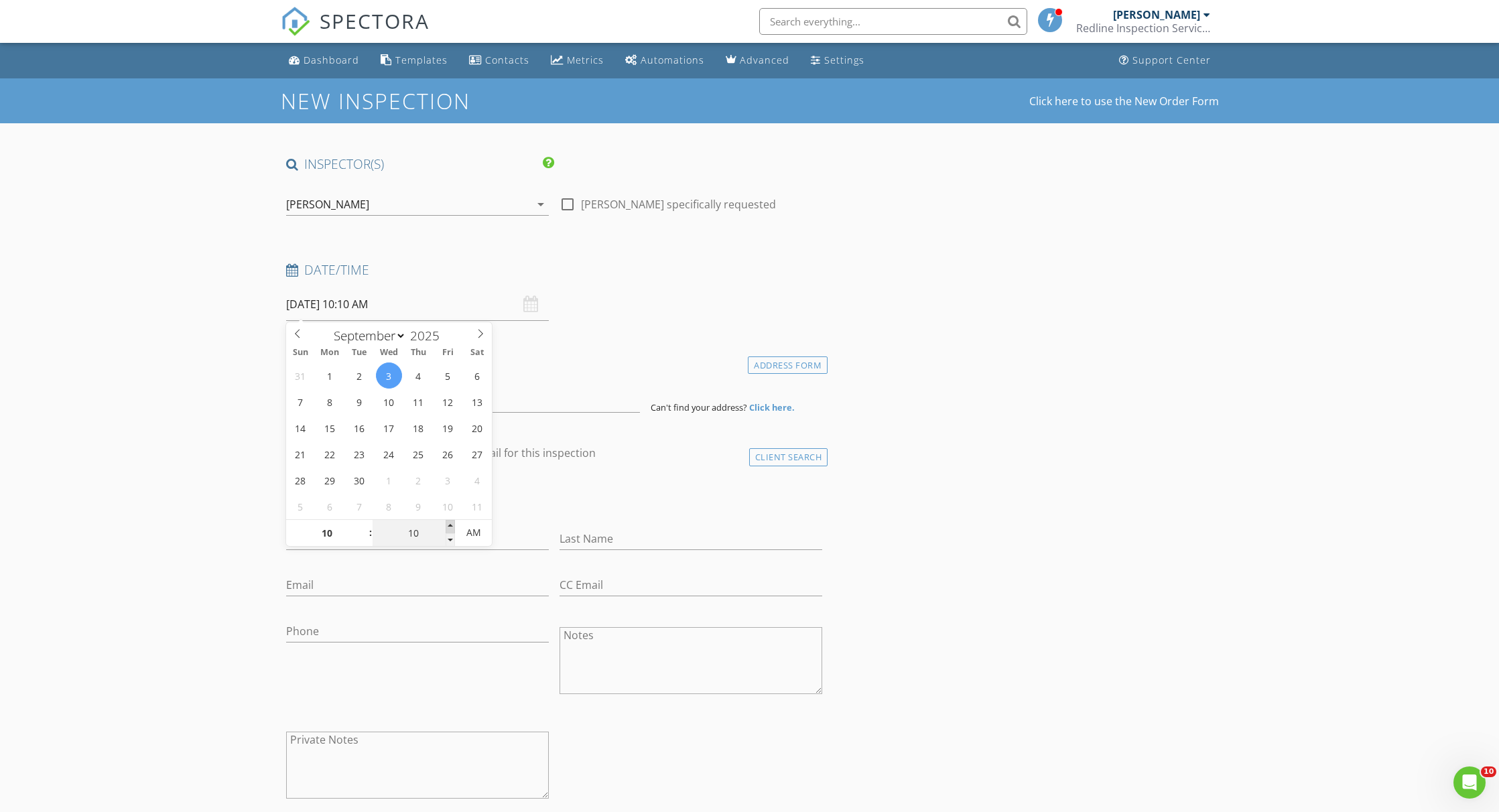
type input "09/03/2025 10:15 AM"
click at [448, 526] on span at bounding box center [451, 527] width 10 height 14
type input "20"
type input "09/03/2025 10:20 AM"
click at [448, 526] on span at bounding box center [451, 527] width 10 height 14
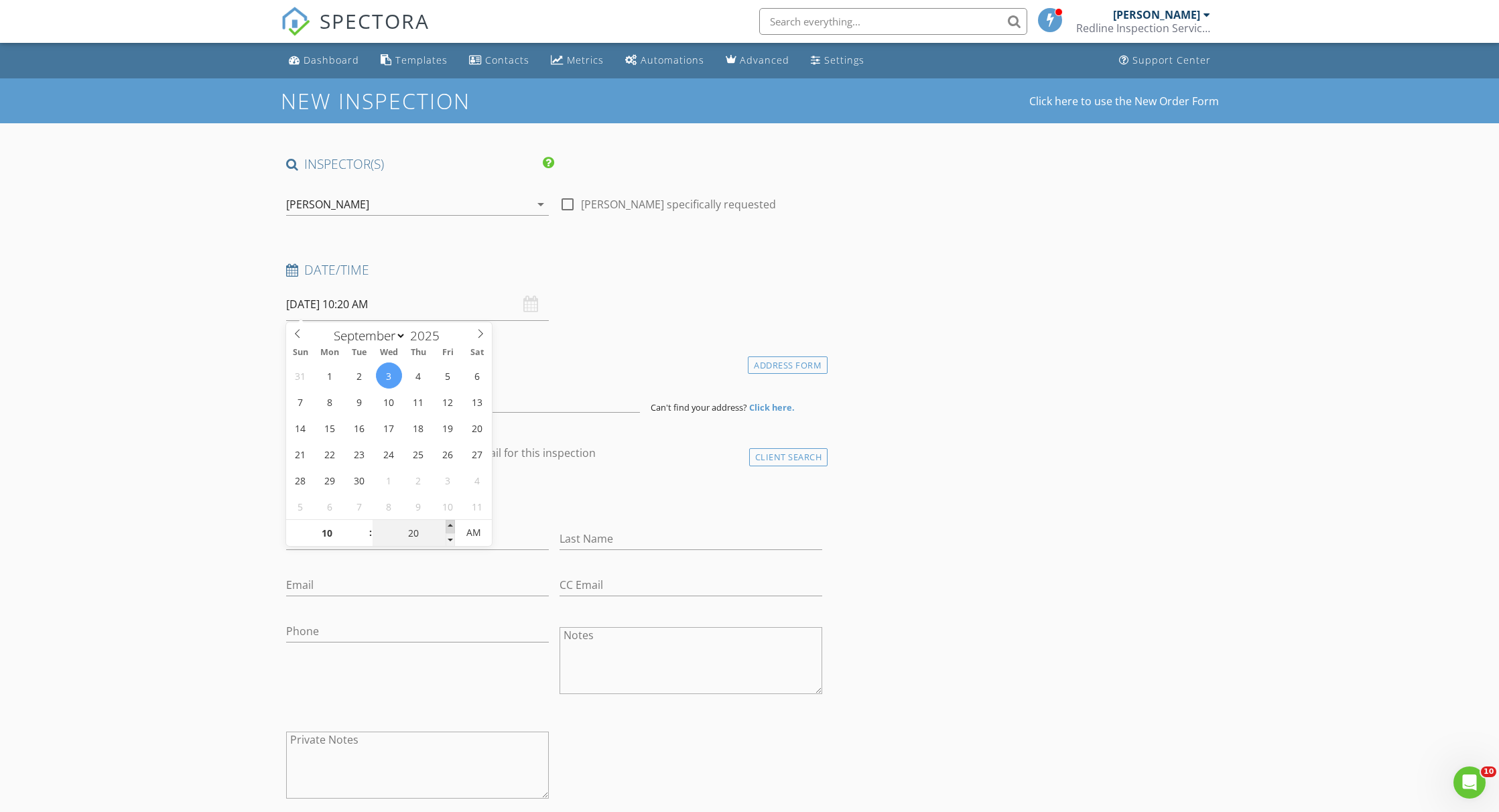
type input "25"
type input "09/03/2025 10:25 AM"
click at [448, 526] on span at bounding box center [451, 527] width 10 height 14
type input "30"
type input "09/03/2025 10:30 AM"
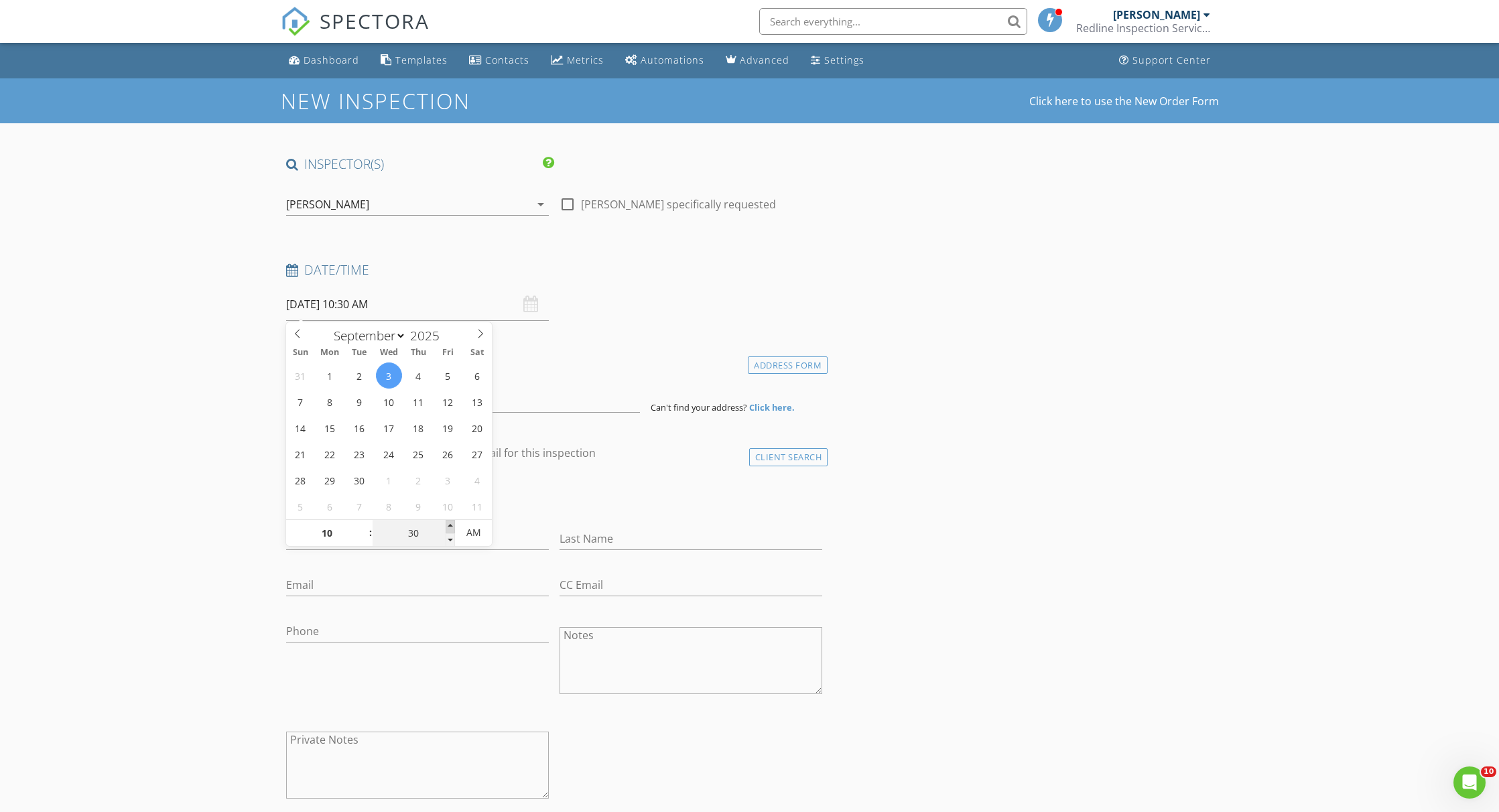
click at [448, 526] on span at bounding box center [451, 527] width 10 height 14
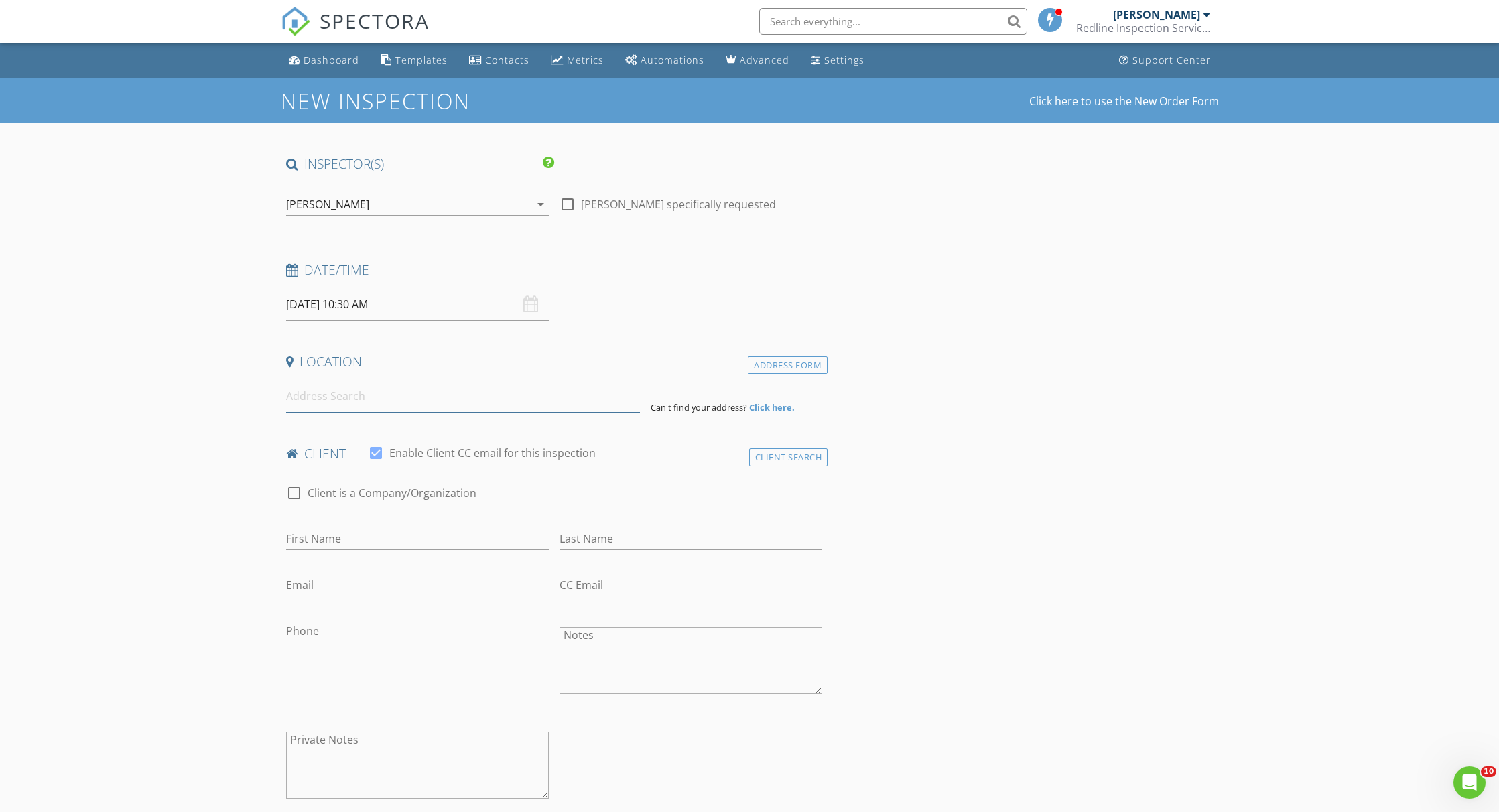
click at [354, 403] on input at bounding box center [464, 396] width 354 height 32
click at [366, 313] on input "09/03/2025 10:30 AM" at bounding box center [417, 304] width 263 height 32
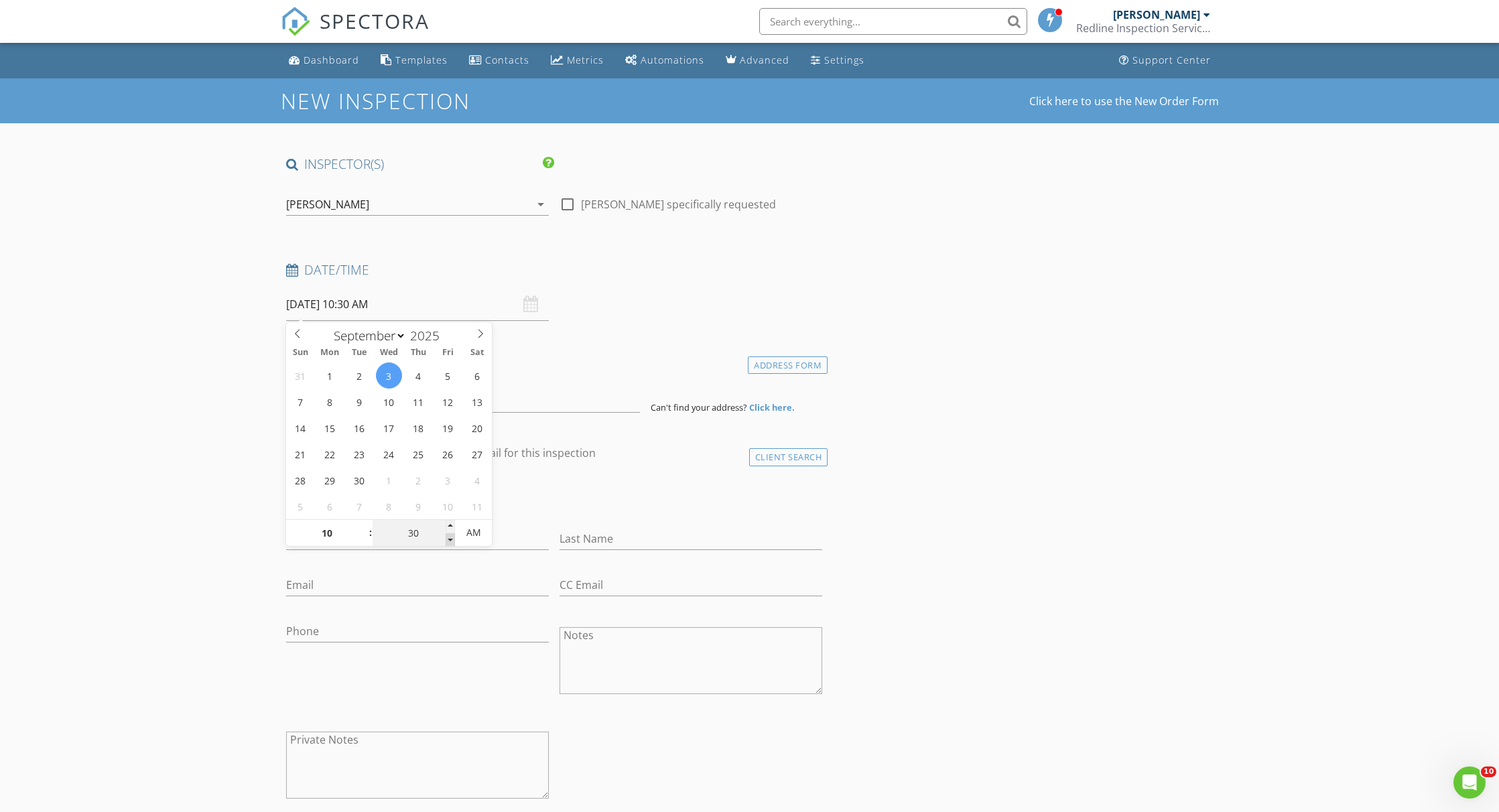
type input "25"
type input "09/03/2025 10:25 AM"
click at [450, 537] on span at bounding box center [451, 540] width 10 height 14
type input "20"
type input "09/03/2025 10:20 AM"
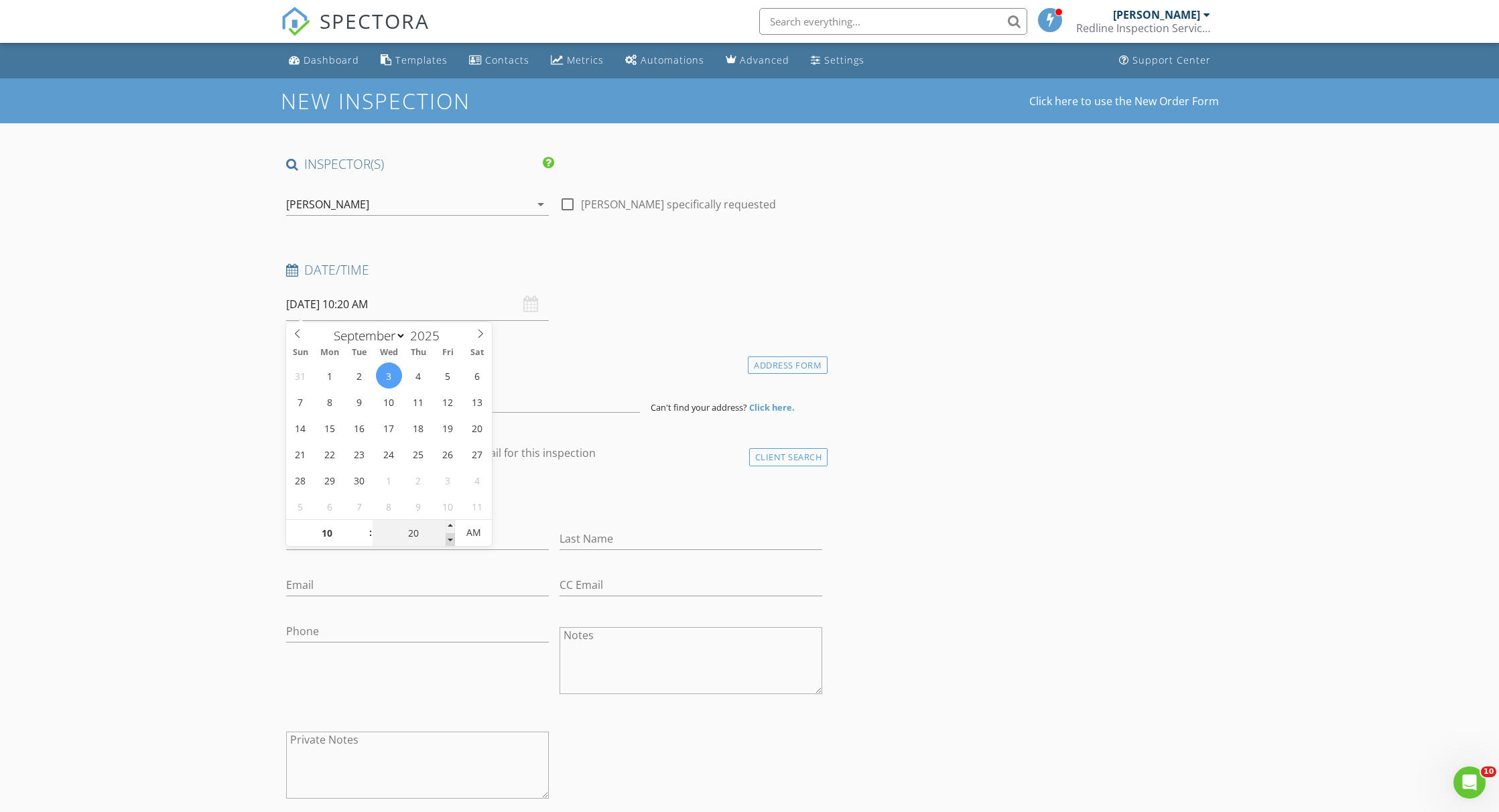
click at [450, 538] on span at bounding box center [451, 540] width 10 height 14
type input "15"
type input "09/03/2025 10:15 AM"
click at [450, 538] on span at bounding box center [451, 540] width 10 height 14
type input "10"
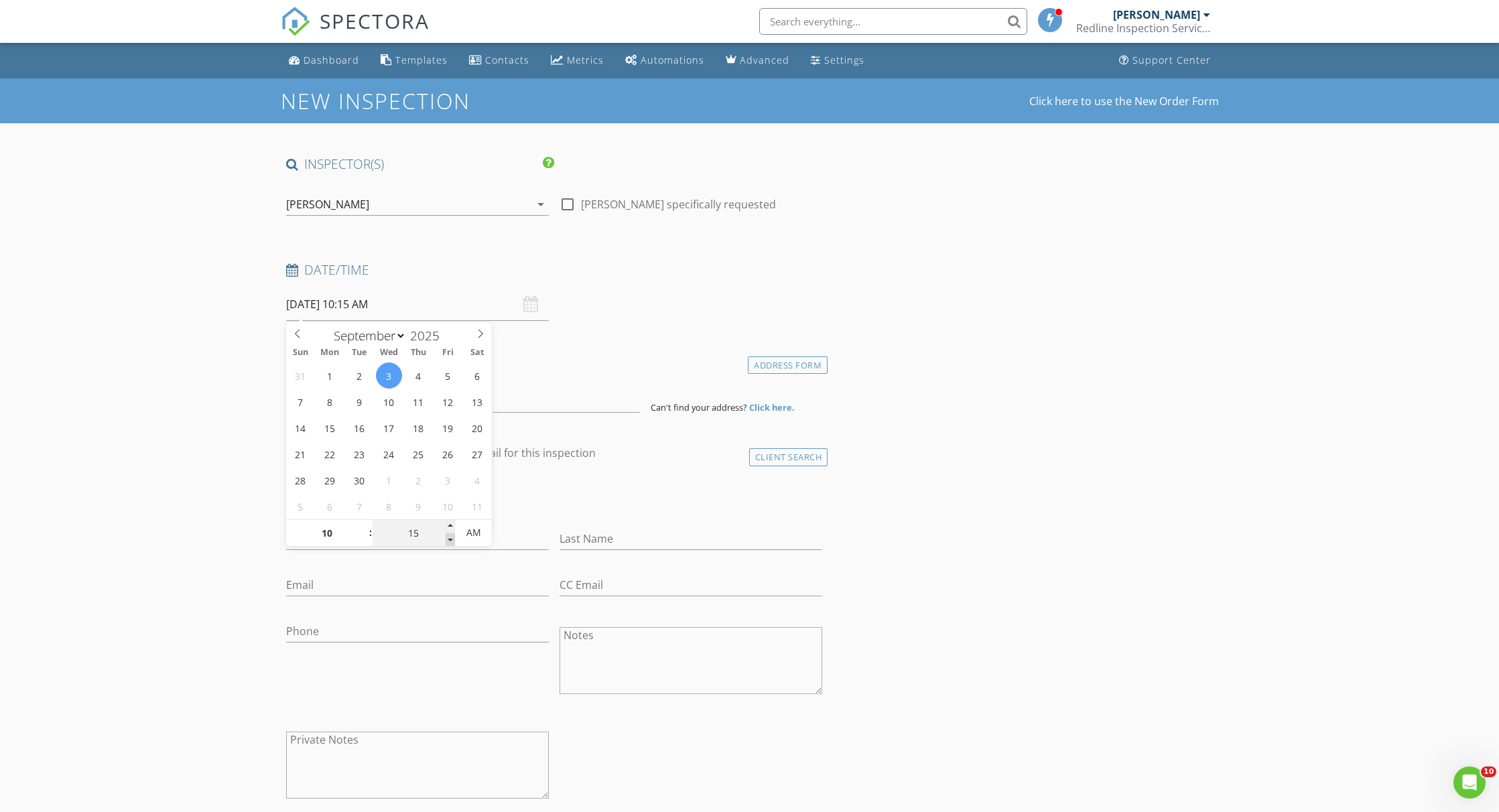
type input "09/03/2025 10:10 AM"
click at [450, 538] on span at bounding box center [451, 540] width 10 height 14
type input "05"
type input "09/03/2025 10:05 AM"
click at [447, 536] on span at bounding box center [451, 540] width 10 height 14
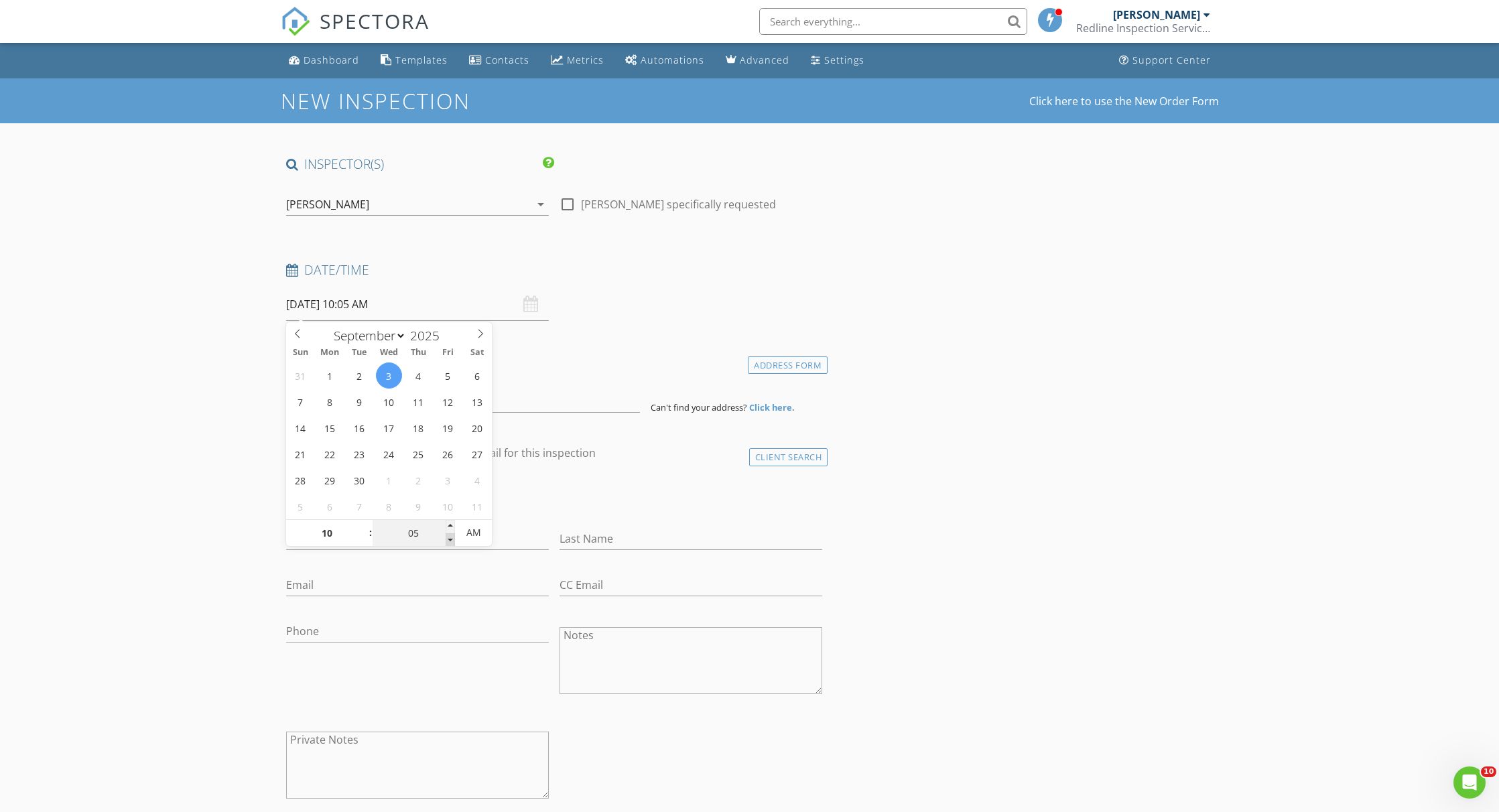
type input "00"
type input "09/03/2025 10:00 AM"
click at [447, 536] on span at bounding box center [451, 540] width 10 height 14
click at [530, 403] on input at bounding box center [464, 396] width 354 height 32
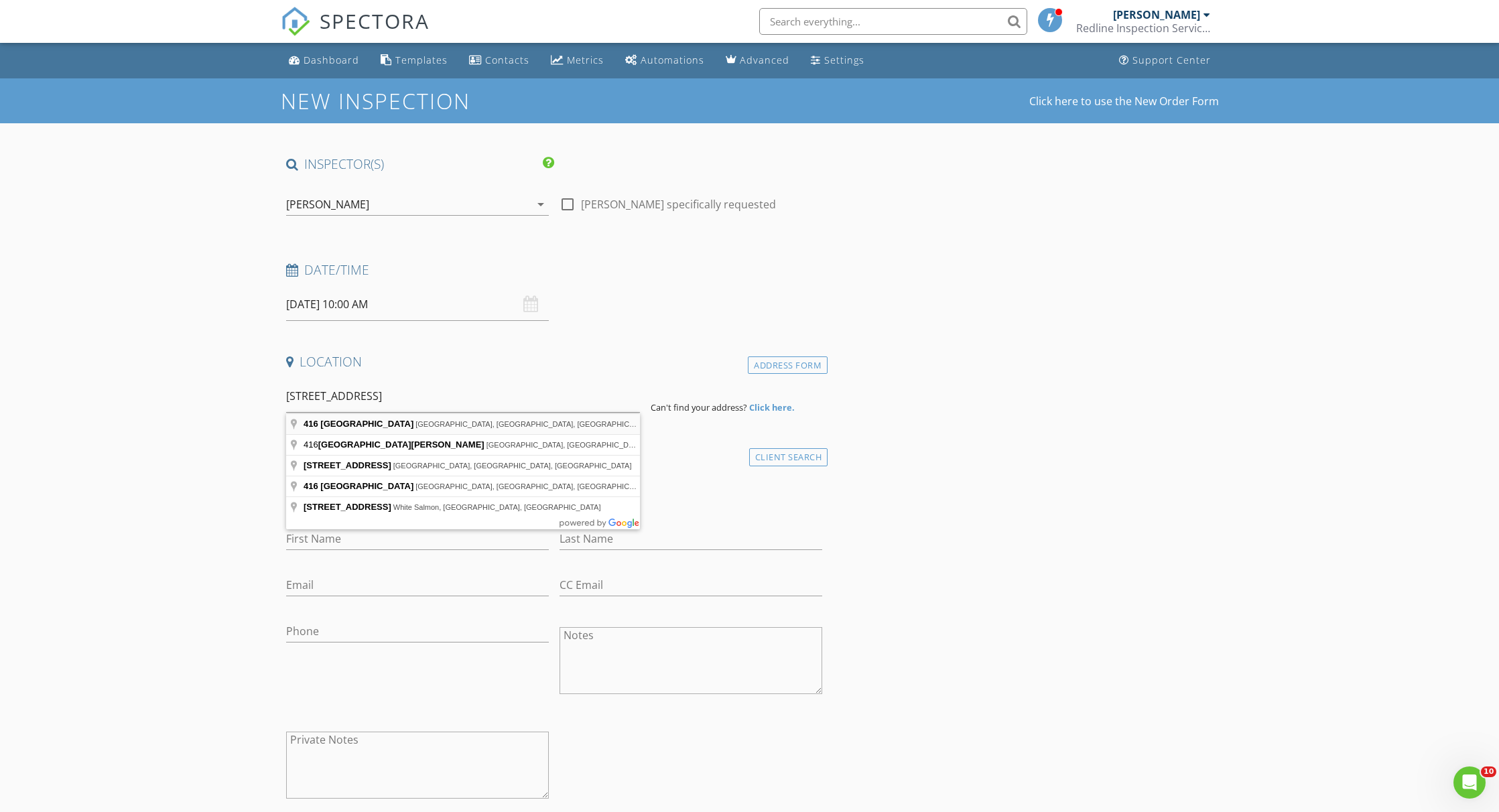
type input "416 Northwest Stratford Lane, Port St. Lucie, FL, USA"
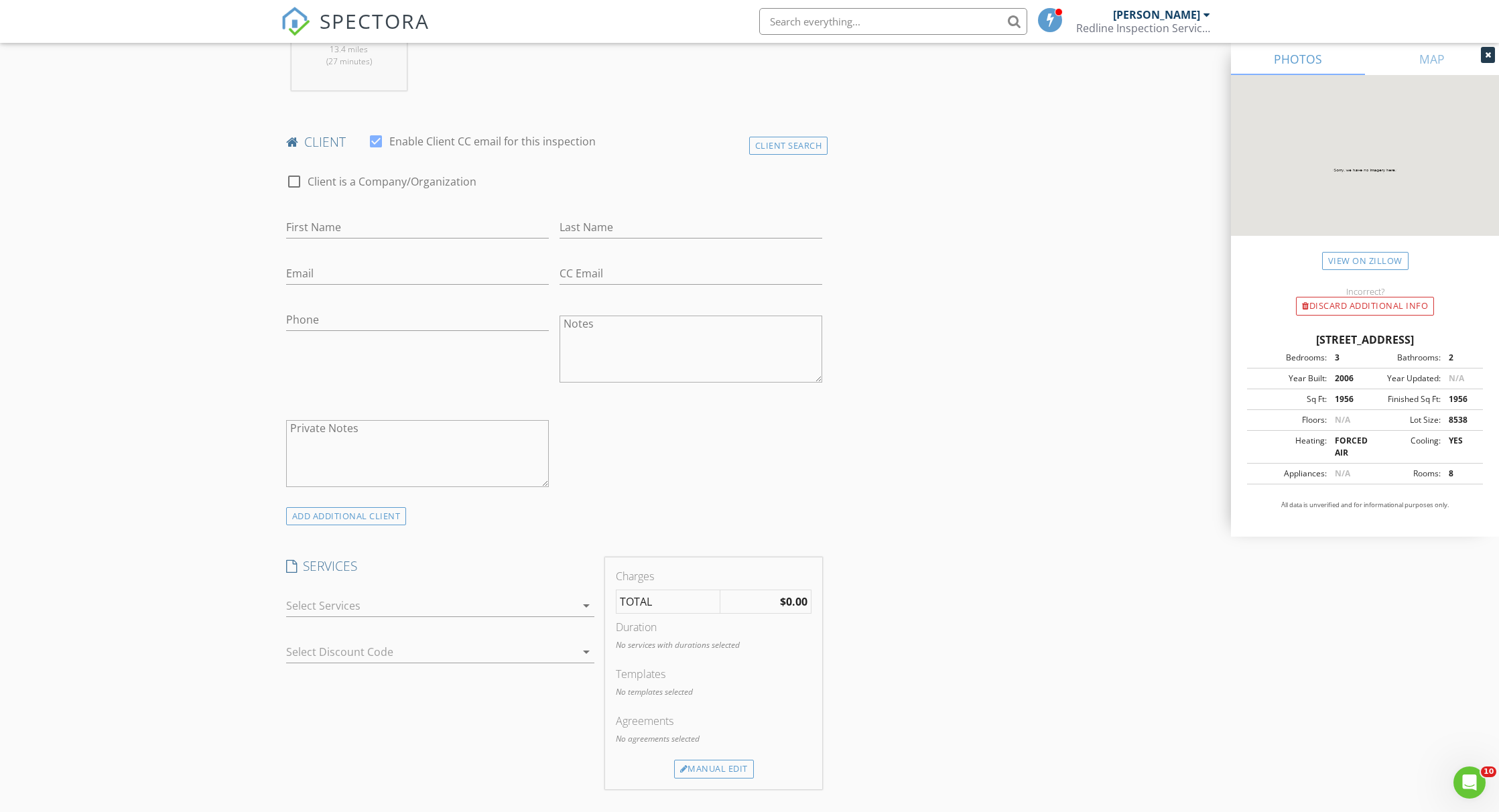
scroll to position [593, 0]
click at [356, 229] on input "First Name" at bounding box center [417, 219] width 263 height 22
type input "Jean"
click at [338, 319] on input "Phone" at bounding box center [417, 312] width 263 height 22
paste input "207-752-4700"
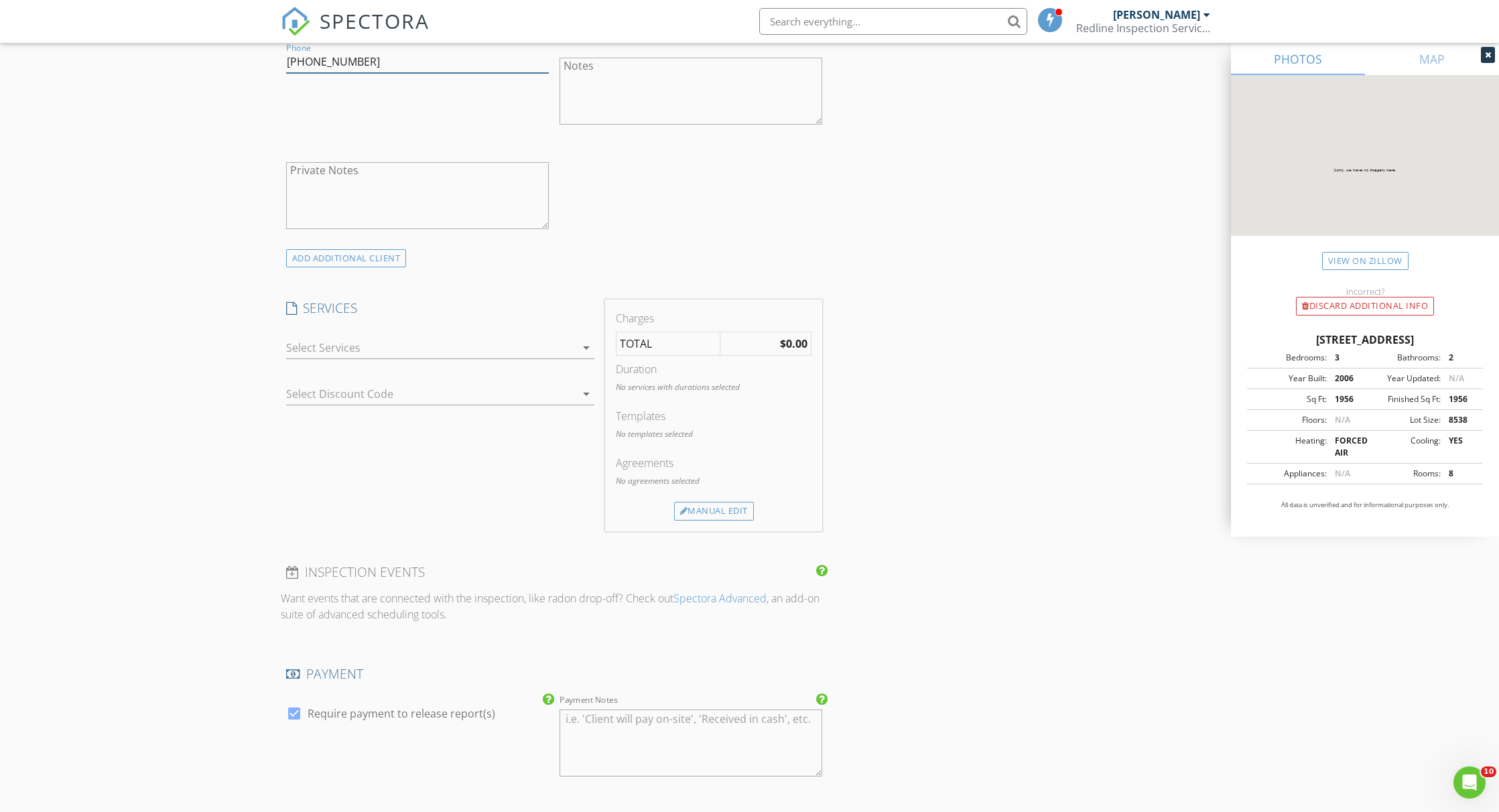
scroll to position [854, 0]
drag, startPoint x: 406, startPoint y: 338, endPoint x: 398, endPoint y: 347, distance: 12.0
type input "207-752-4700"
click at [406, 338] on div at bounding box center [431, 338] width 289 height 22
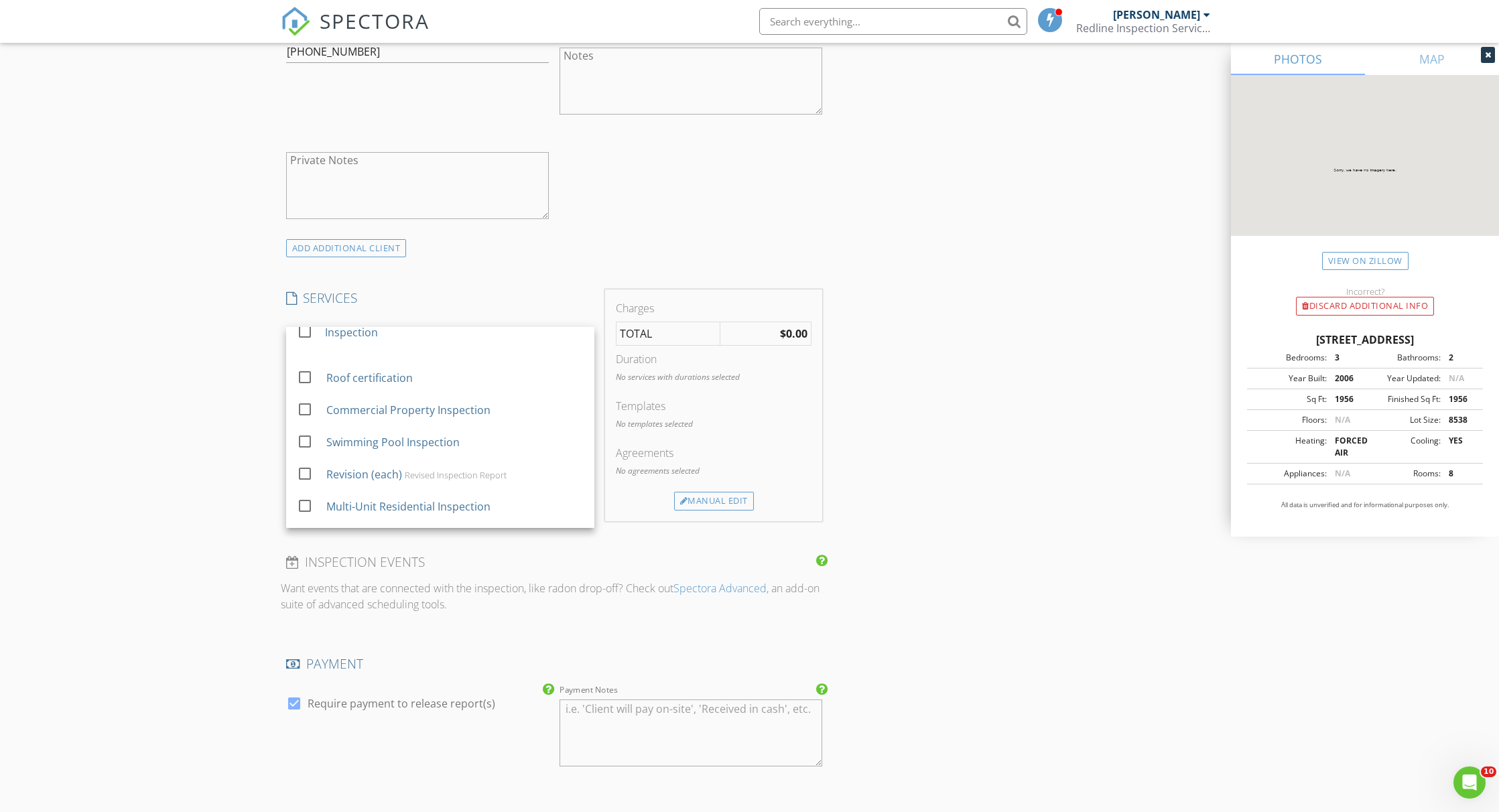
scroll to position [529, 0]
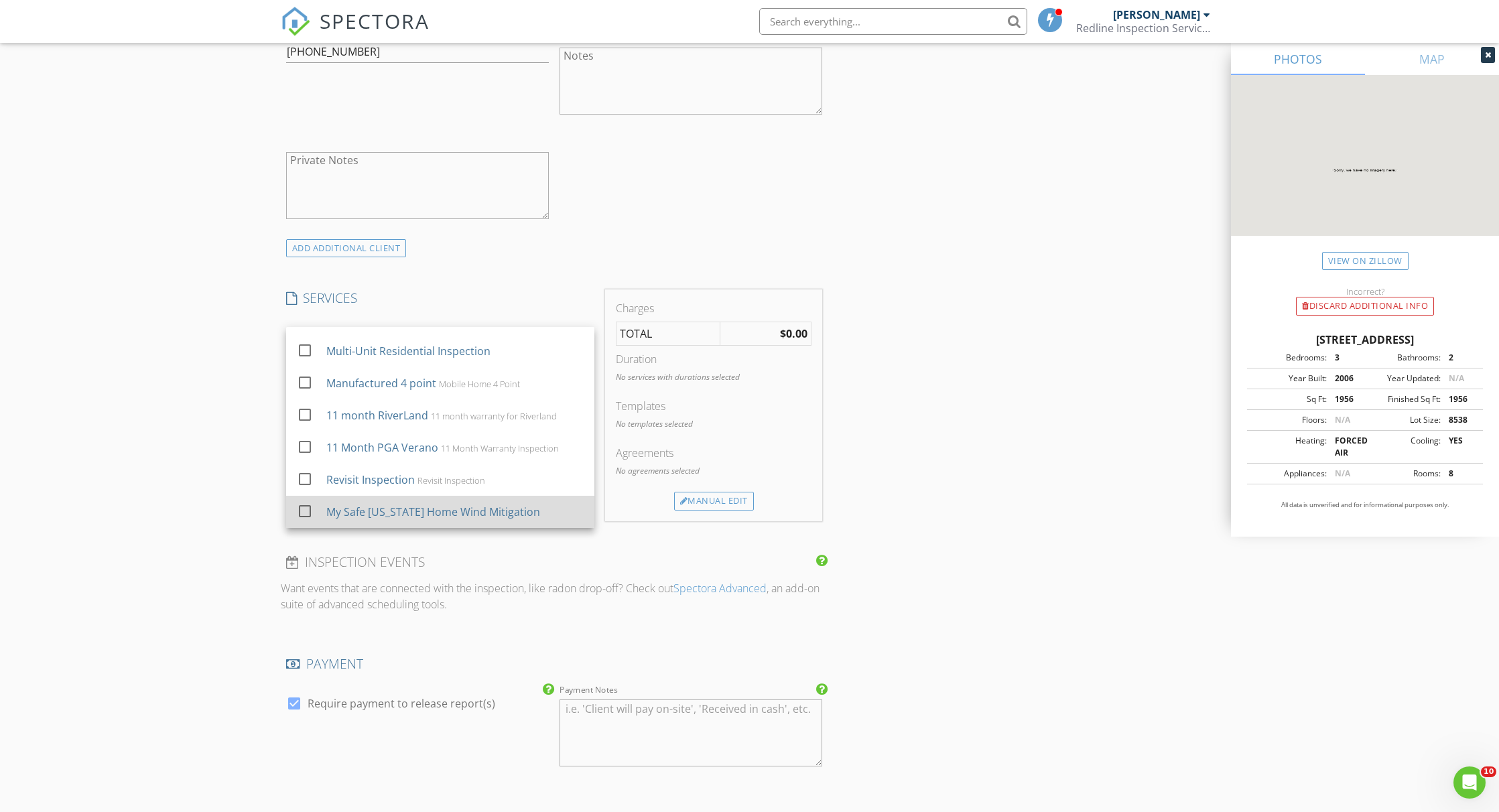
click at [306, 512] on div at bounding box center [304, 511] width 23 height 23
checkbox input "false"
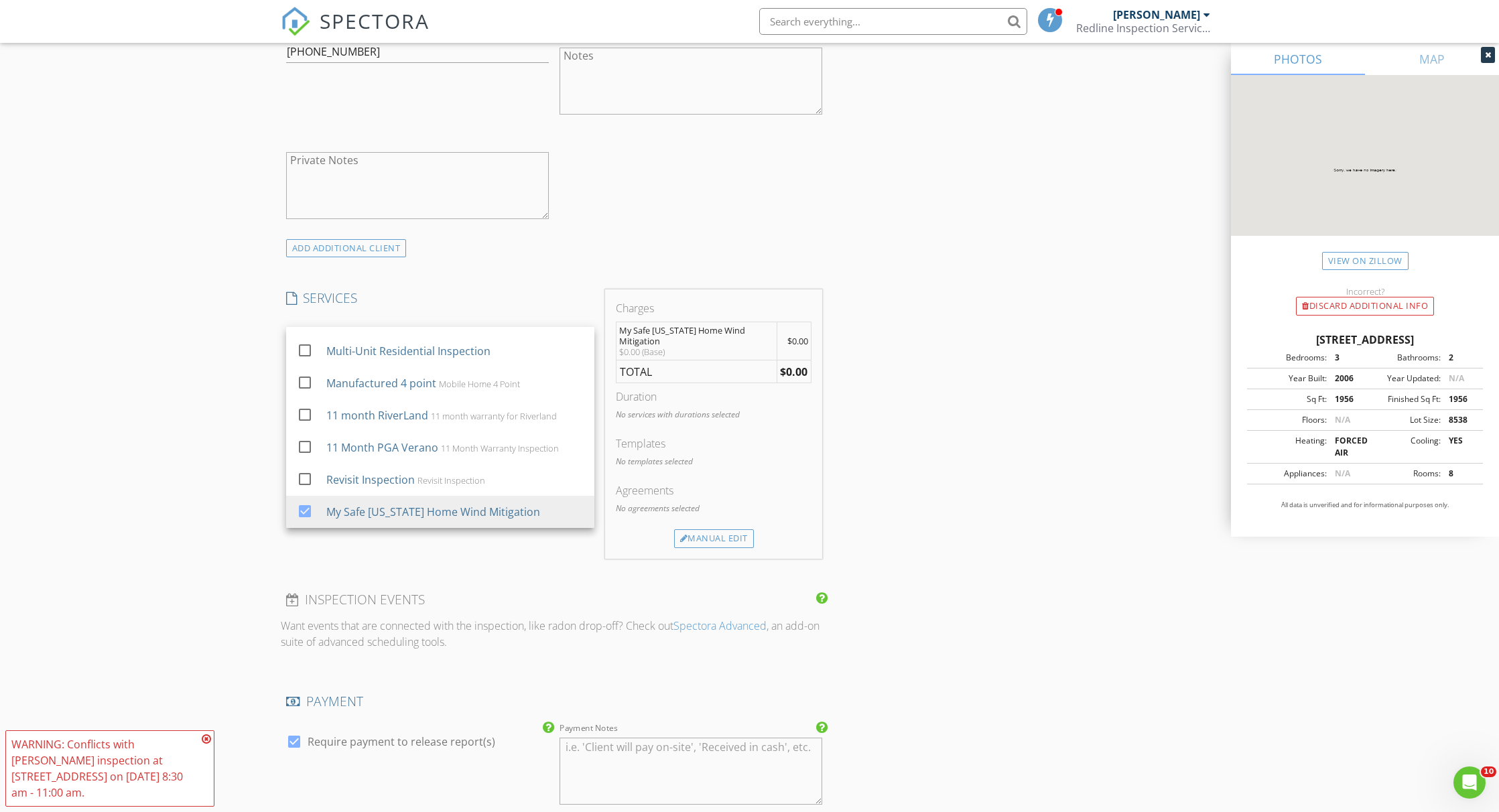
click at [205, 464] on div "New Inspection Click here to use the New Order Form INSPECTOR(S) check_box Step…" at bounding box center [749, 449] width 1499 height 2449
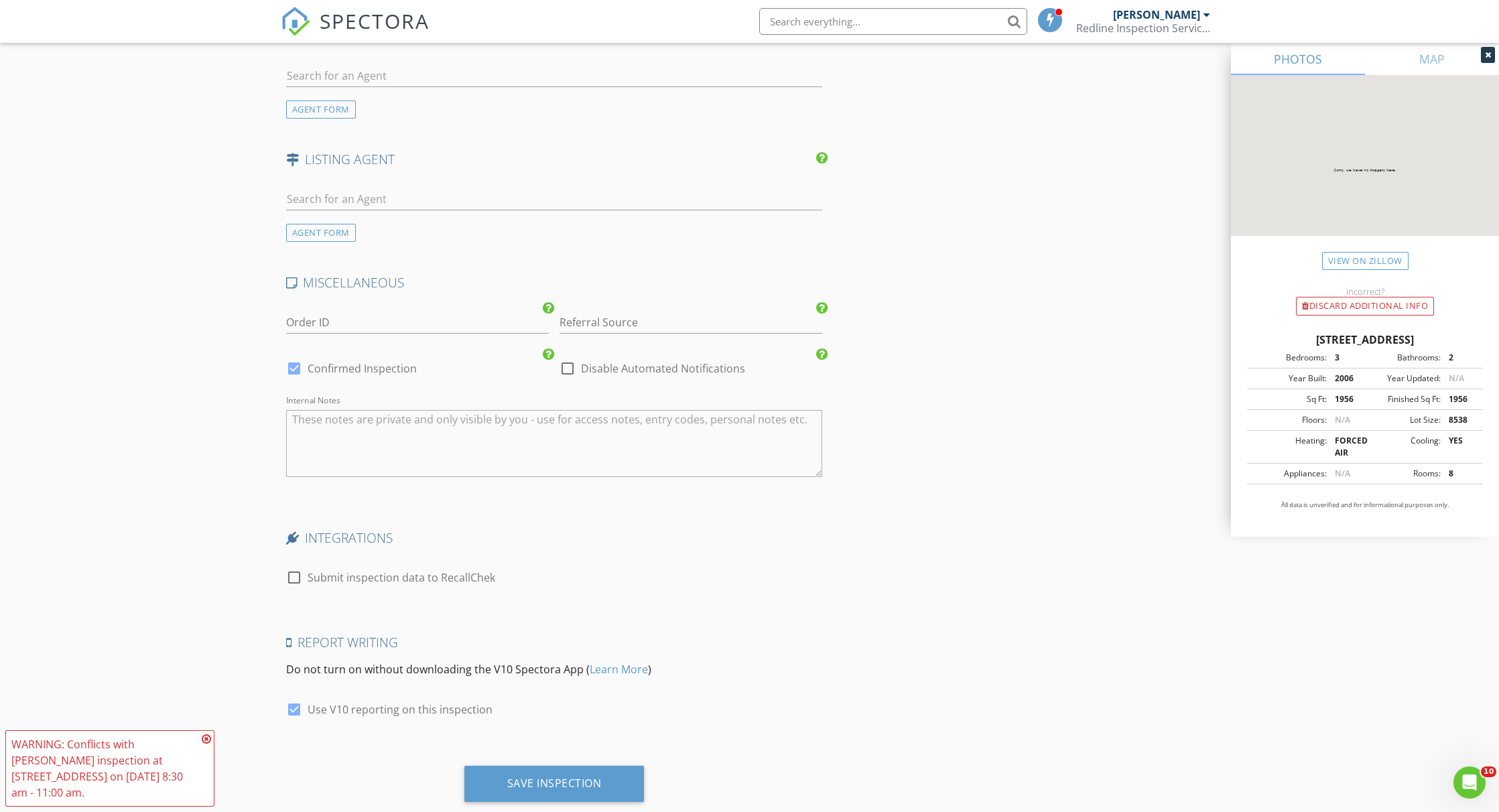
scroll to position [1705, 0]
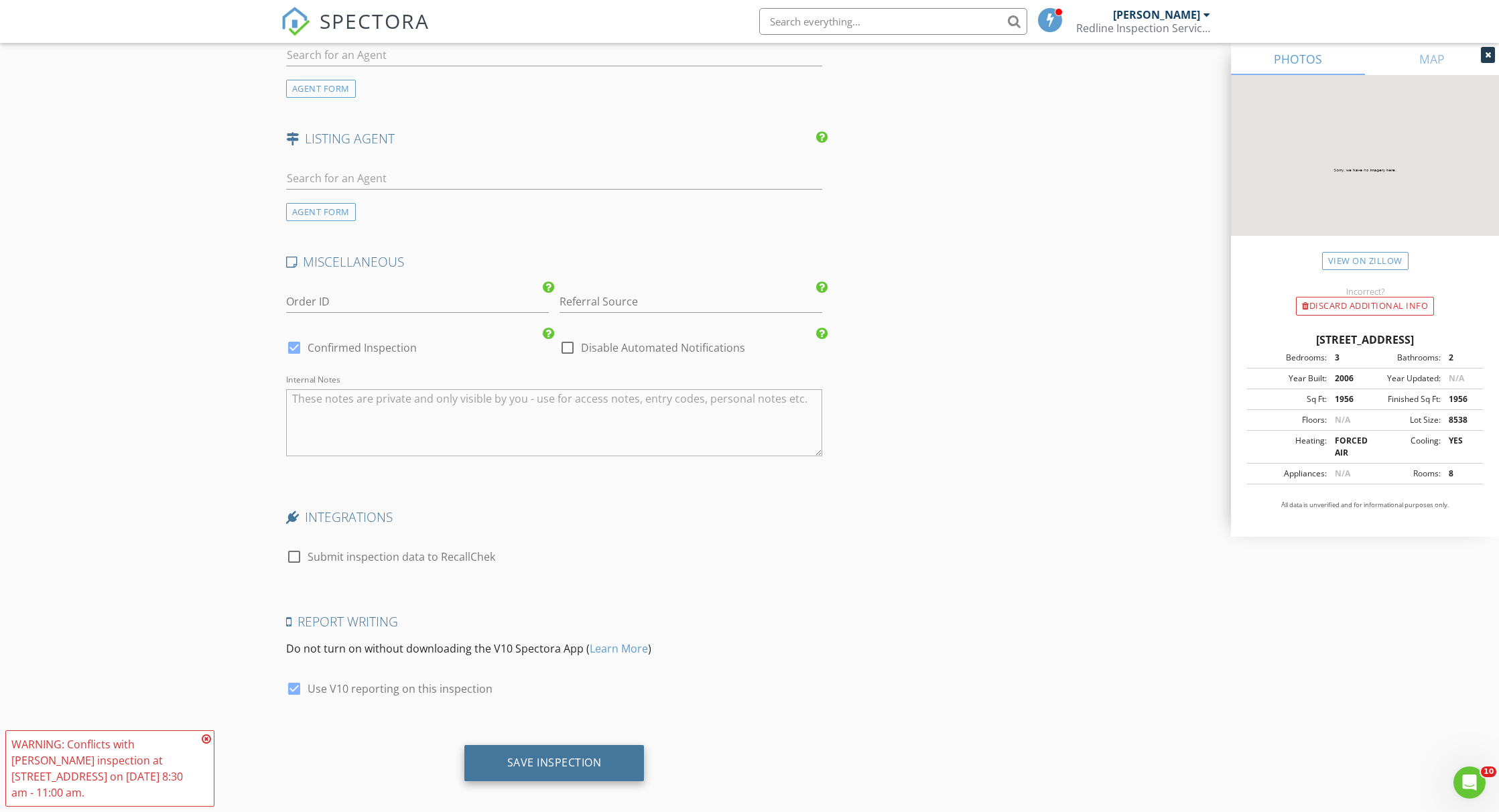
click at [592, 756] on div "Save Inspection" at bounding box center [554, 763] width 94 height 14
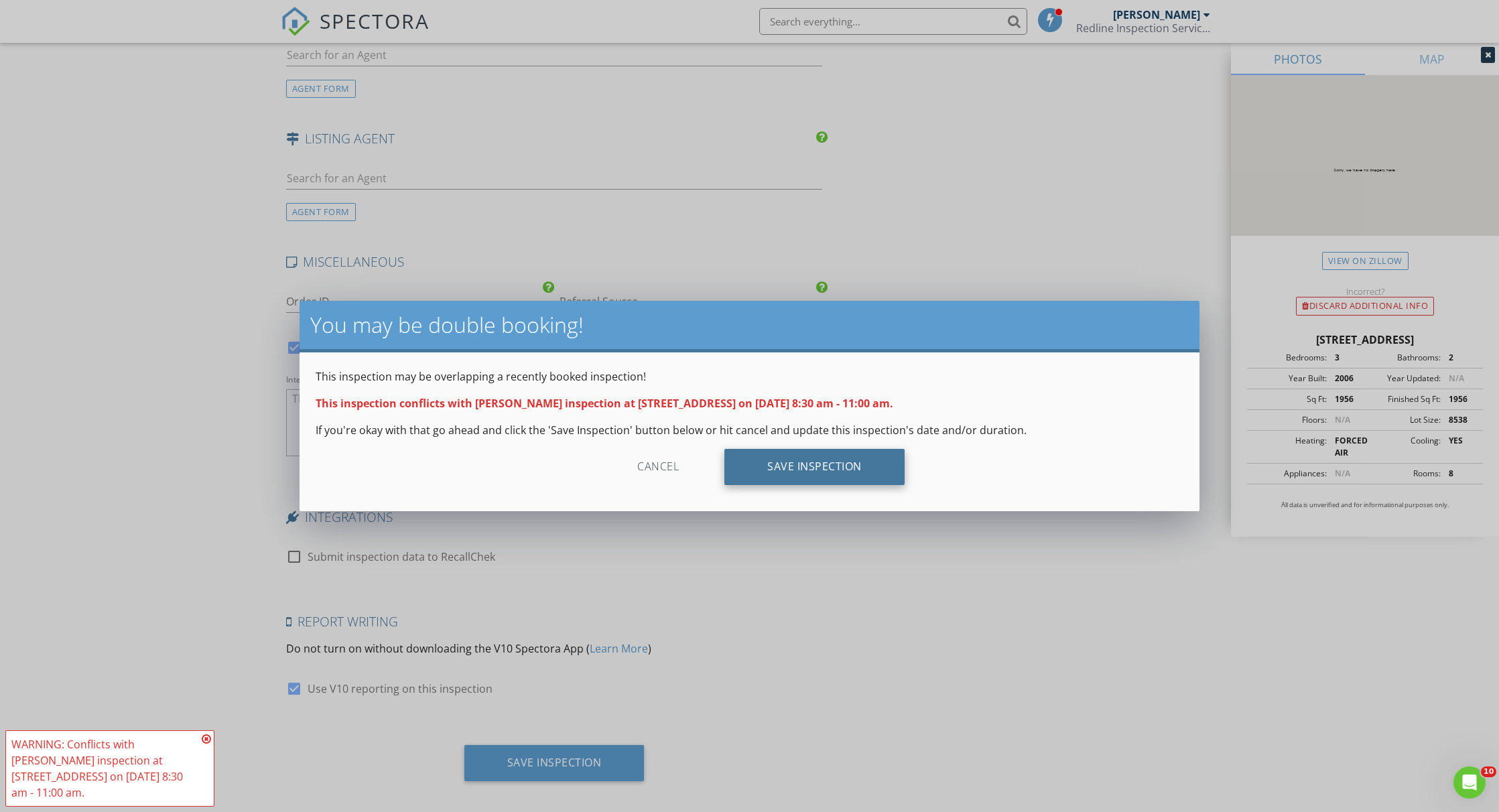
click at [799, 475] on div "Save Inspection" at bounding box center [814, 467] width 180 height 36
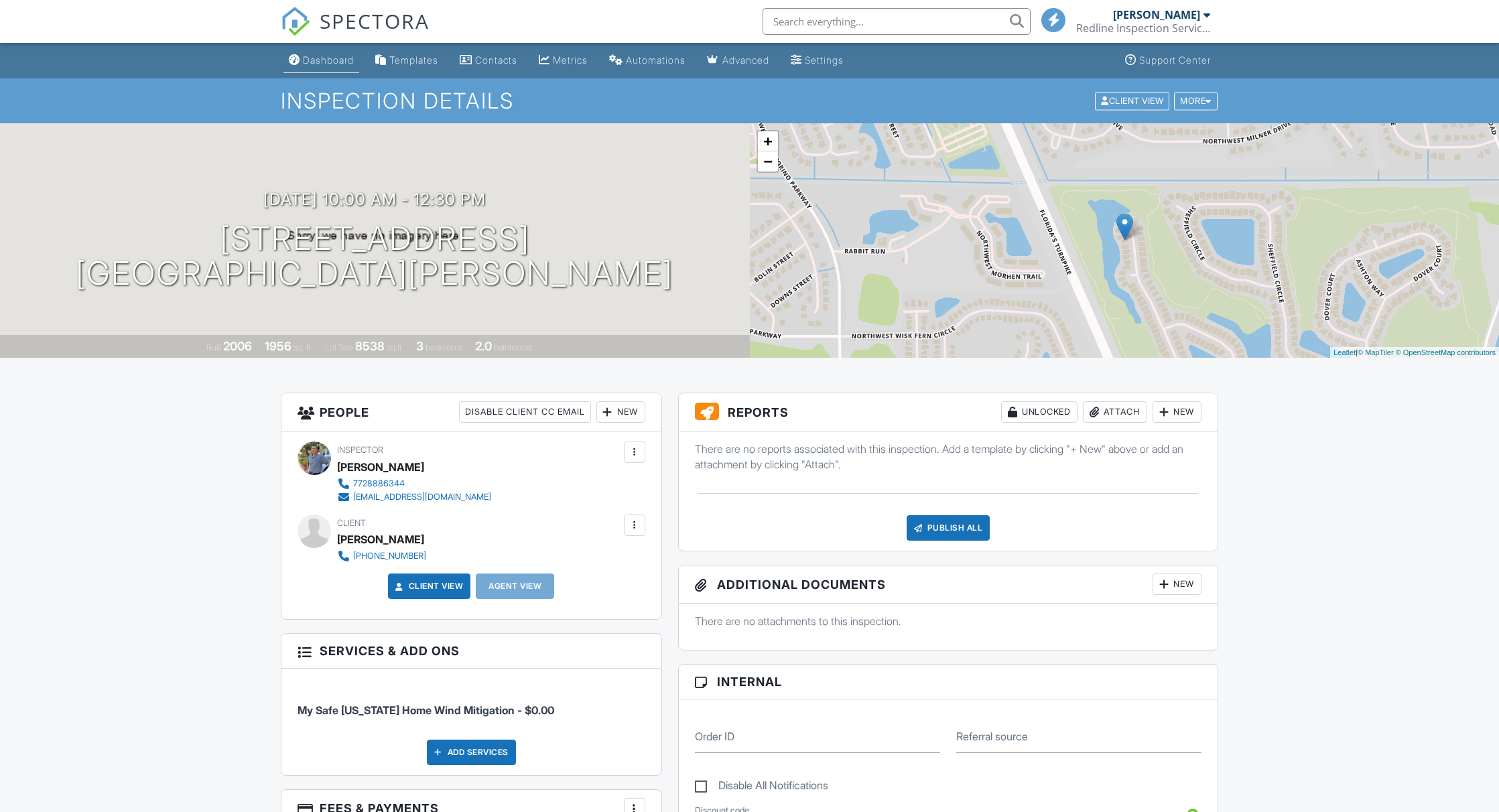
click at [330, 62] on div "Dashboard" at bounding box center [329, 60] width 51 height 12
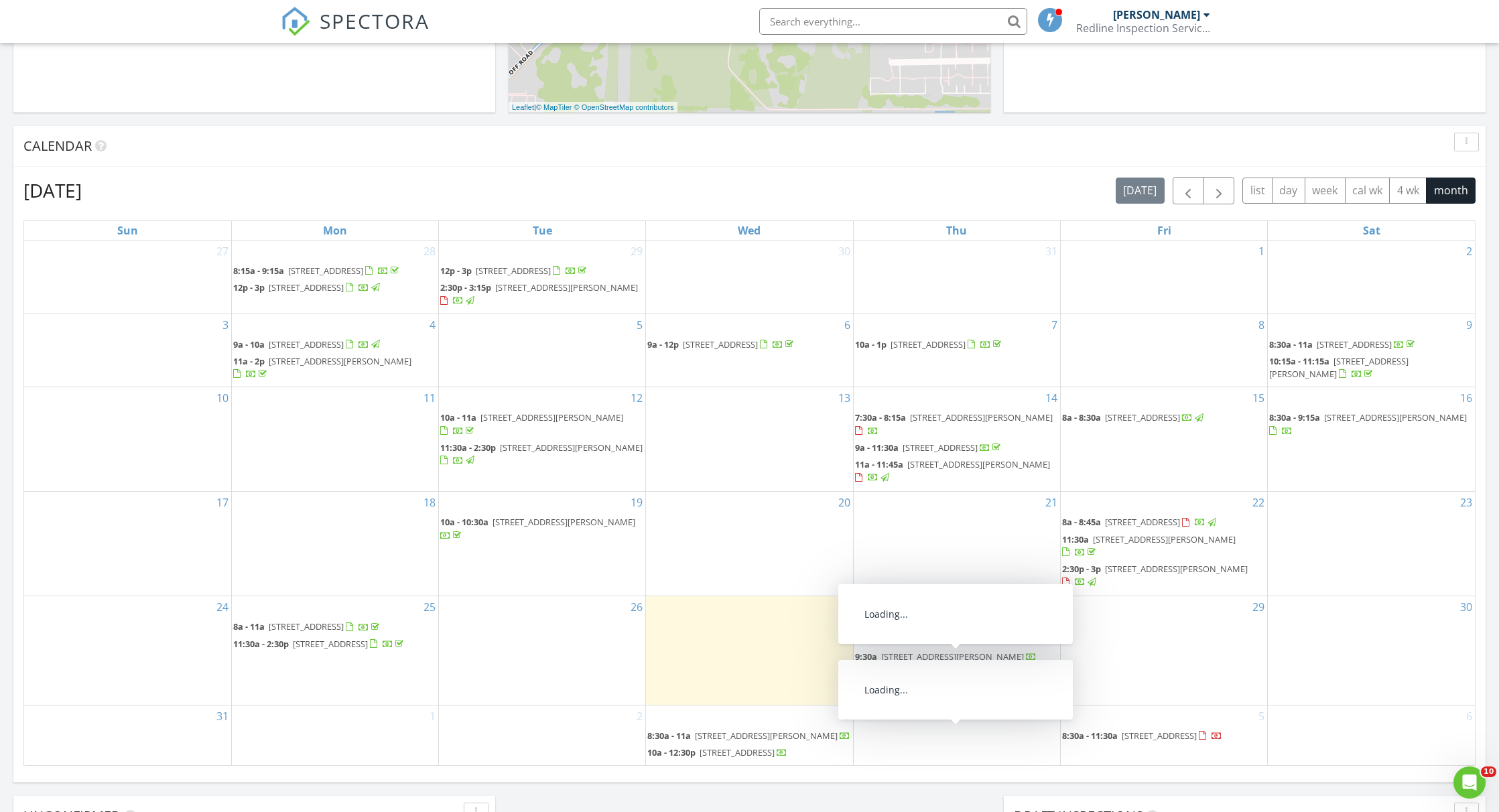
scroll to position [439, 0]
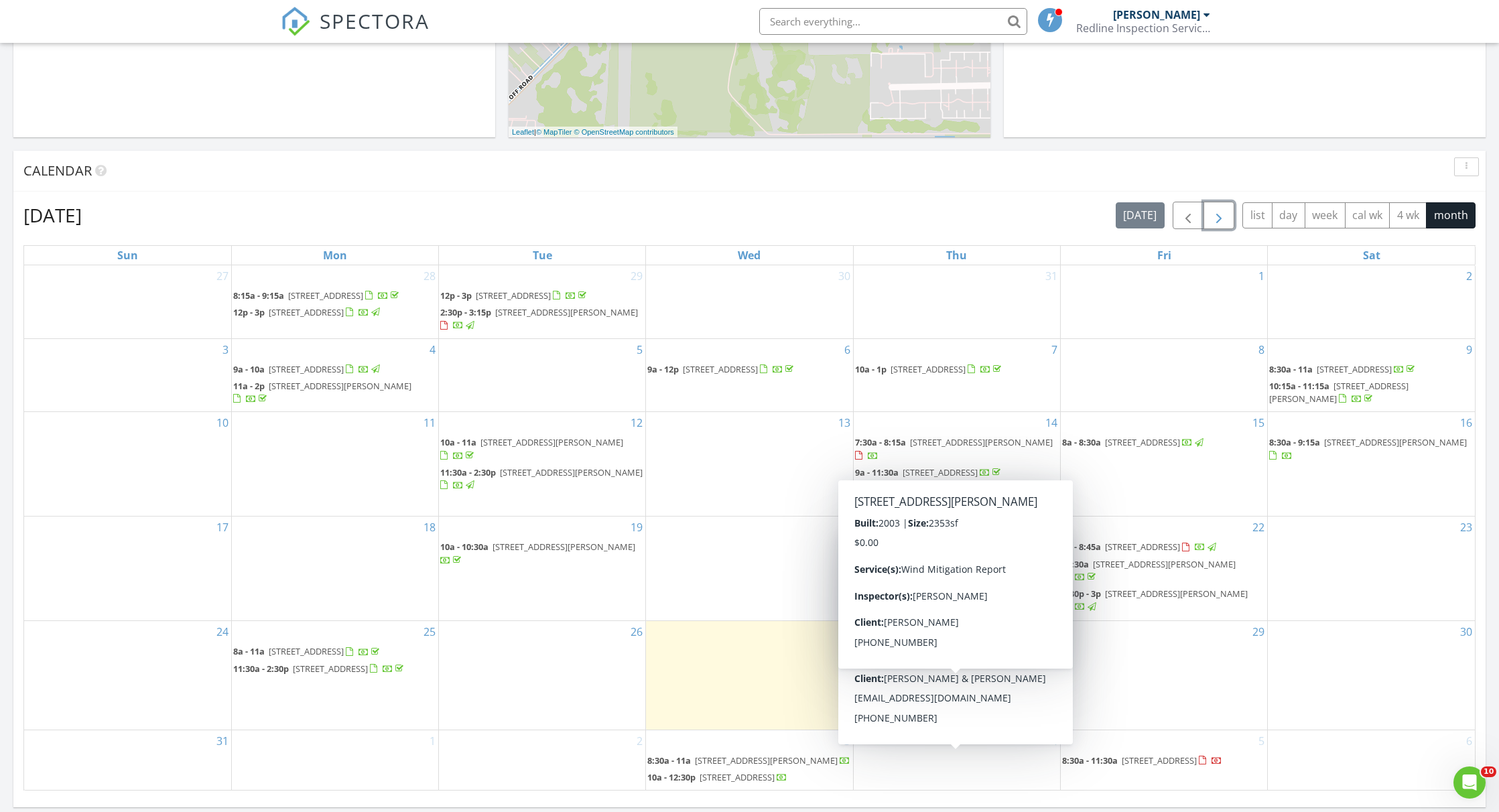
click at [1220, 219] on span "button" at bounding box center [1218, 216] width 16 height 16
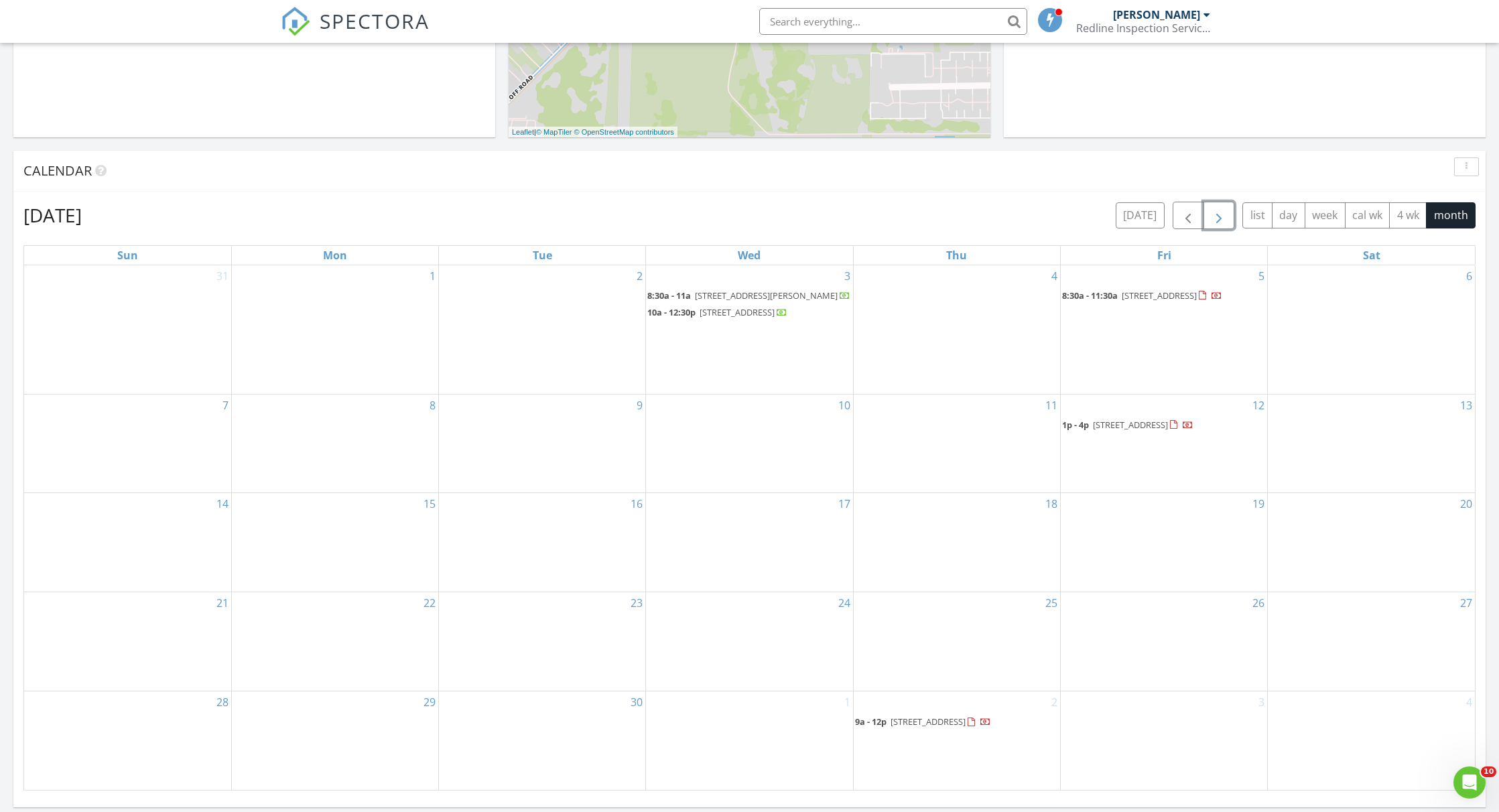
click at [1179, 378] on div "5 8:30a - 11:30a 12485 SW Water Dance Wy, Port St. Lucie 34987" at bounding box center [1164, 330] width 207 height 129
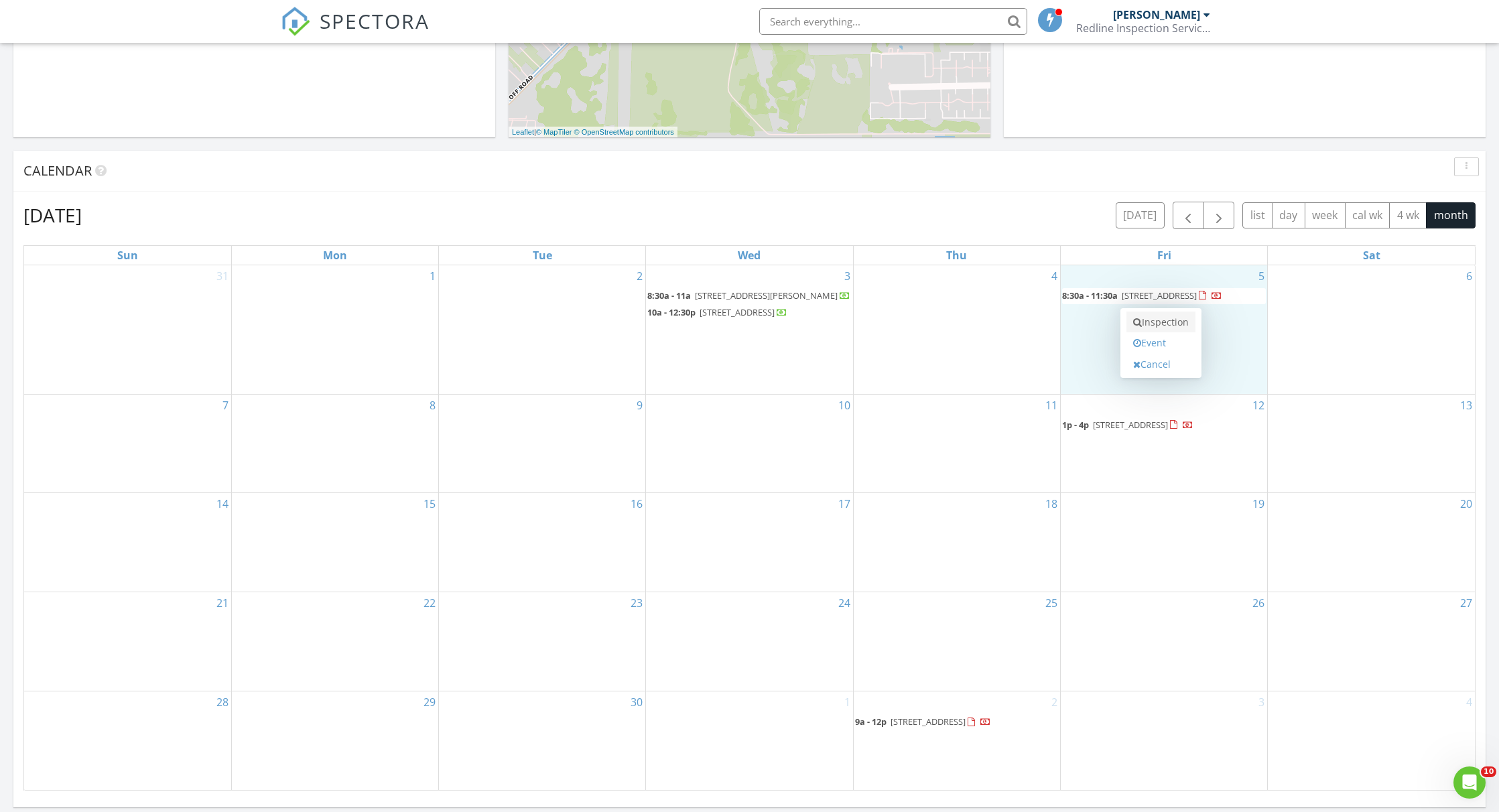
click at [1181, 329] on link "Inspection" at bounding box center [1161, 323] width 69 height 22
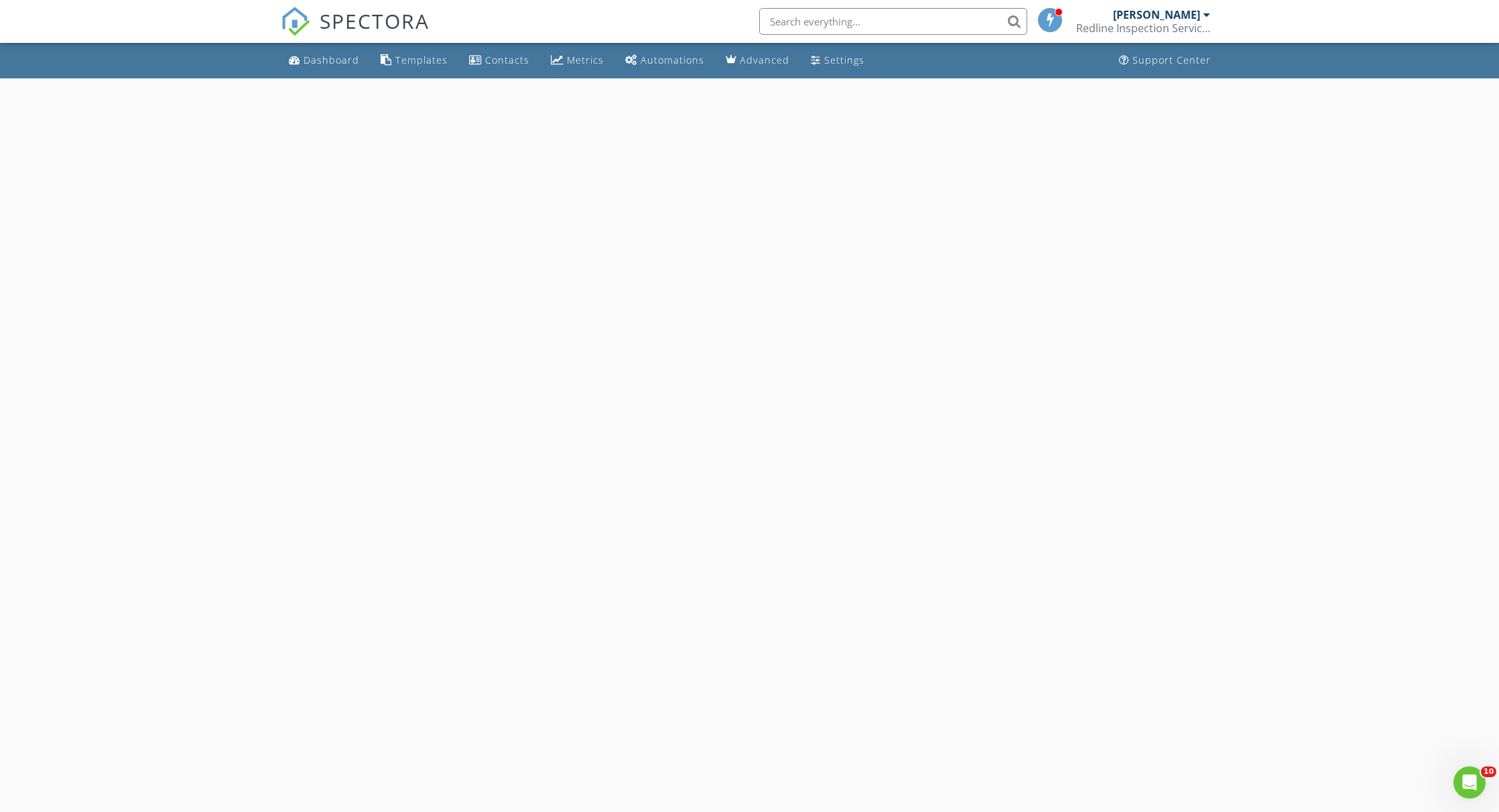
select select "8"
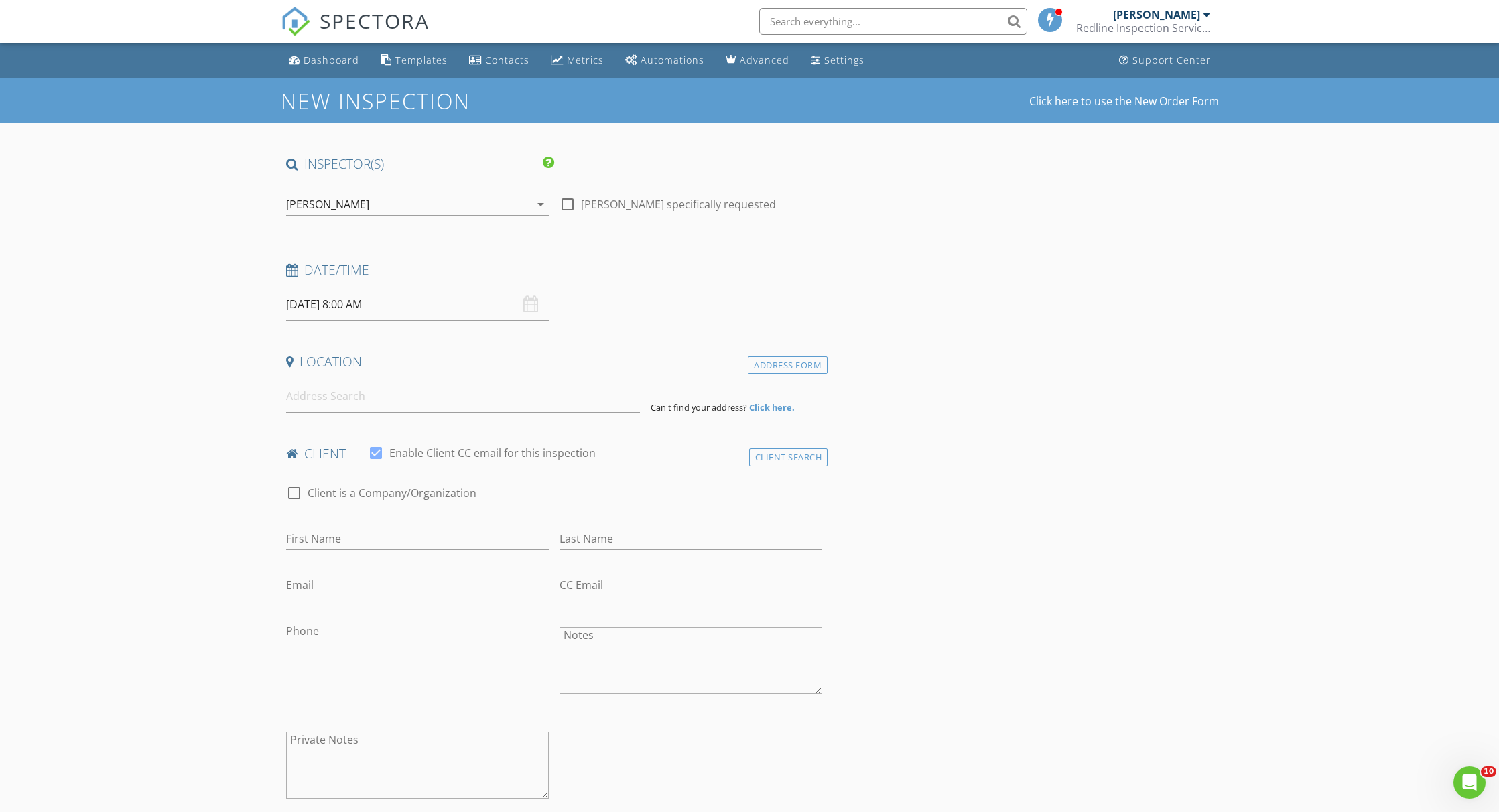
click at [397, 308] on input "[DATE] 8:00 AM" at bounding box center [417, 304] width 263 height 32
type input "09"
type input "09/05/2025 9:00 AM"
click at [367, 529] on span at bounding box center [364, 527] width 10 height 14
type input "10"
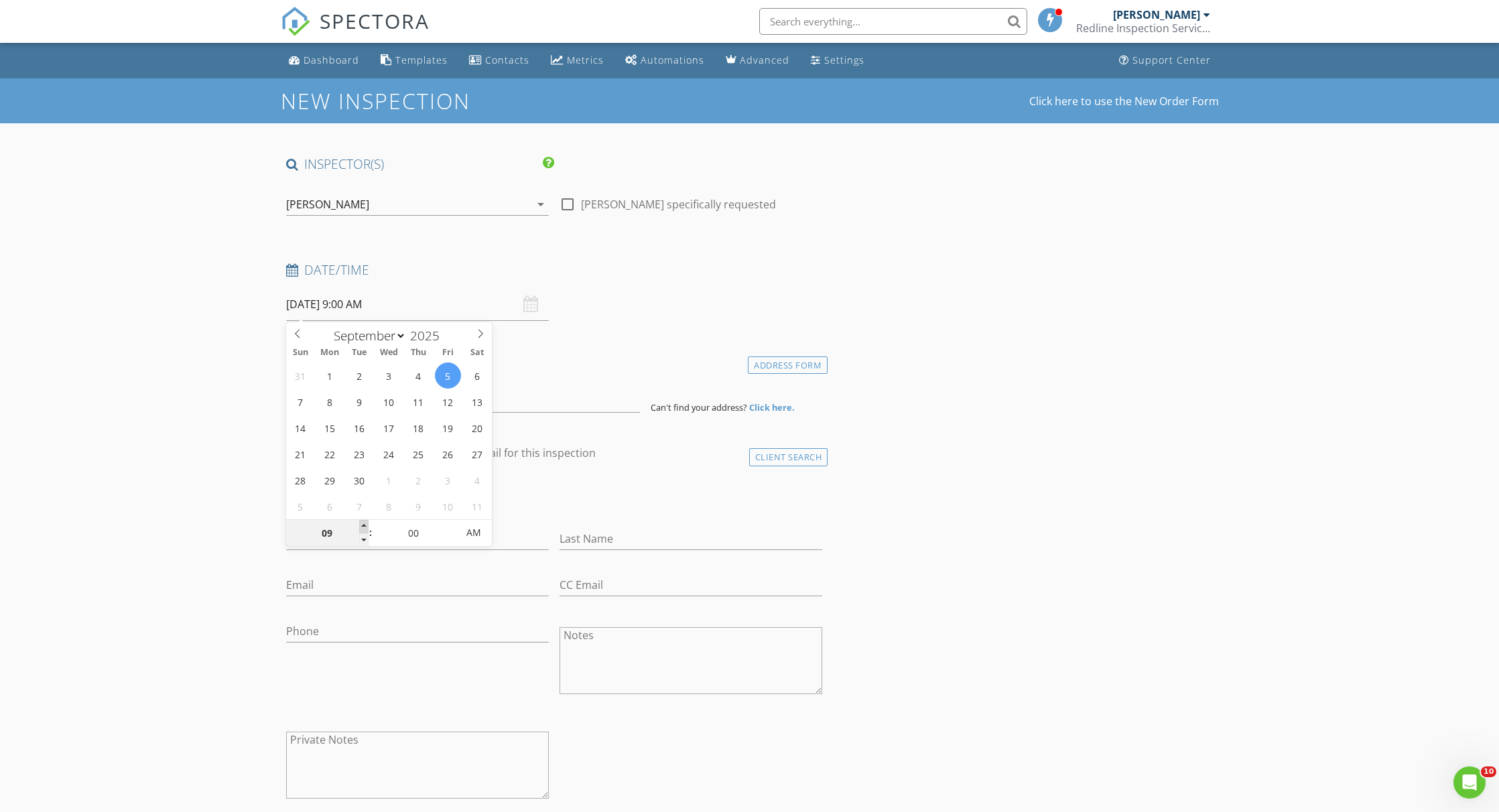
type input "09/05/2025 10:00 AM"
click at [367, 529] on span at bounding box center [364, 527] width 10 height 14
type input "11"
type input "09/05/2025 11:00 AM"
click at [367, 529] on span at bounding box center [364, 527] width 10 height 14
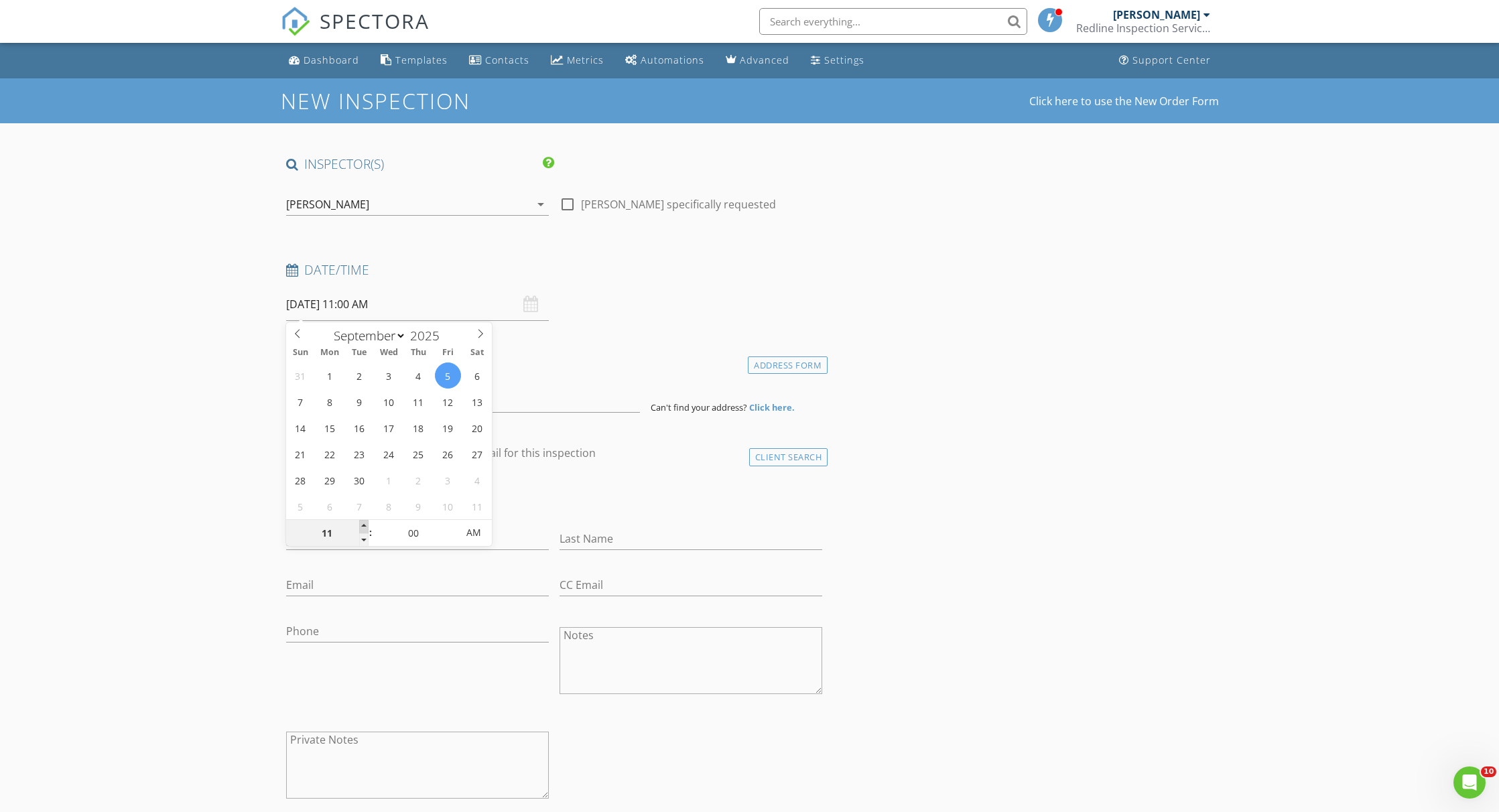
type input "12"
type input "09/05/2025 12:00 PM"
click at [367, 529] on span at bounding box center [364, 527] width 10 height 14
drag, startPoint x: 206, startPoint y: 482, endPoint x: 280, endPoint y: 444, distance: 83.2
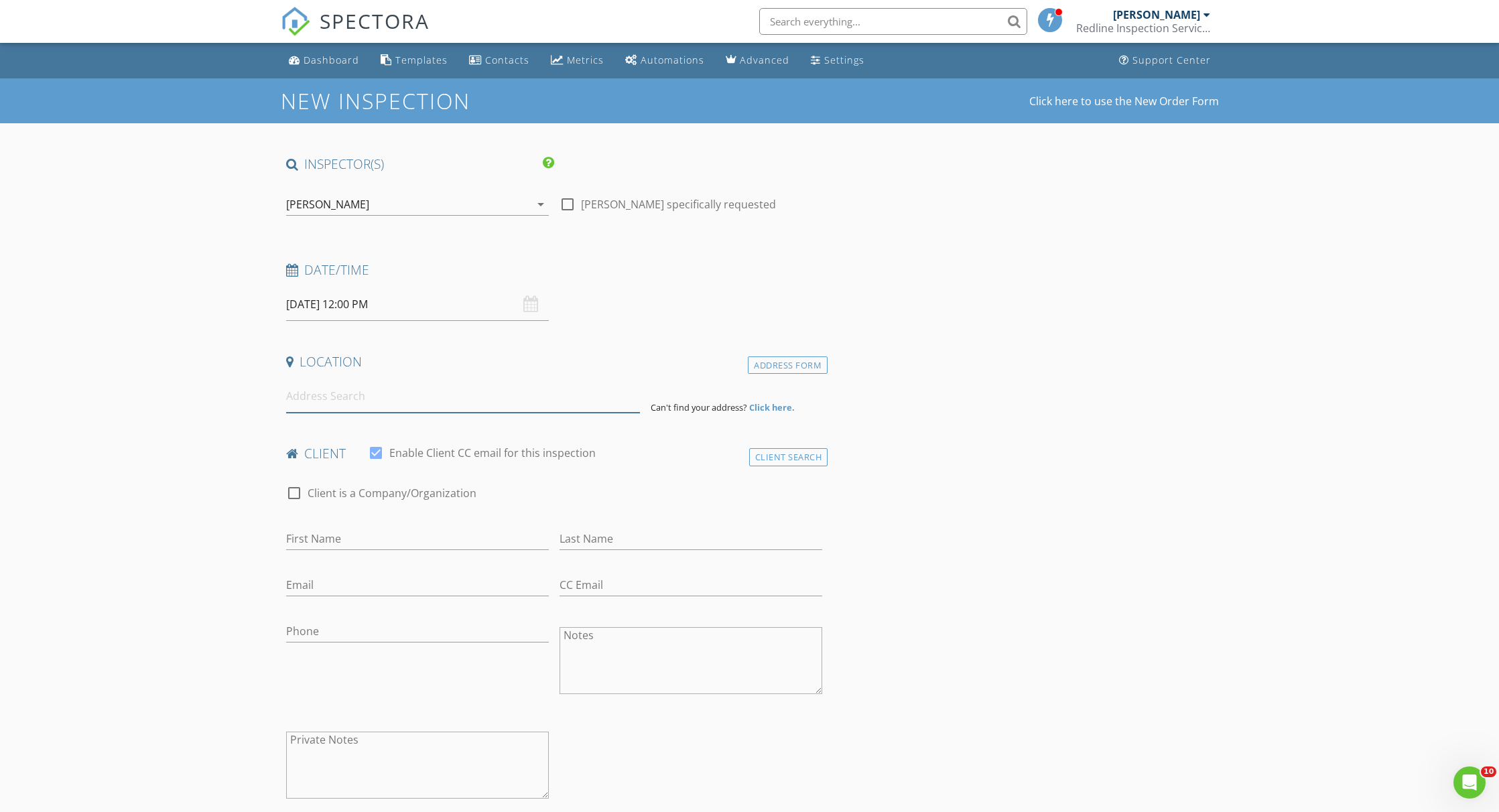
click at [366, 396] on input at bounding box center [464, 396] width 354 height 32
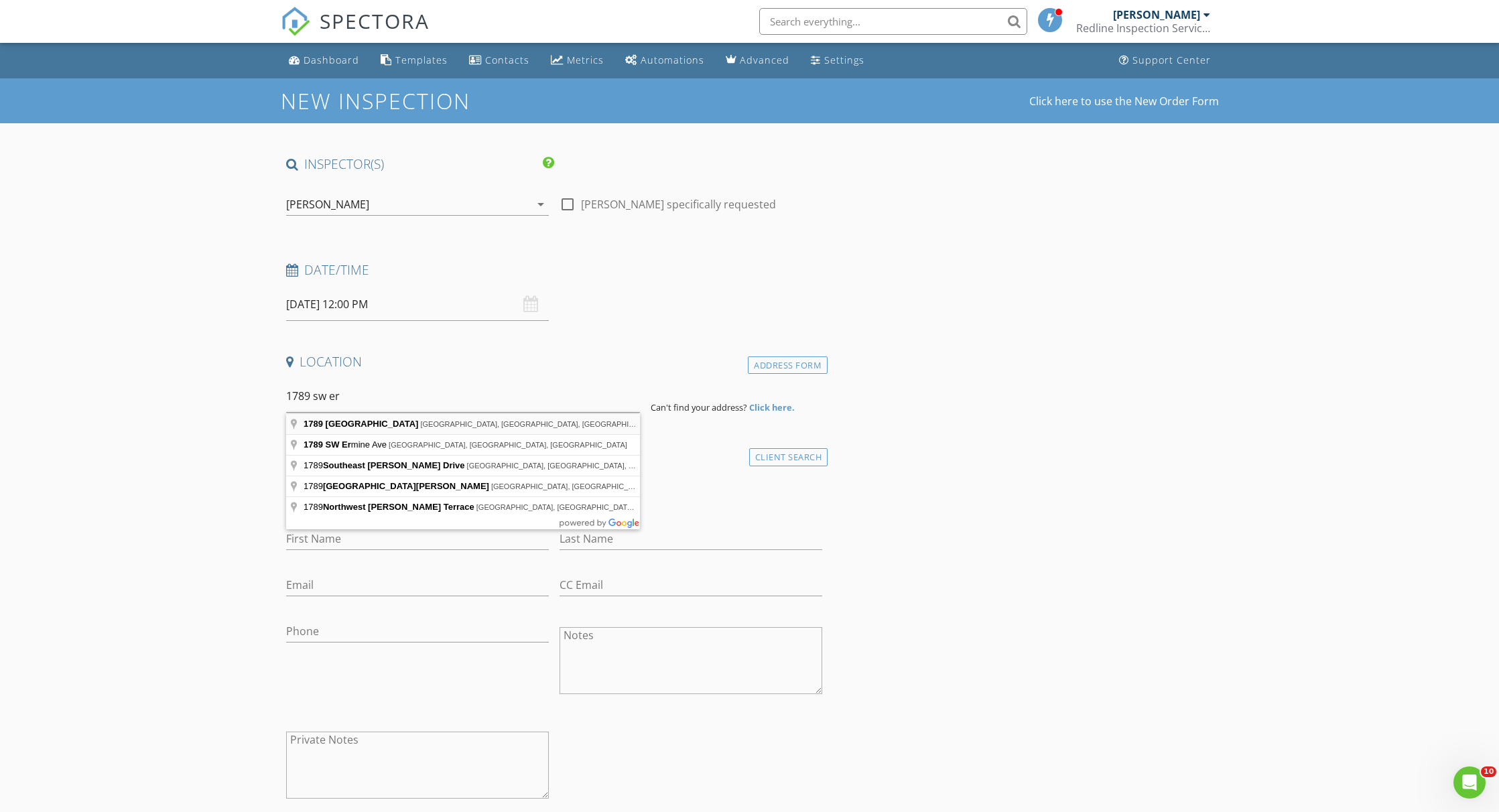
type input "1789 Southwest Erie Street, Port St. Lucie, FL, USA"
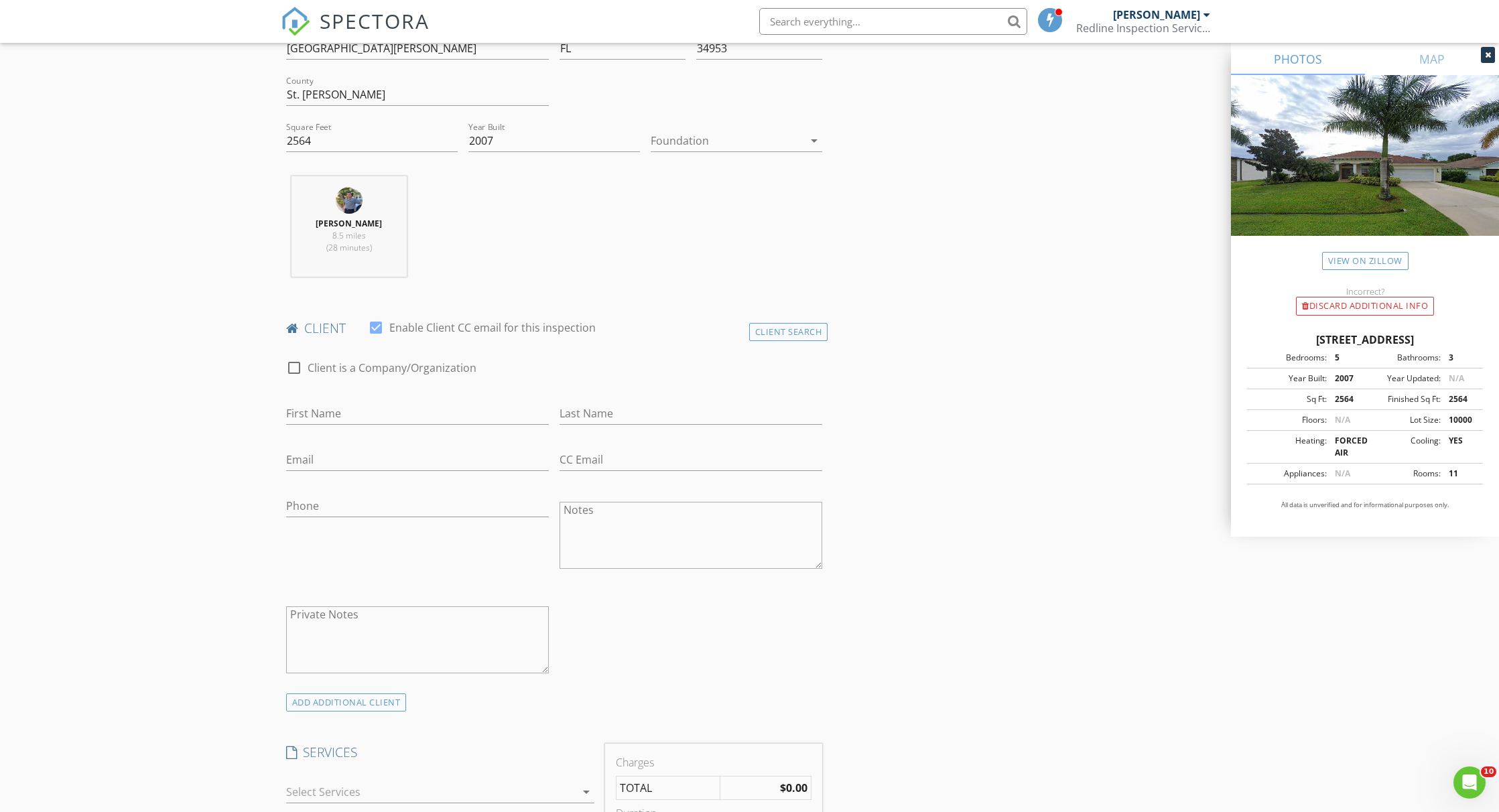
scroll to position [402, 0]
click at [360, 414] on input "First Name" at bounding box center [417, 411] width 263 height 22
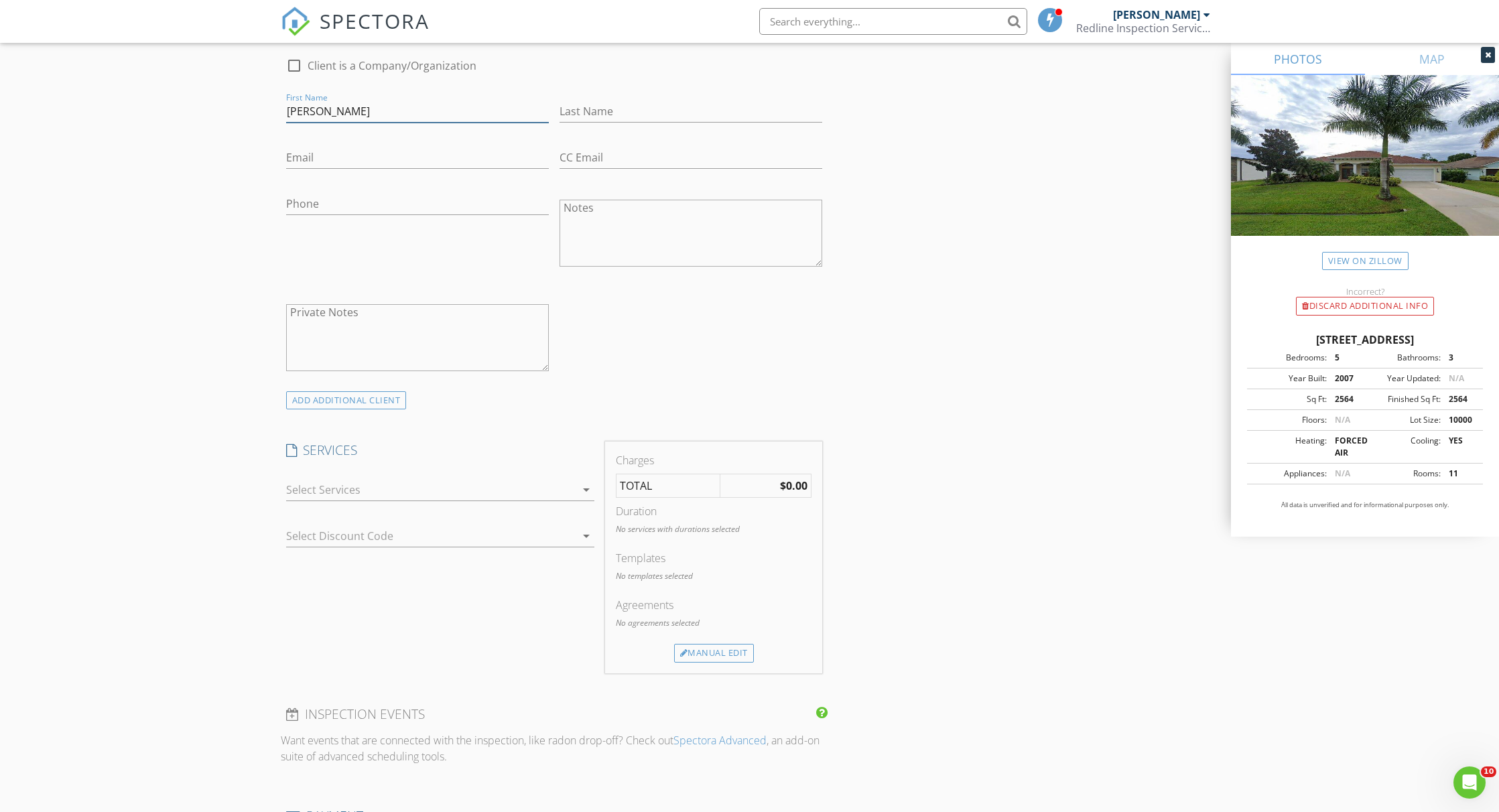
scroll to position [704, 0]
type input "Stephanie"
click at [318, 203] on input "Phone" at bounding box center [417, 202] width 263 height 22
paste input "905-767-0915"
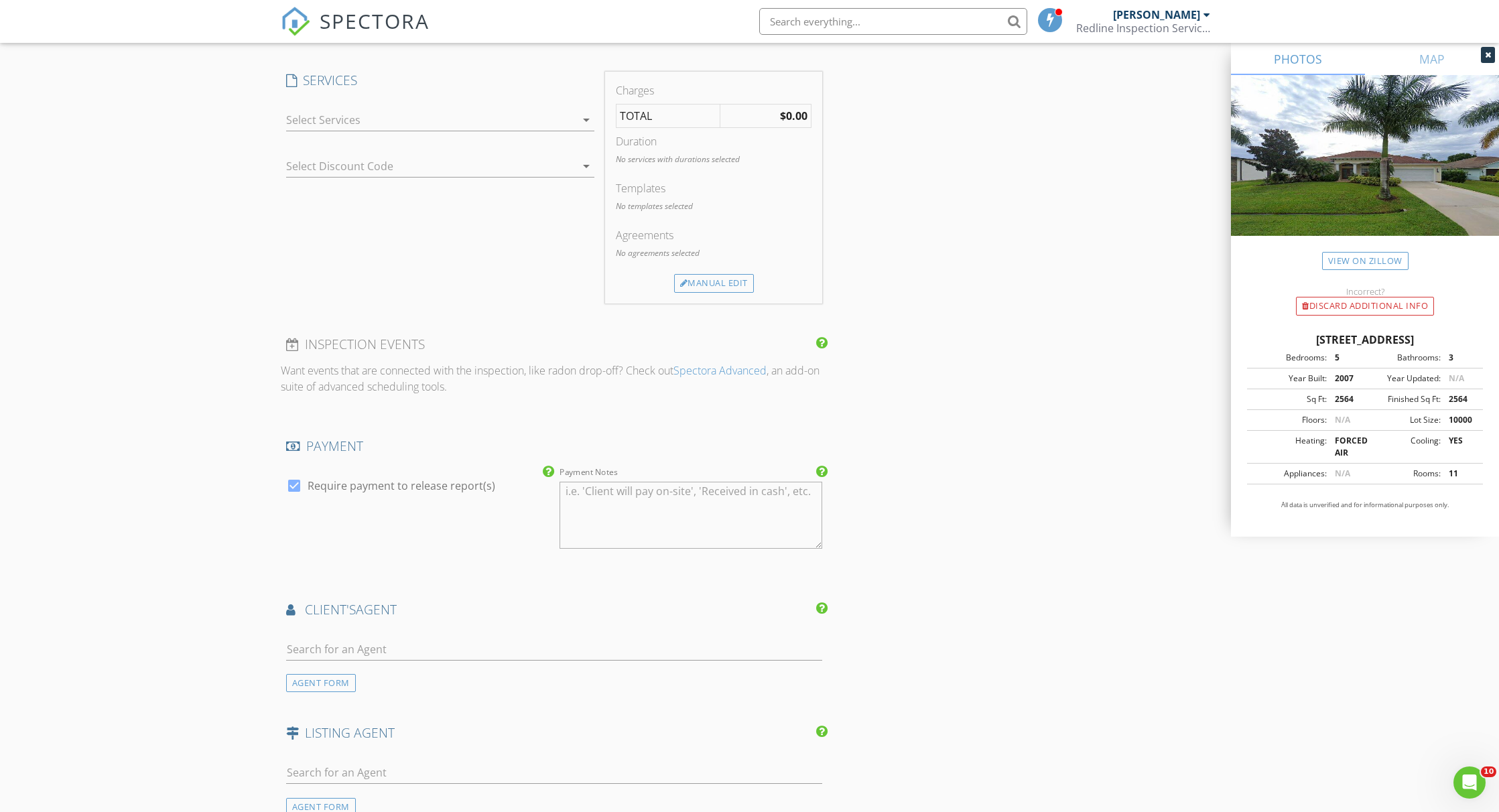
scroll to position [1014, 0]
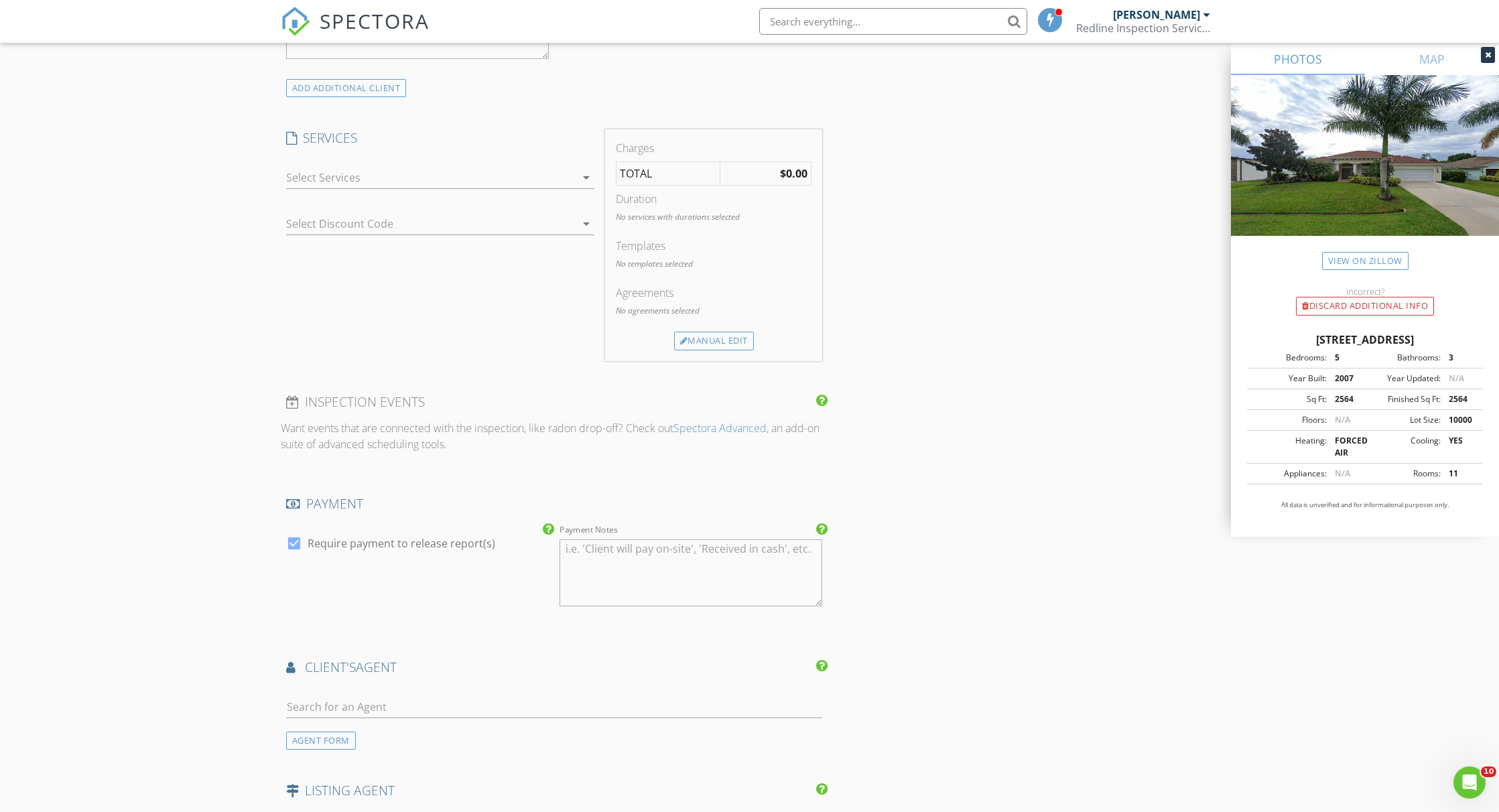
type input "905-767-0915"
click at [342, 184] on div at bounding box center [431, 178] width 289 height 22
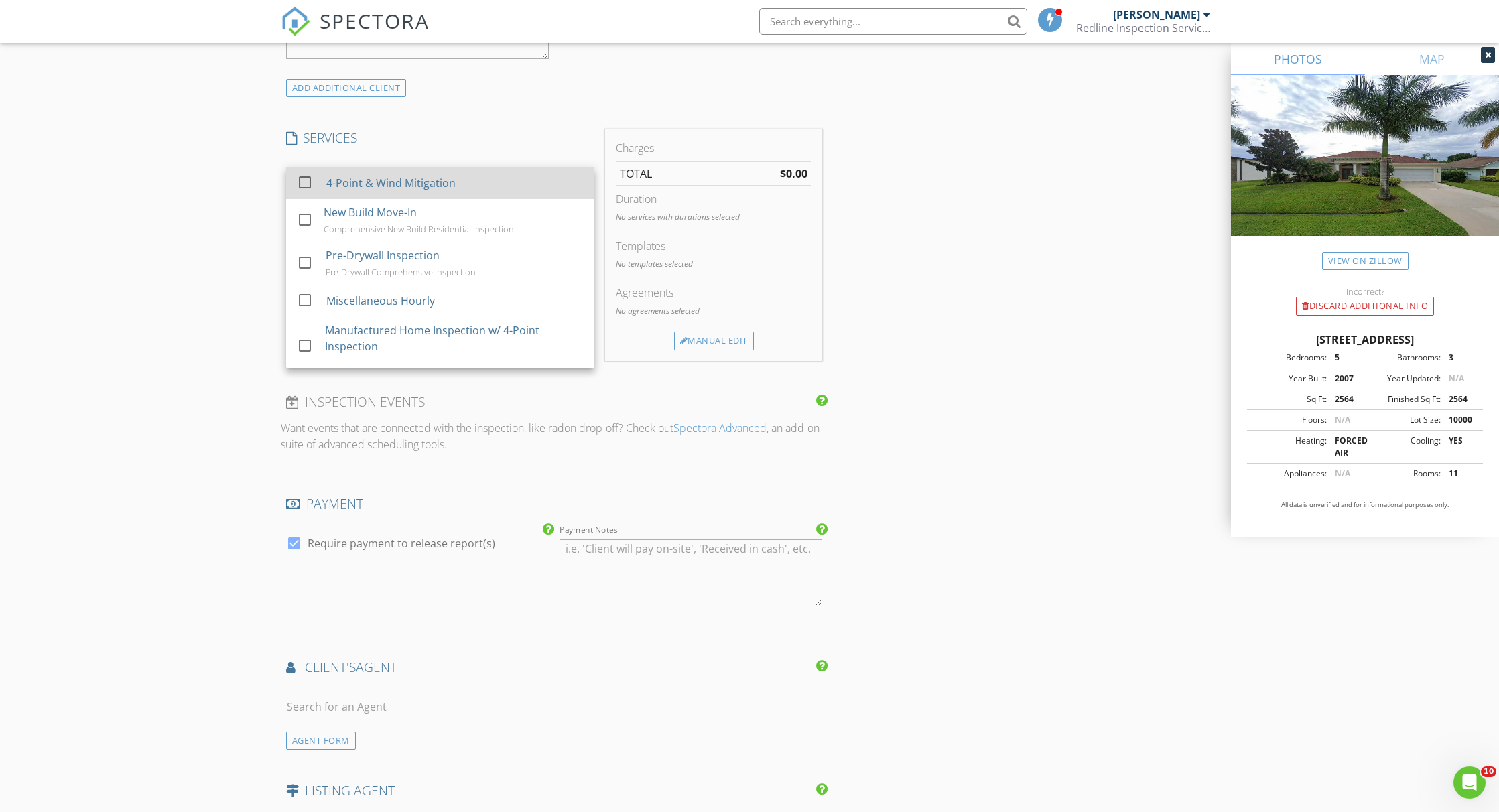
scroll to position [529, 0]
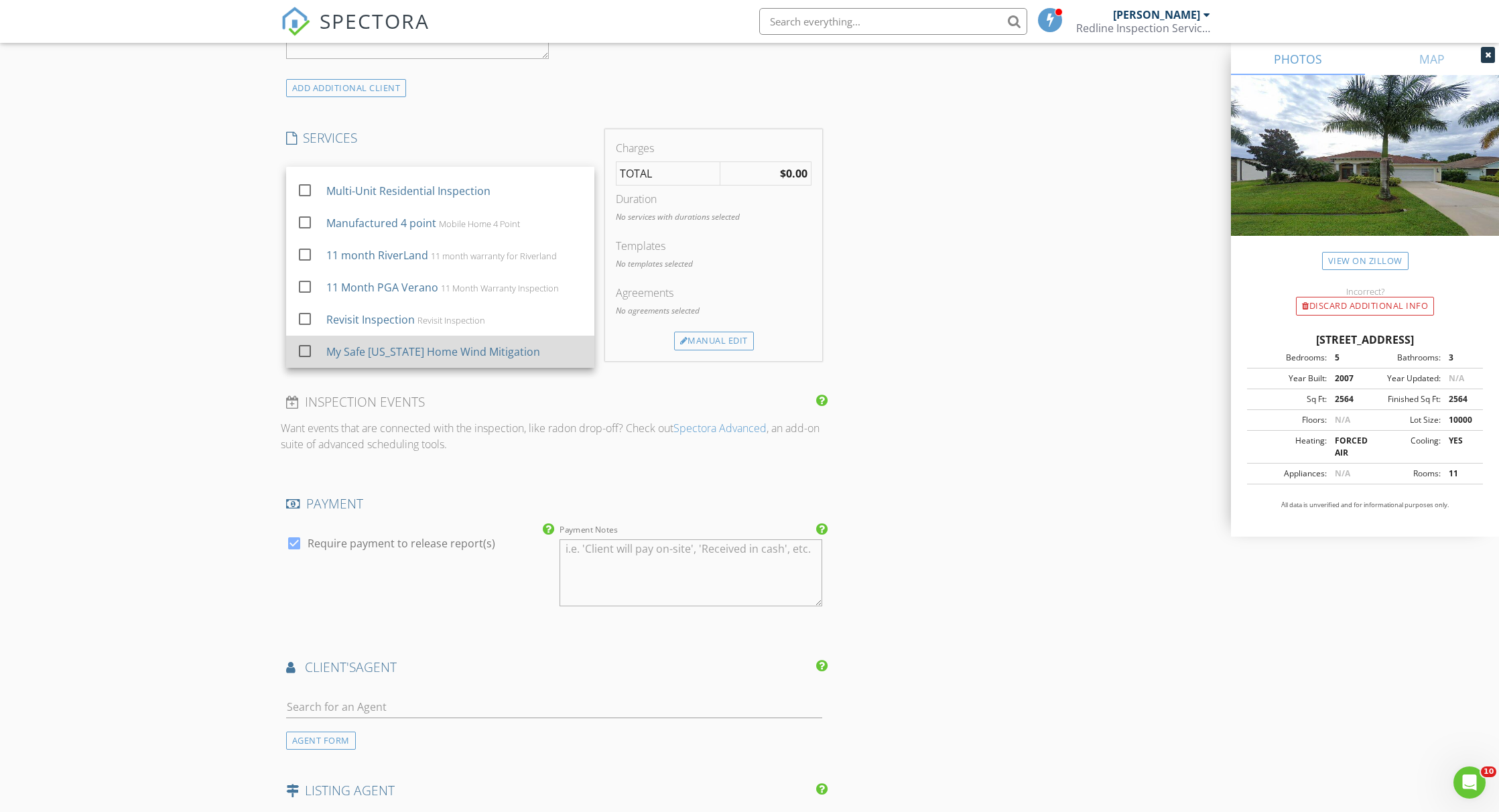
click at [305, 349] on div at bounding box center [304, 350] width 23 height 23
checkbox input "false"
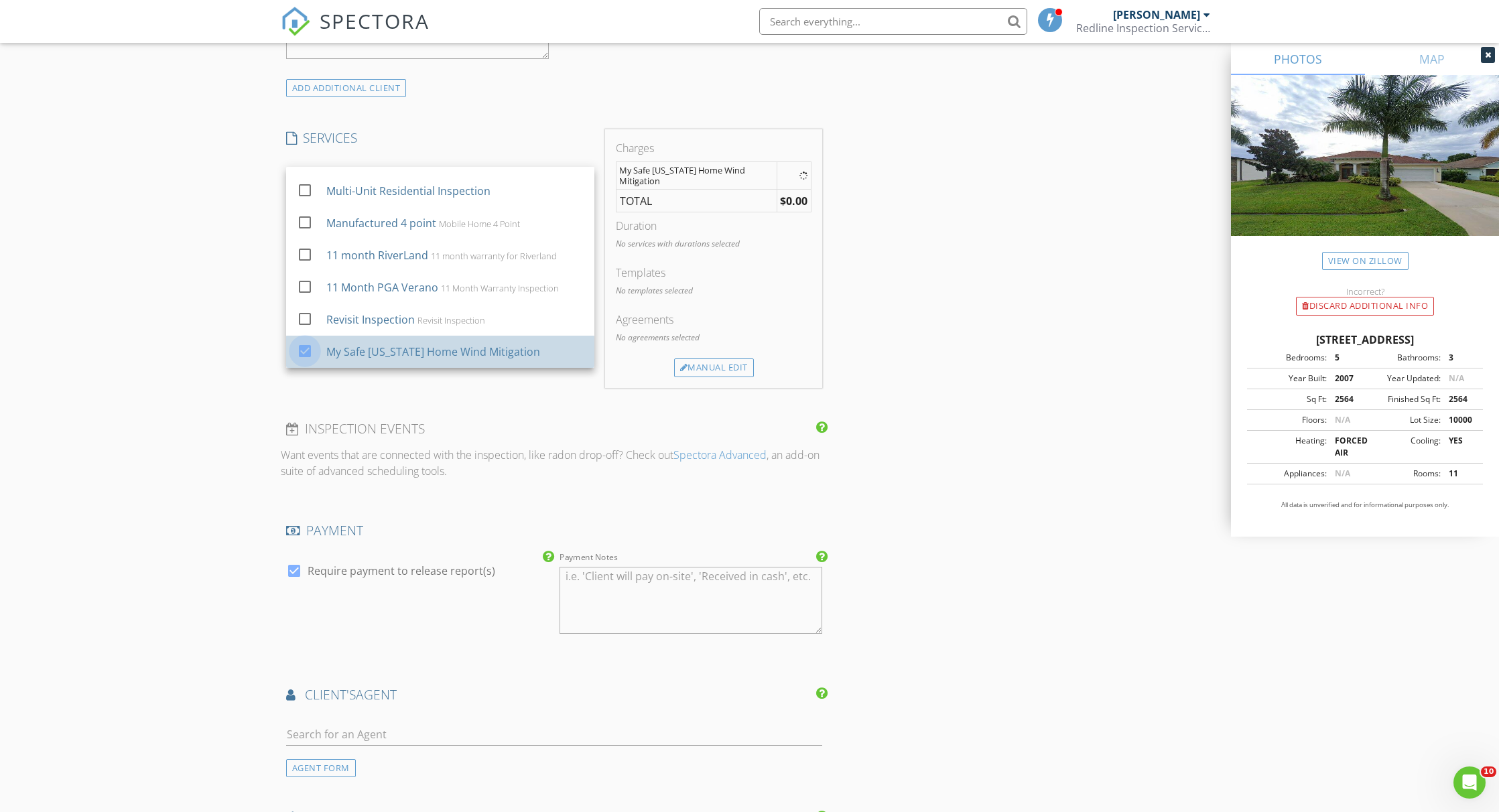
click at [223, 338] on div "New Inspection Click here to use the New Order Form INSPECTOR(S) check_box Step…" at bounding box center [749, 282] width 1499 height 2438
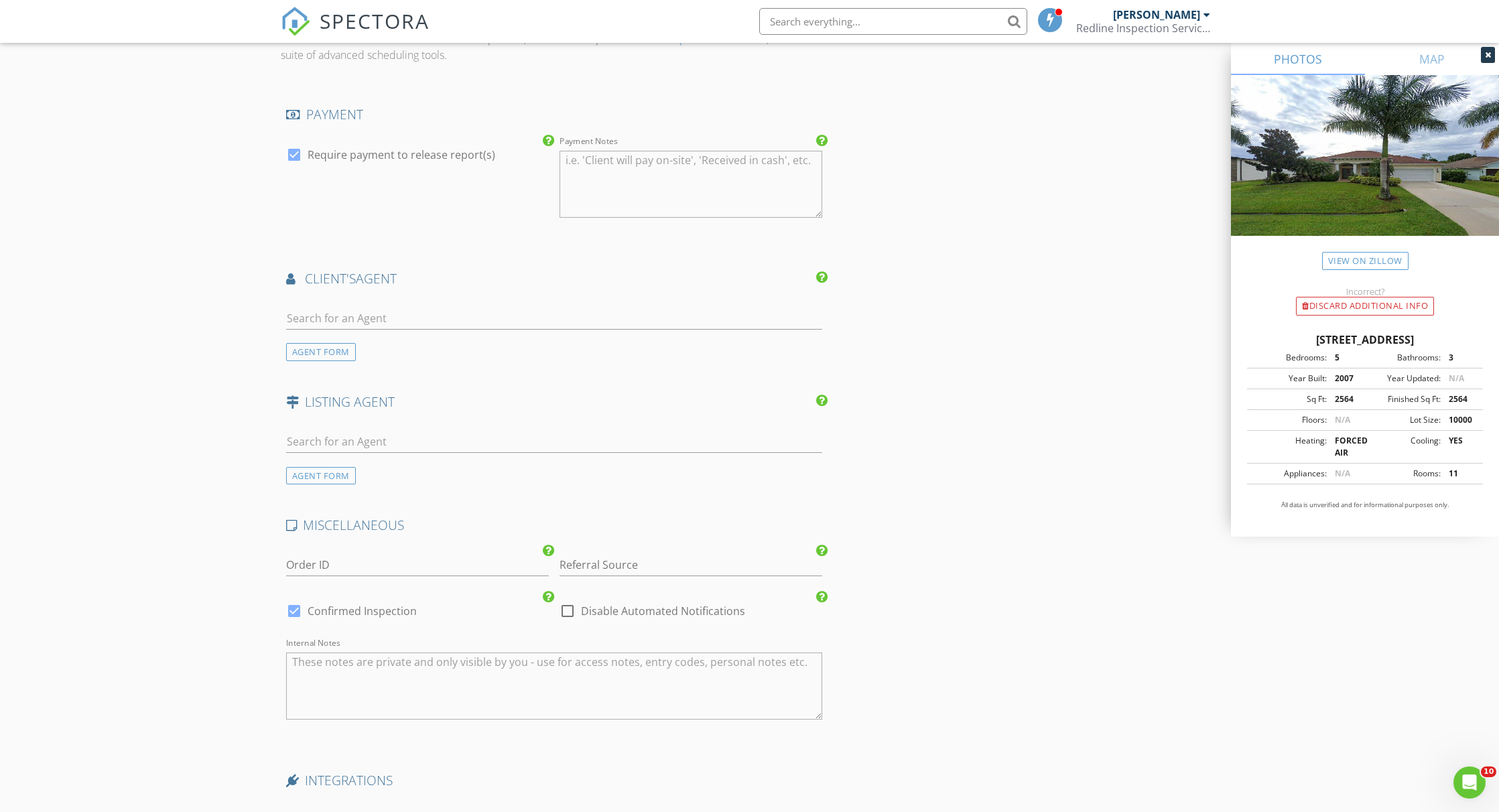
scroll to position [1705, 0]
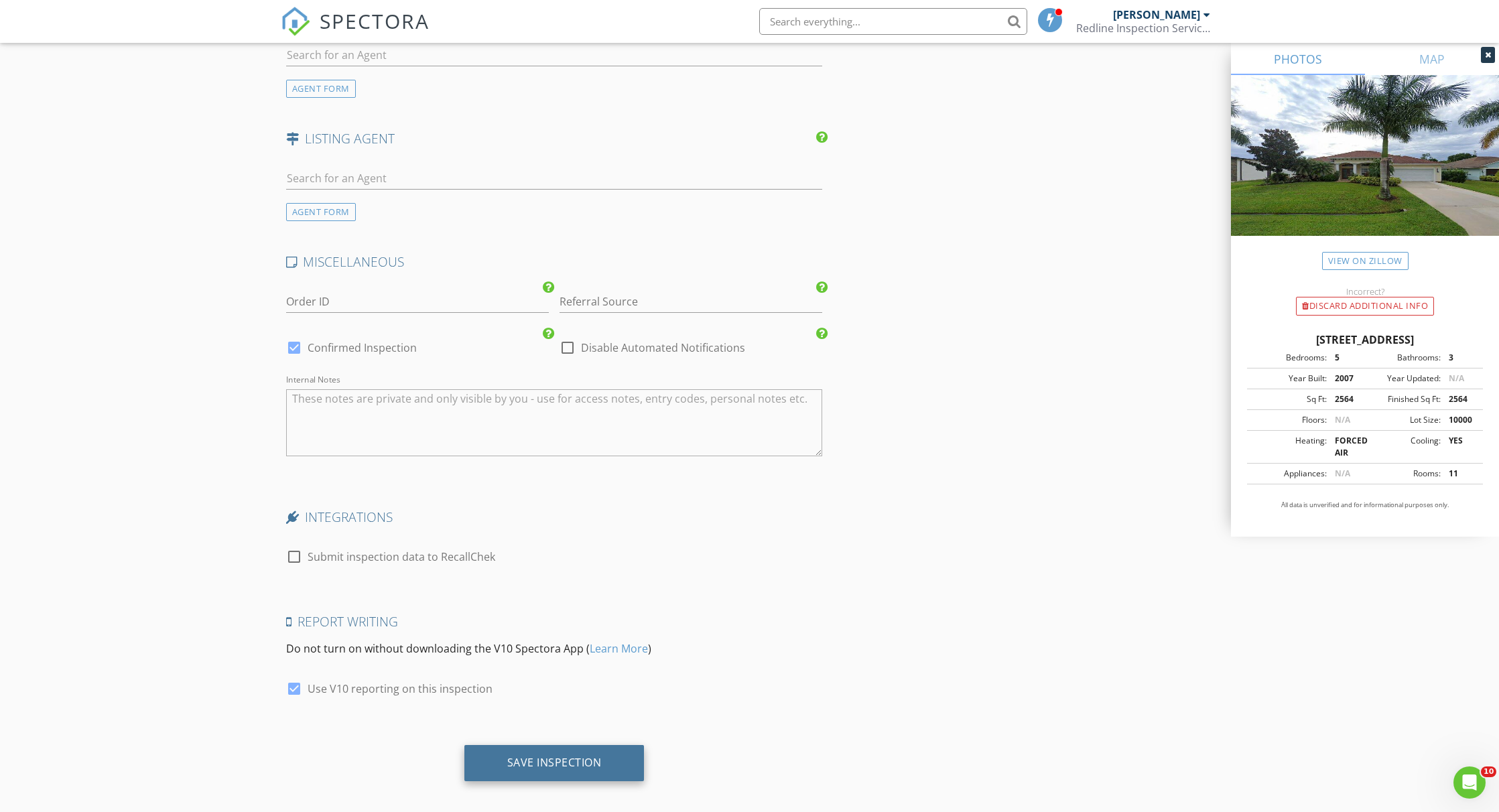
click at [576, 756] on div "Save Inspection" at bounding box center [554, 763] width 94 height 14
